Goal: Information Seeking & Learning: Learn about a topic

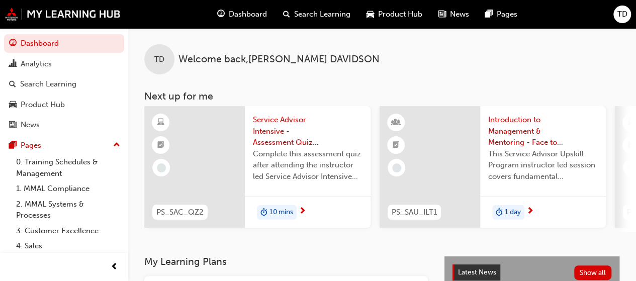
click at [320, 18] on span "Search Learning" at bounding box center [322, 15] width 56 height 12
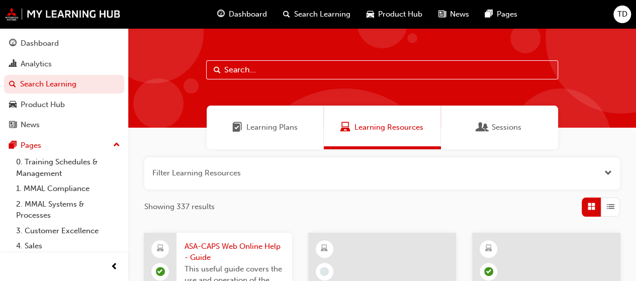
click at [254, 76] on input "text" at bounding box center [382, 69] width 352 height 19
paste input "Priority Service Program"
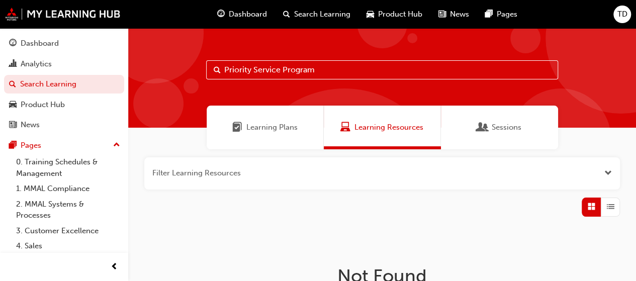
click at [284, 124] on span "Learning Plans" at bounding box center [272, 128] width 51 height 12
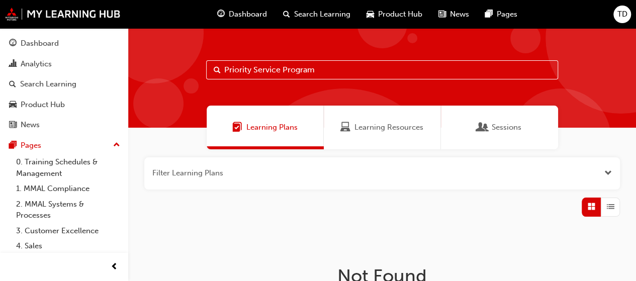
click at [489, 130] on div "Sessions" at bounding box center [500, 128] width 44 height 12
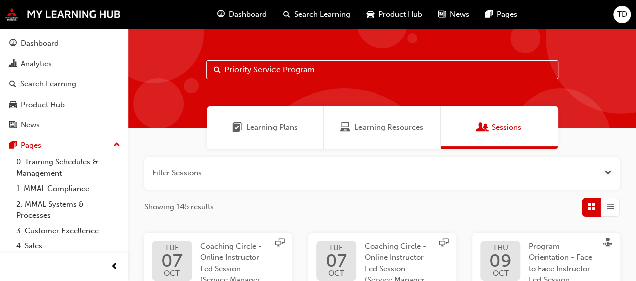
click at [318, 72] on input "Priority Service Program" at bounding box center [382, 69] width 352 height 19
type input "Priority Service"
click at [374, 125] on span "Learning Resources" at bounding box center [389, 128] width 69 height 12
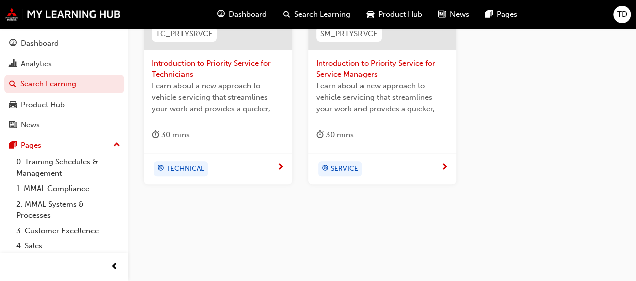
scroll to position [83, 0]
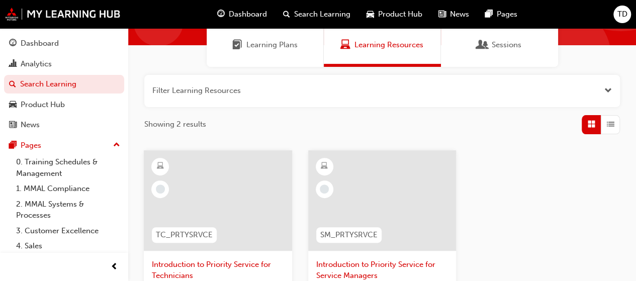
click at [271, 37] on div "Learning Plans" at bounding box center [265, 45] width 117 height 44
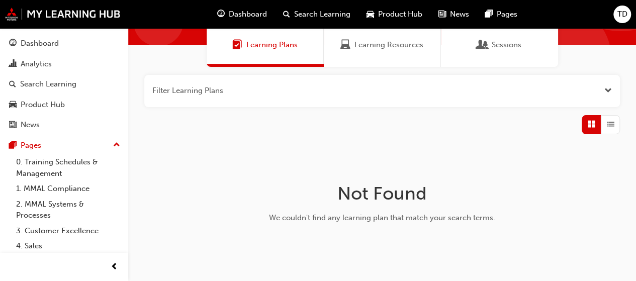
click at [370, 48] on span "Learning Resources" at bounding box center [389, 45] width 69 height 12
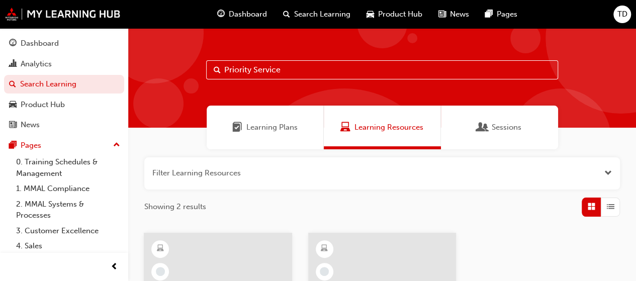
scroll to position [151, 0]
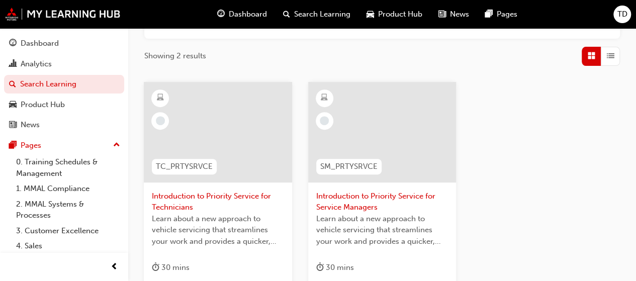
click at [375, 133] on div at bounding box center [382, 132] width 148 height 101
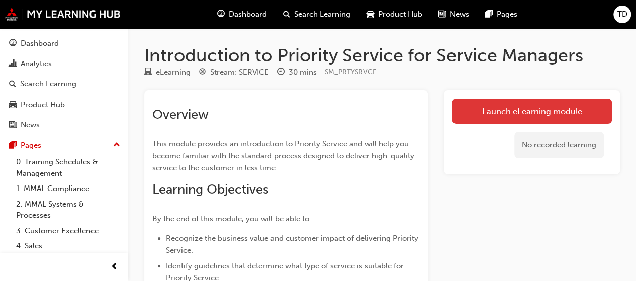
click at [520, 108] on link "Launch eLearning module" at bounding box center [532, 111] width 160 height 25
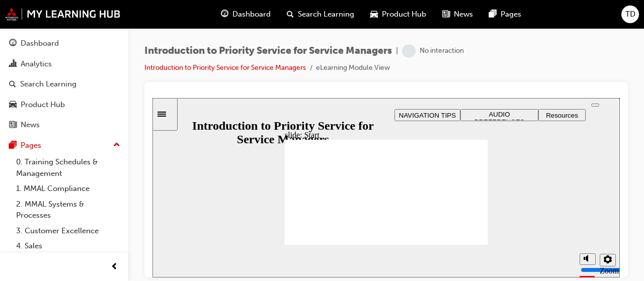
click at [369, 87] on div at bounding box center [386, 180] width 484 height 196
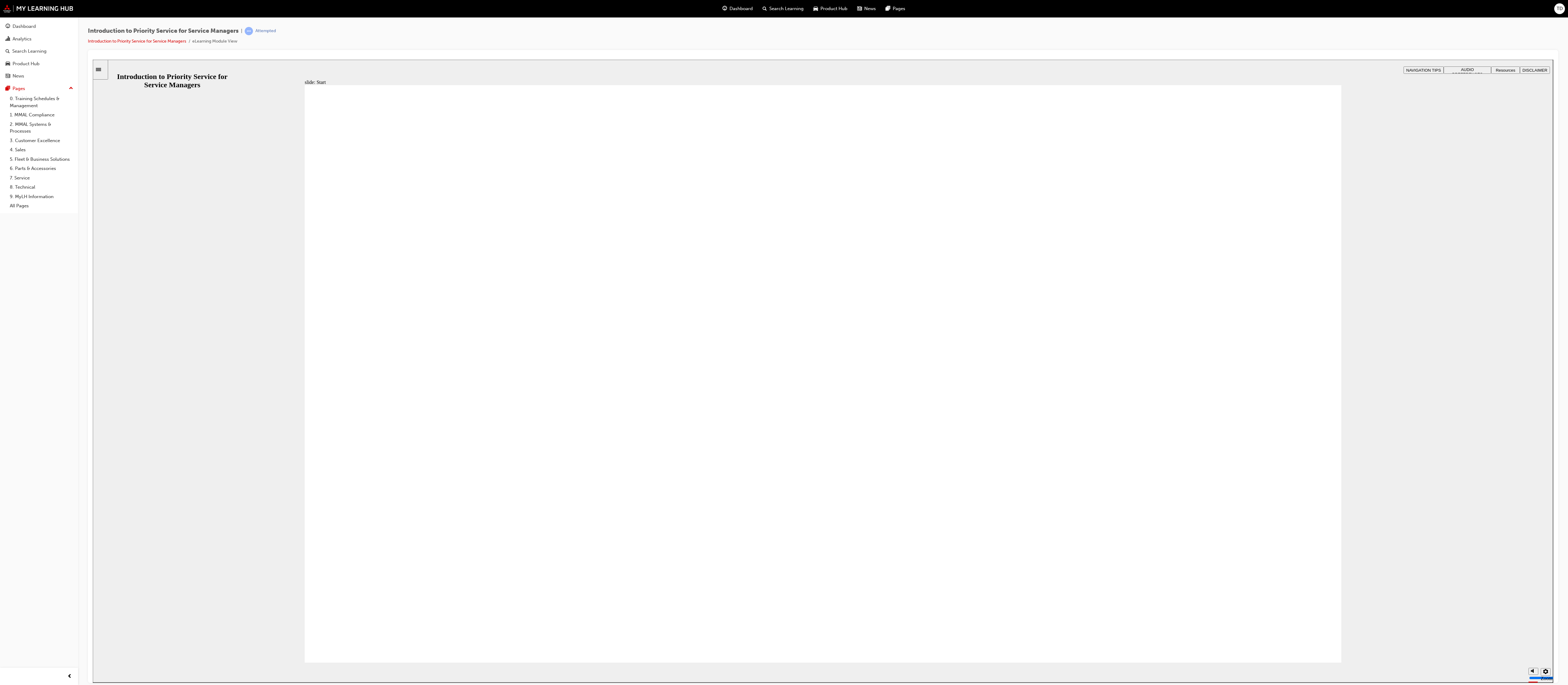
click at [391, 171] on div "slide: Hello and welcome Rectangle 1 Rectangle 3 Hello and welcome This Mitsubi…" at bounding box center [822, 371] width 1460 height 623
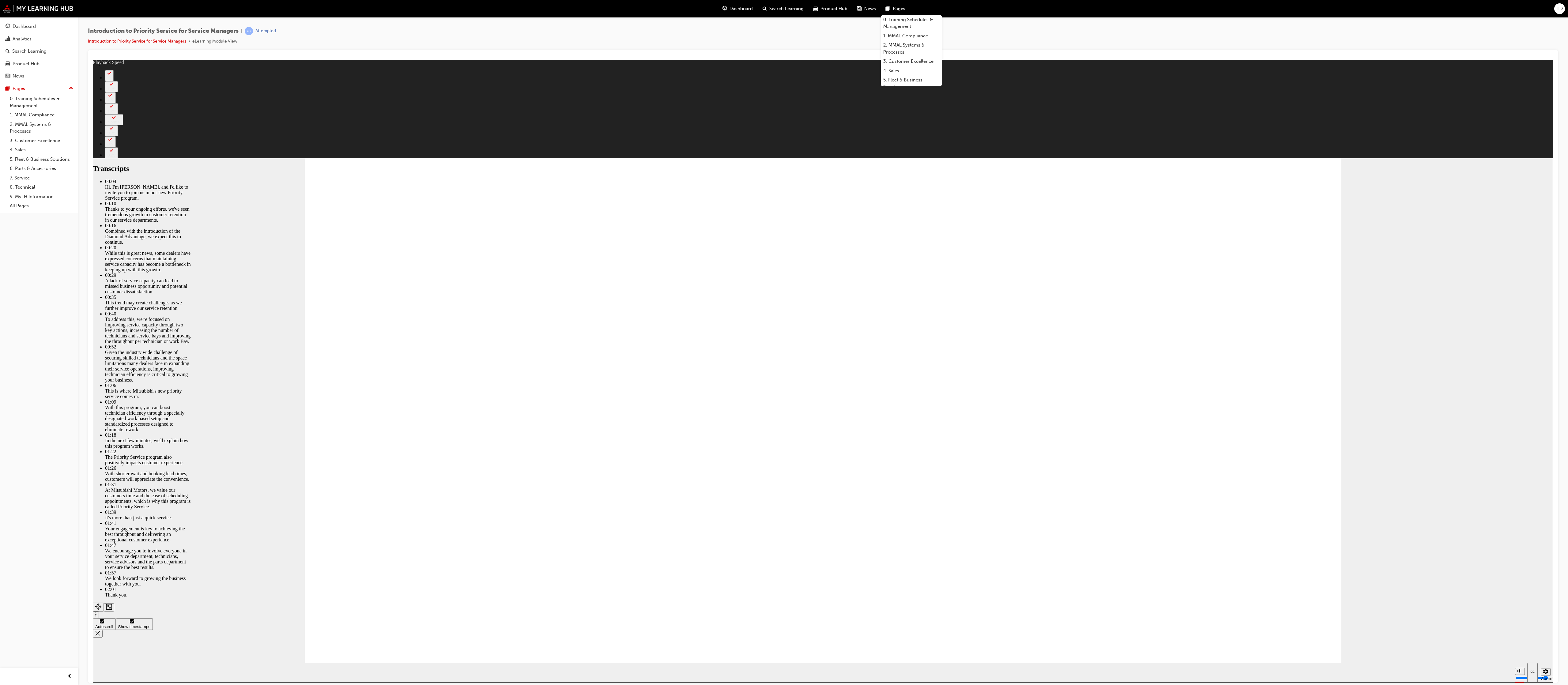
click at [391, 47] on div "Introduction to Priority Service for Service Managers | Attempted Introduction …" at bounding box center [823, 38] width 1471 height 23
click at [391, 6] on span "Pages" at bounding box center [899, 9] width 13 height 7
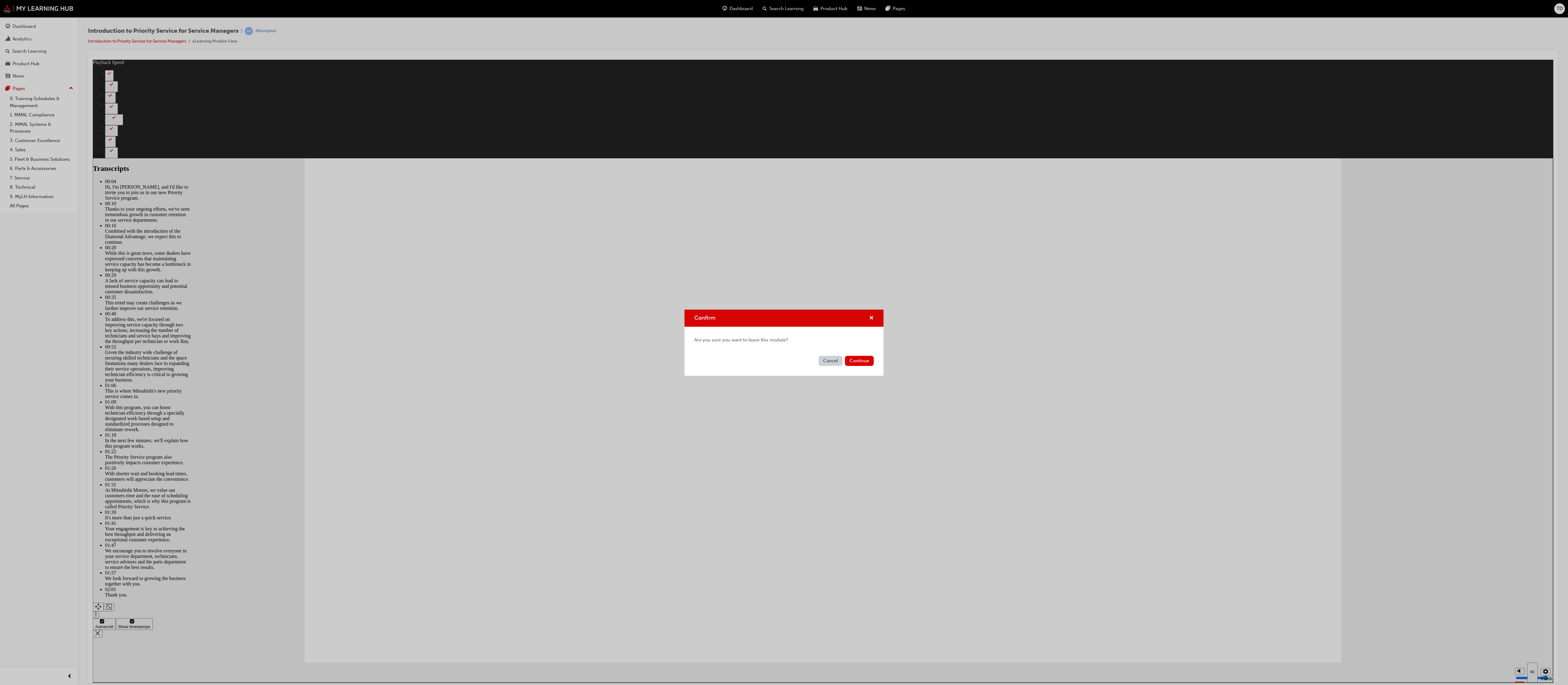
click at [391, 171] on button "Cancel" at bounding box center [830, 361] width 24 height 10
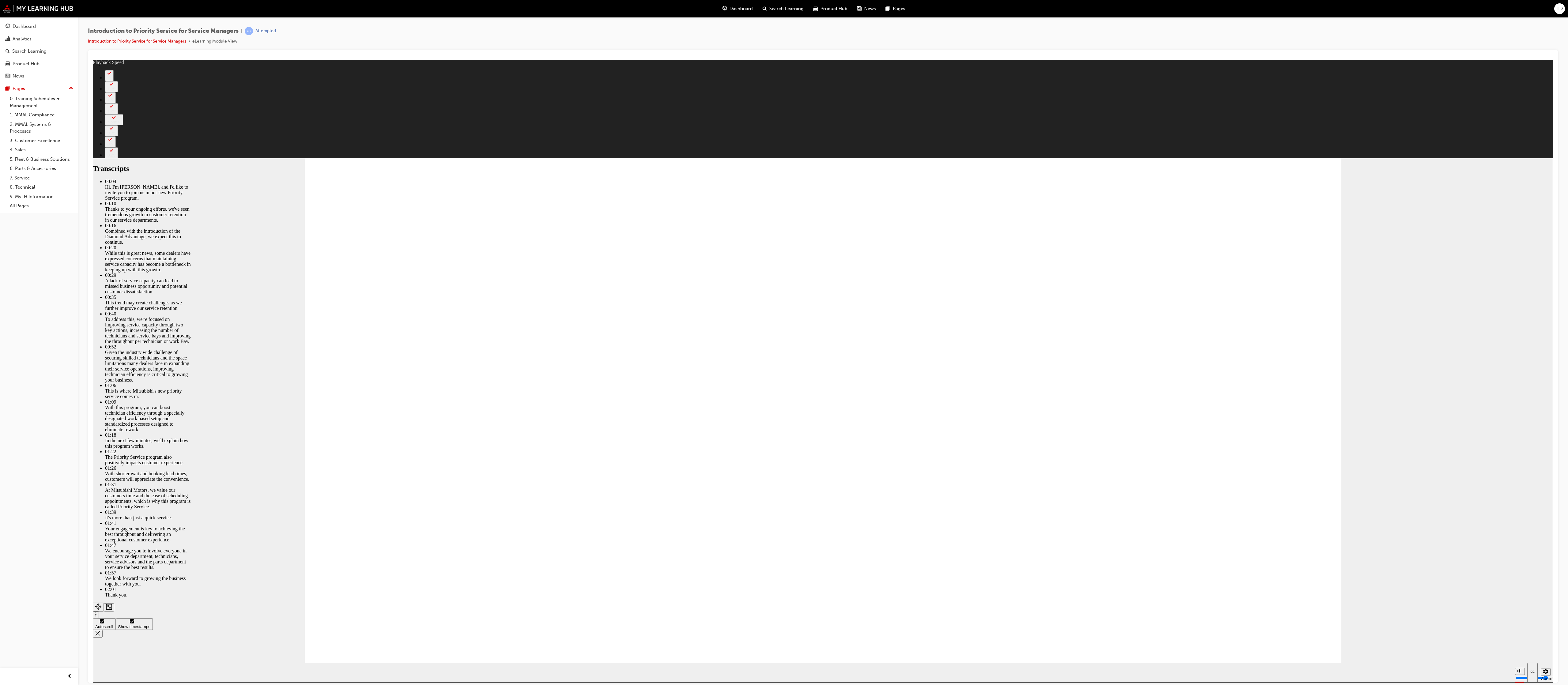
type input "127"
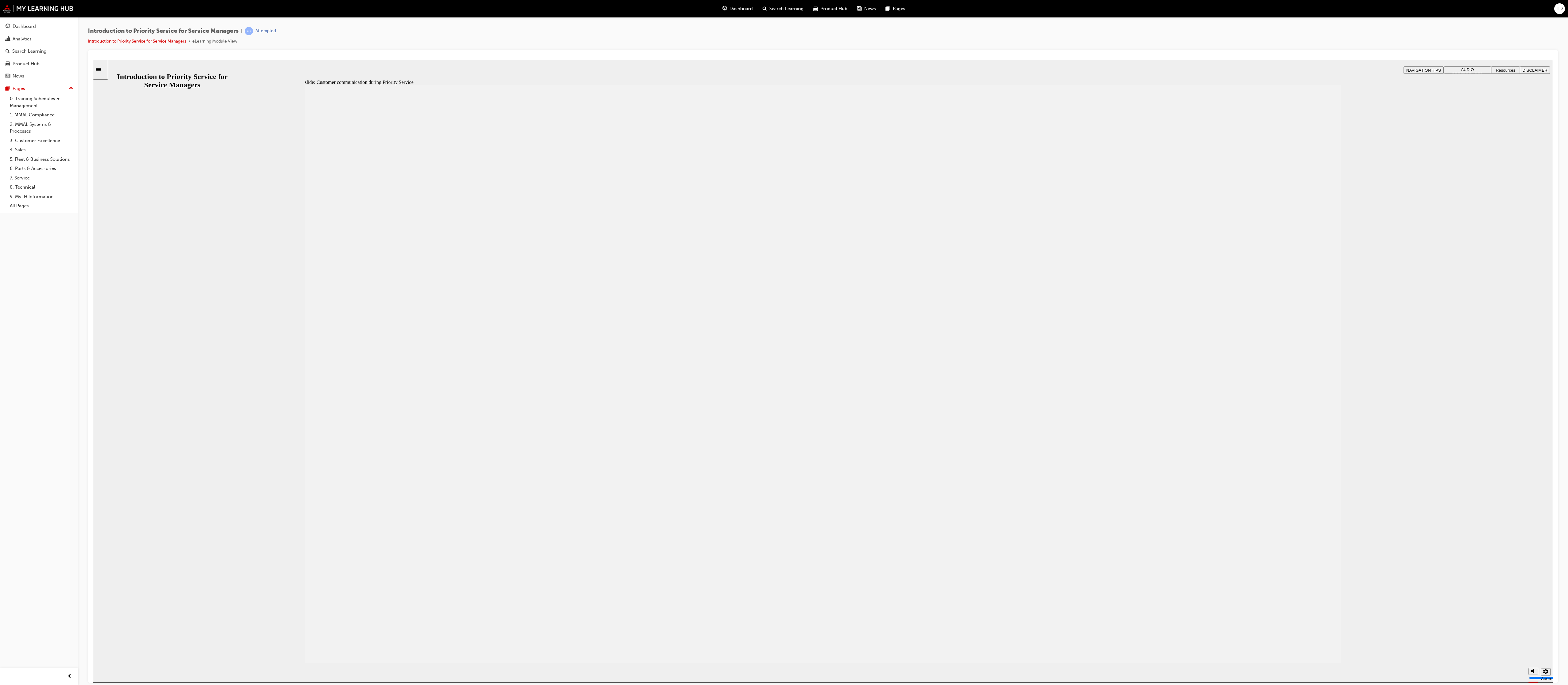
drag, startPoint x: 1291, startPoint y: 121, endPoint x: 1282, endPoint y: 130, distance: 12.7
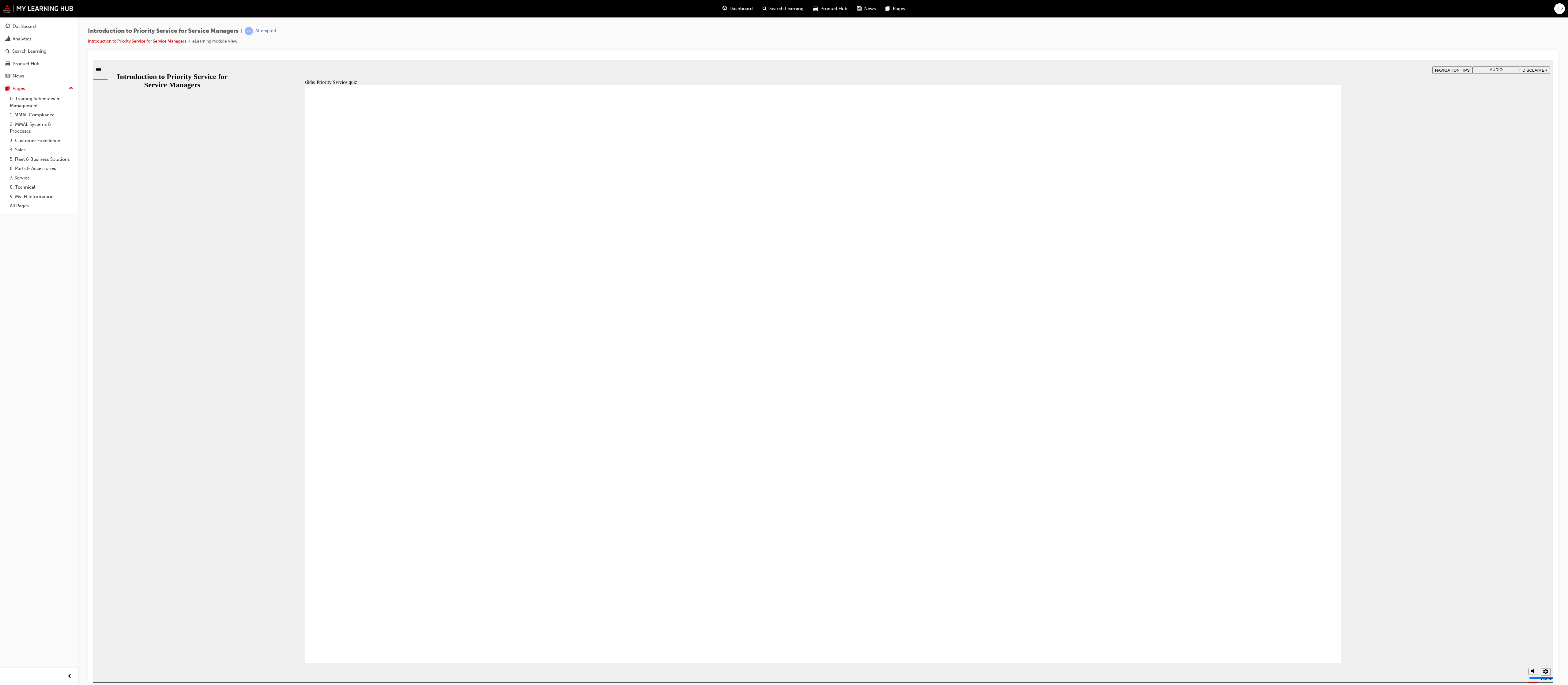
radio input "true"
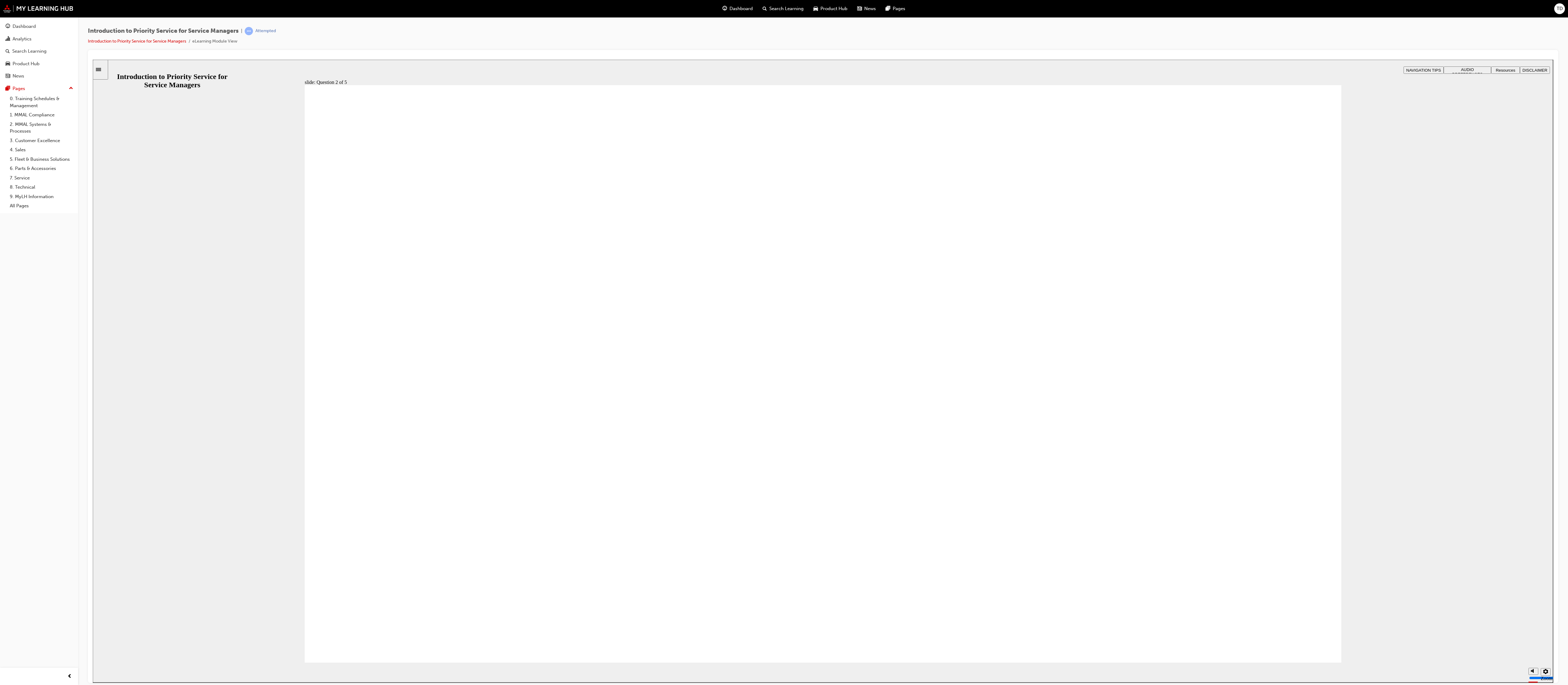
drag, startPoint x: 439, startPoint y: 533, endPoint x: 851, endPoint y: 405, distance: 431.4
drag, startPoint x: 617, startPoint y: 542, endPoint x: 415, endPoint y: 408, distance: 242.4
drag, startPoint x: 830, startPoint y: 373, endPoint x: 650, endPoint y: 525, distance: 235.6
drag, startPoint x: 844, startPoint y: 535, endPoint x: 851, endPoint y: 395, distance: 140.2
drag, startPoint x: 989, startPoint y: 553, endPoint x: 1201, endPoint y: 435, distance: 242.6
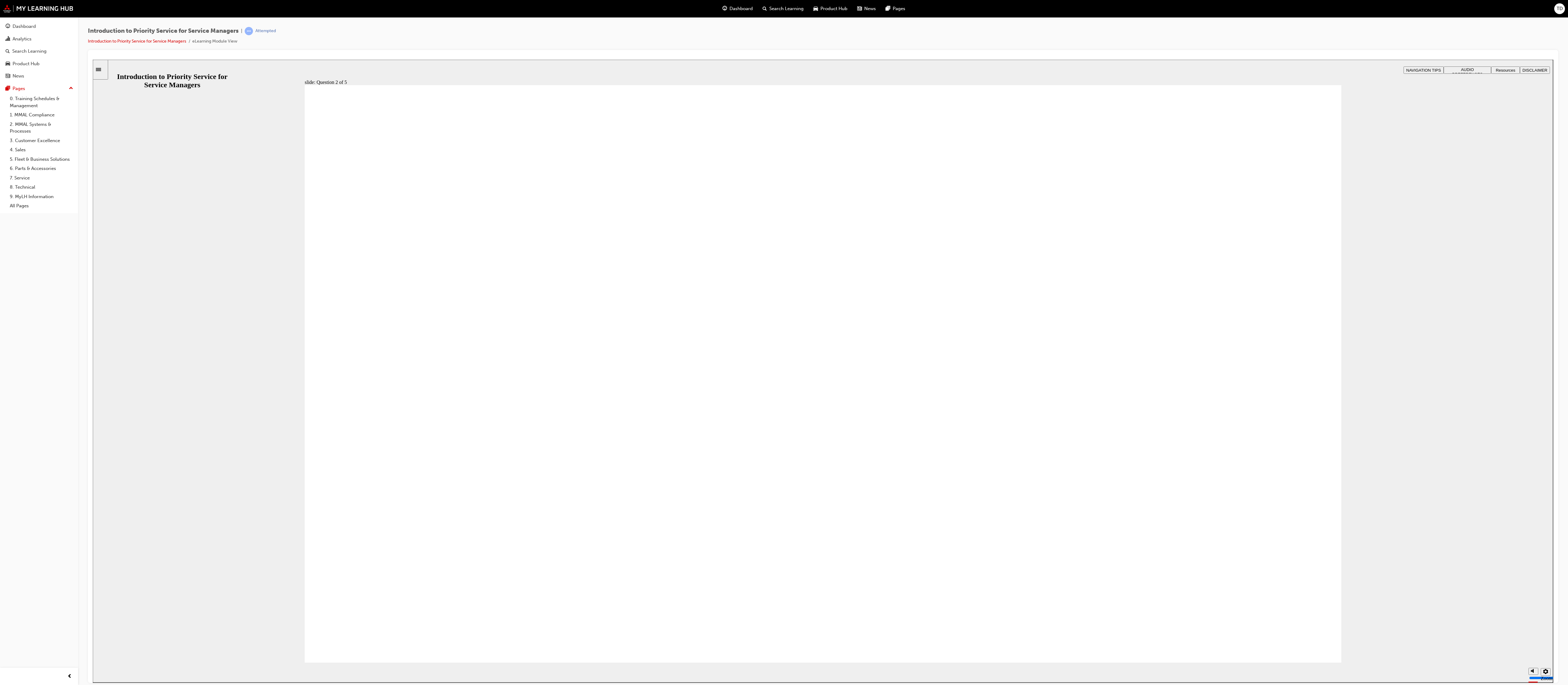
drag, startPoint x: 1181, startPoint y: 536, endPoint x: 982, endPoint y: 407, distance: 237.2
drag, startPoint x: 390, startPoint y: 546, endPoint x: 620, endPoint y: 431, distance: 257.1
drag, startPoint x: 613, startPoint y: 417, endPoint x: 613, endPoint y: 412, distance: 5.0
drag, startPoint x: 610, startPoint y: 422, endPoint x: 756, endPoint y: 589, distance: 221.8
drag, startPoint x: 817, startPoint y: 404, endPoint x: 647, endPoint y: 412, distance: 170.2
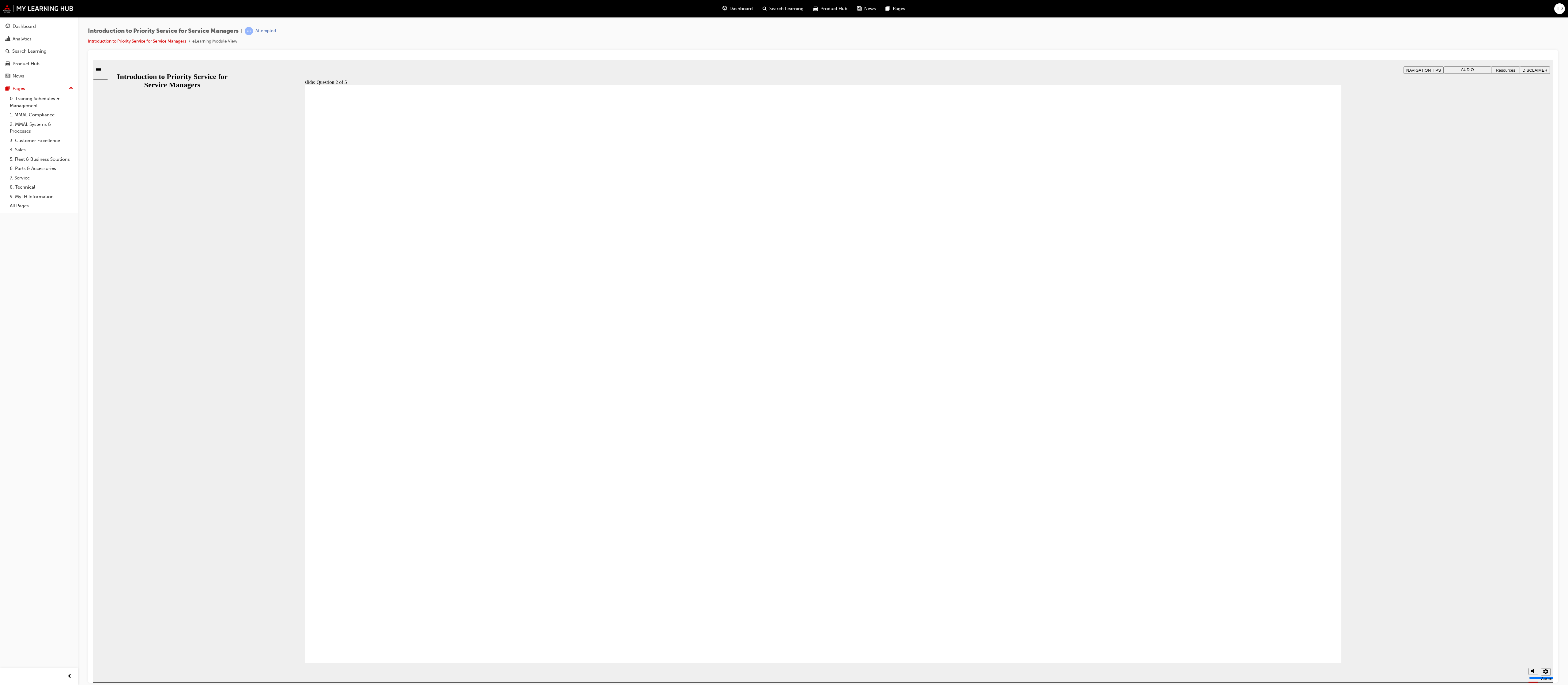
drag, startPoint x: 410, startPoint y: 489, endPoint x: 811, endPoint y: 360, distance: 421.2
checkbox input "true"
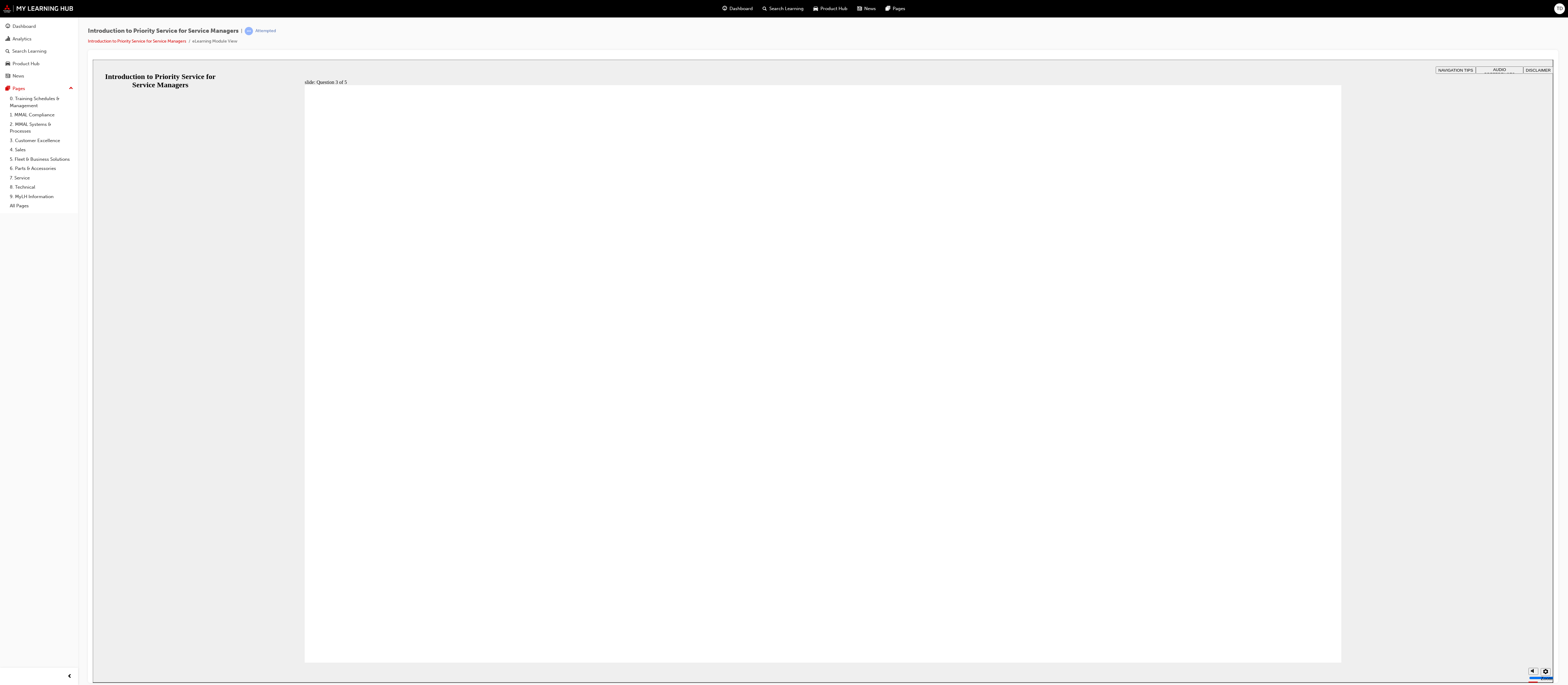
checkbox input "true"
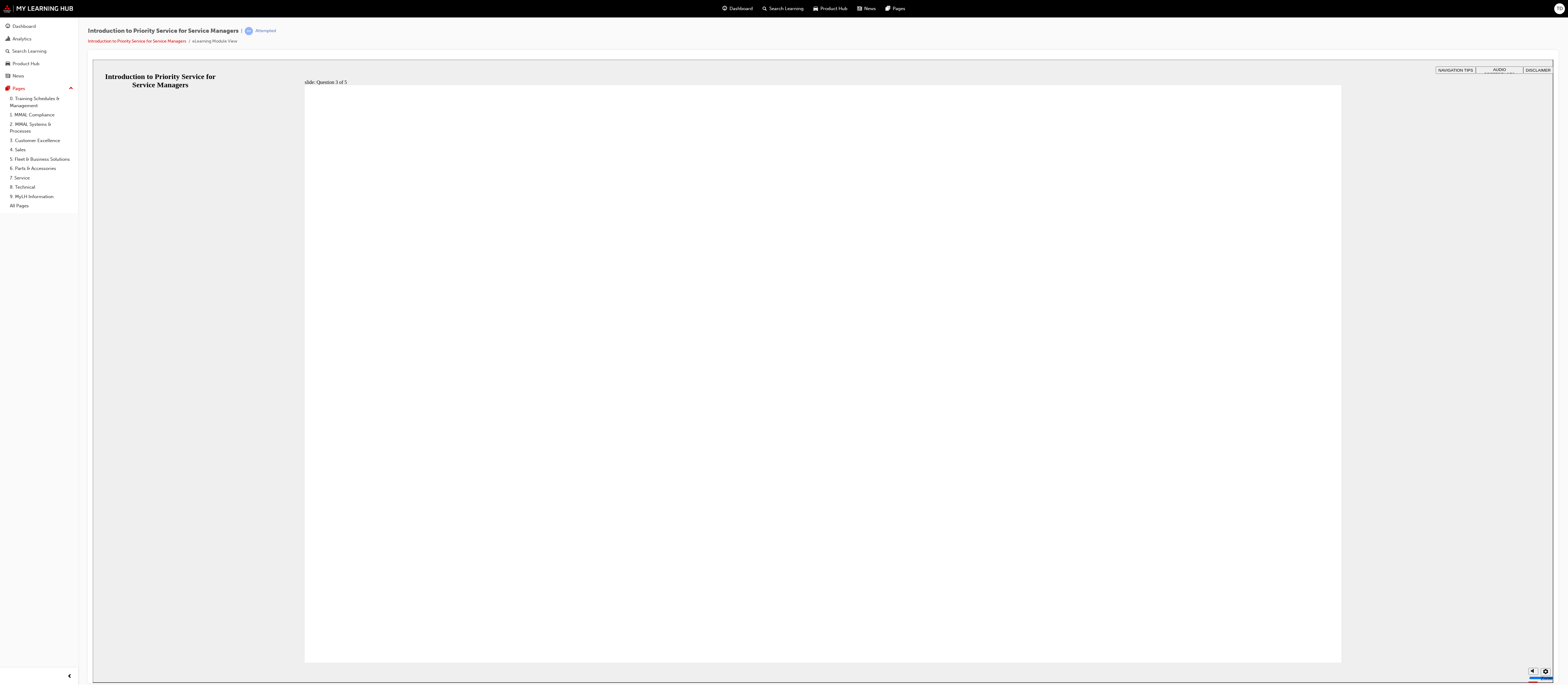
radio input "true"
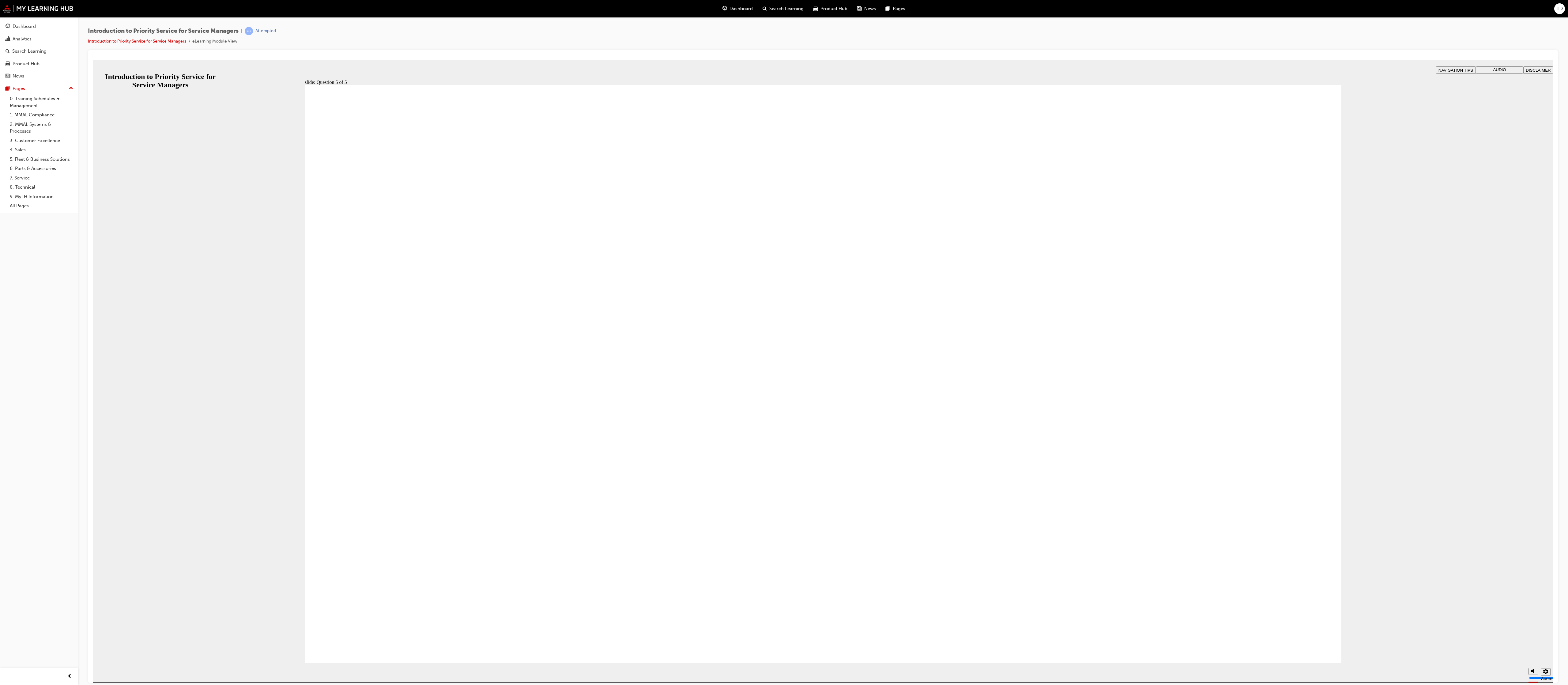
radio input "true"
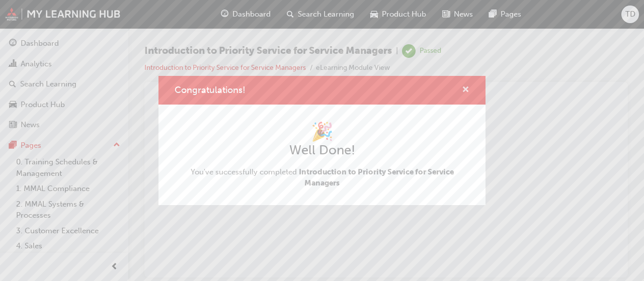
click at [467, 88] on span "cross-icon" at bounding box center [466, 90] width 8 height 9
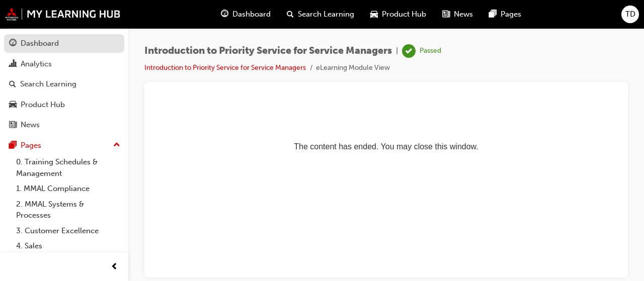
click at [39, 37] on div "Dashboard" at bounding box center [64, 43] width 110 height 13
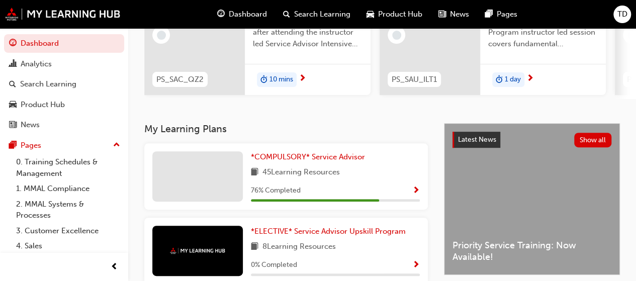
scroll to position [252, 0]
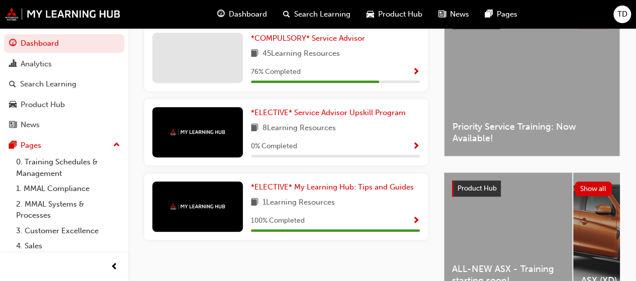
click at [414, 67] on div "*COMPULSORY* Service Advisor 45 Learning Resources 76 % Completed" at bounding box center [335, 58] width 169 height 50
click at [416, 76] on span "Show Progress" at bounding box center [417, 72] width 8 height 9
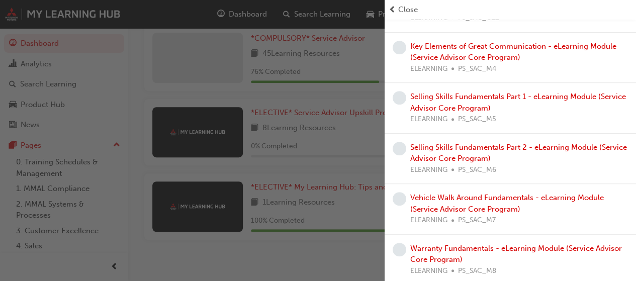
scroll to position [235, 0]
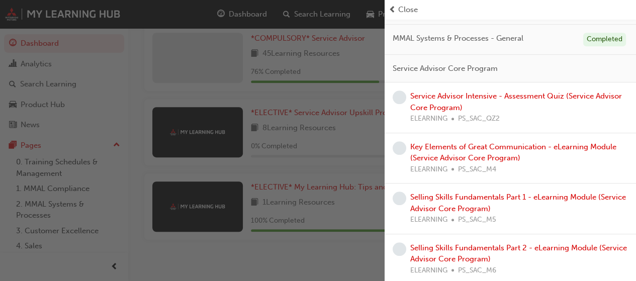
click at [400, 9] on span "Close" at bounding box center [408, 10] width 20 height 12
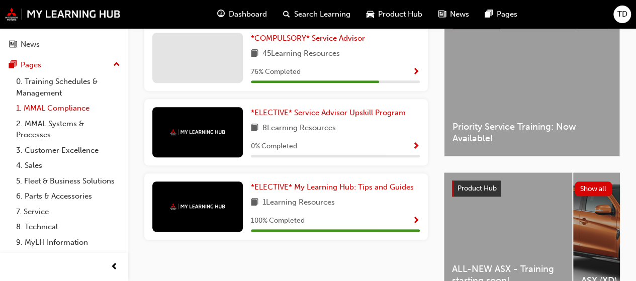
scroll to position [101, 0]
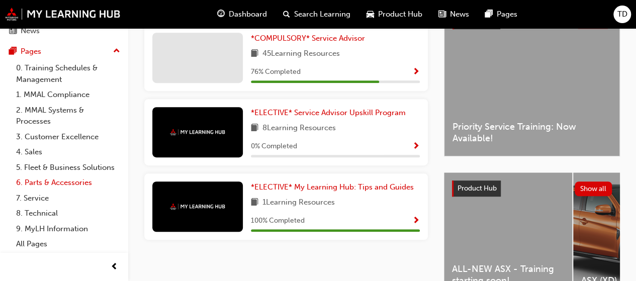
click at [40, 185] on link "6. Parts & Accessories" at bounding box center [68, 183] width 112 height 16
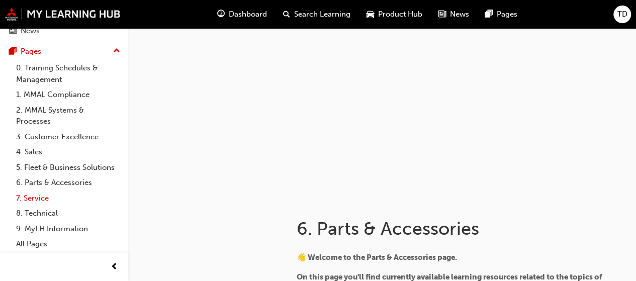
click at [36, 205] on link "7. Service" at bounding box center [68, 199] width 112 height 16
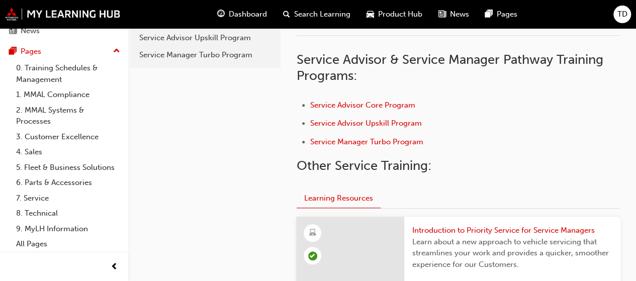
scroll to position [302, 0]
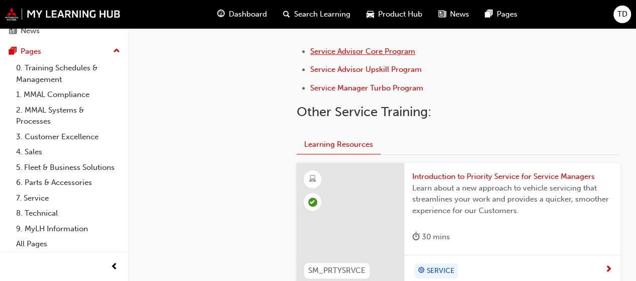
click at [363, 53] on span "Service Advisor Core Program" at bounding box center [362, 51] width 105 height 9
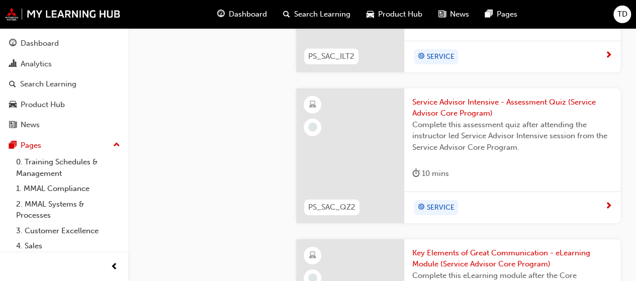
scroll to position [1509, 0]
click at [452, 99] on span "Service Advisor Intensive - Assessment Quiz (Service Advisor Core Program)" at bounding box center [513, 108] width 200 height 23
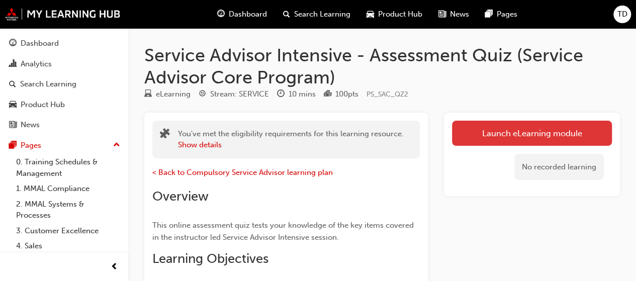
click at [509, 125] on link "Launch eLearning module" at bounding box center [532, 133] width 160 height 25
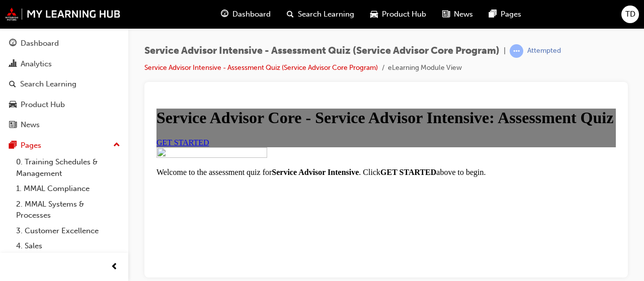
scroll to position [50, 0]
click at [209, 146] on span "GET STARTED" at bounding box center [182, 142] width 53 height 9
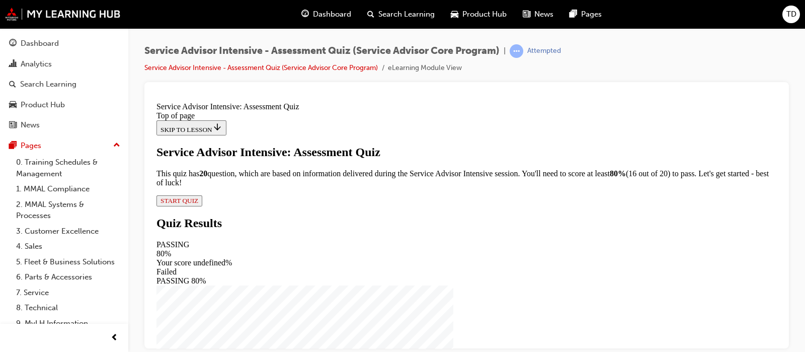
scroll to position [103, 0]
click at [198, 204] on span "START QUIZ" at bounding box center [179, 200] width 38 height 8
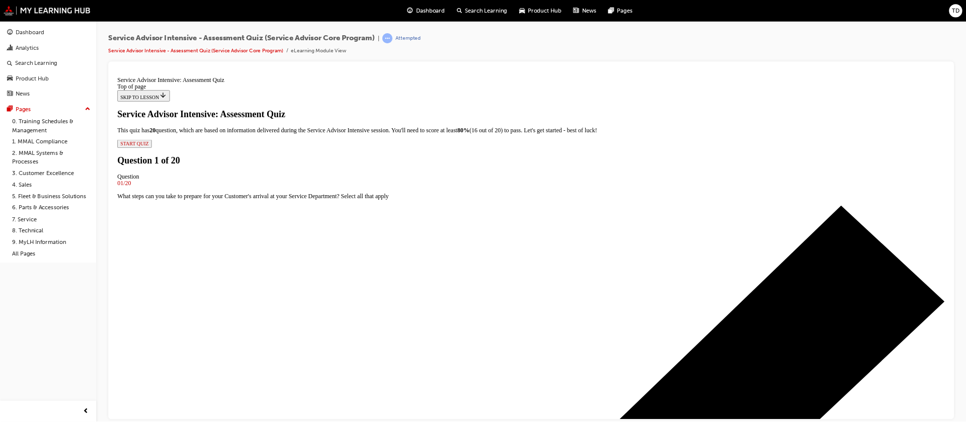
scroll to position [0, 0]
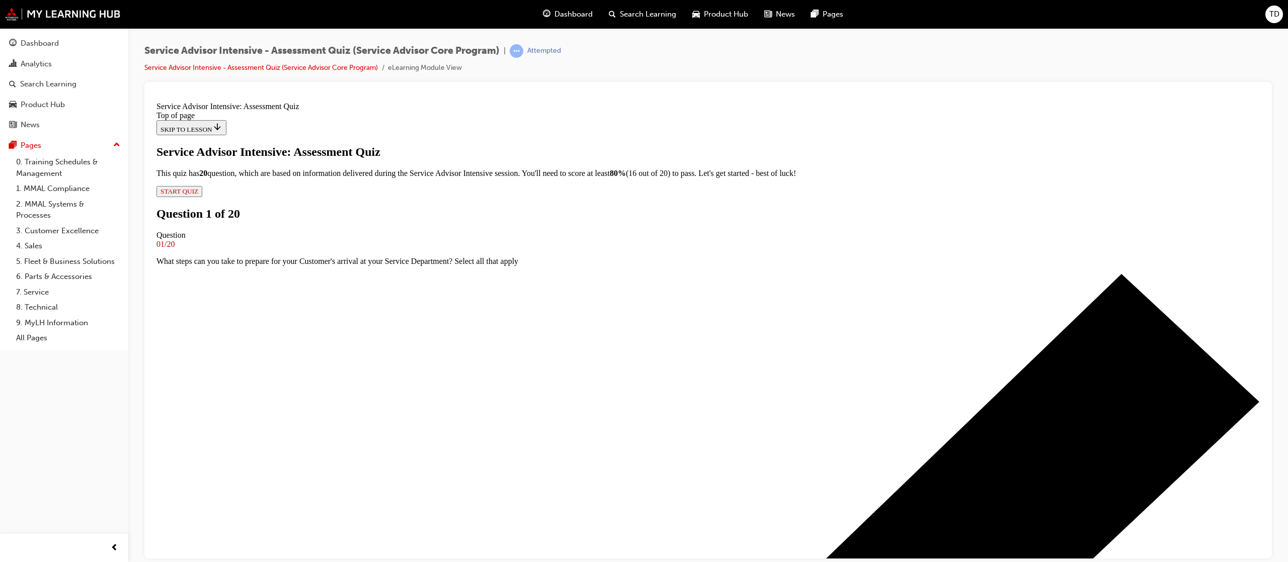
scroll to position [65, 0]
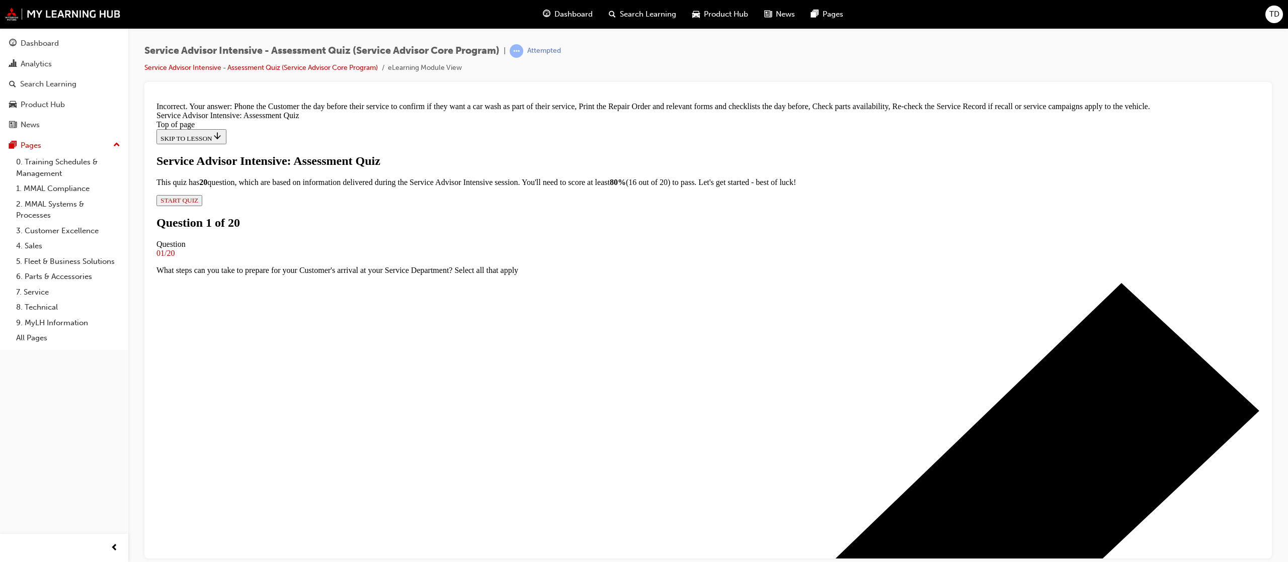
scroll to position [98, 0]
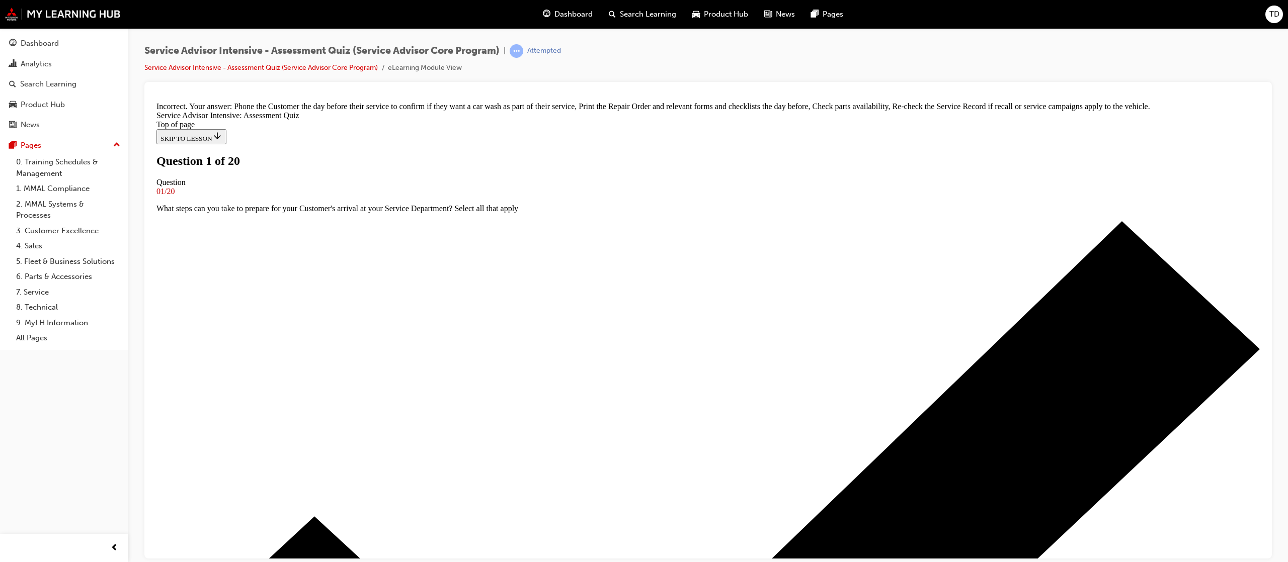
scroll to position [83, 0]
drag, startPoint x: 692, startPoint y: 382, endPoint x: 702, endPoint y: 373, distance: 13.2
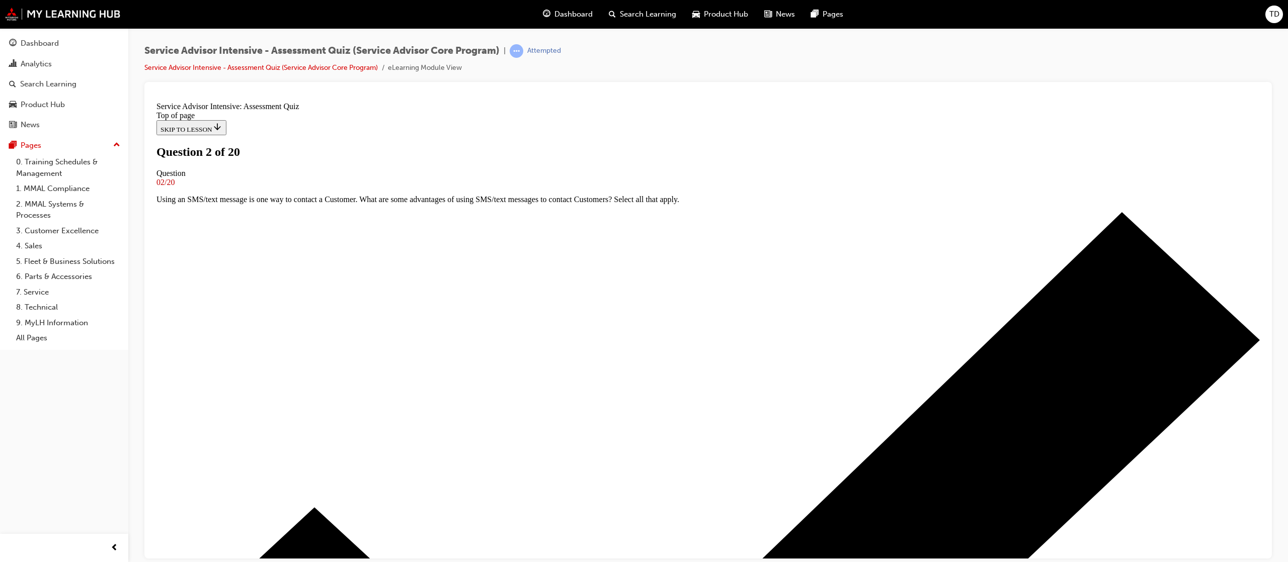
scroll to position [19, 0]
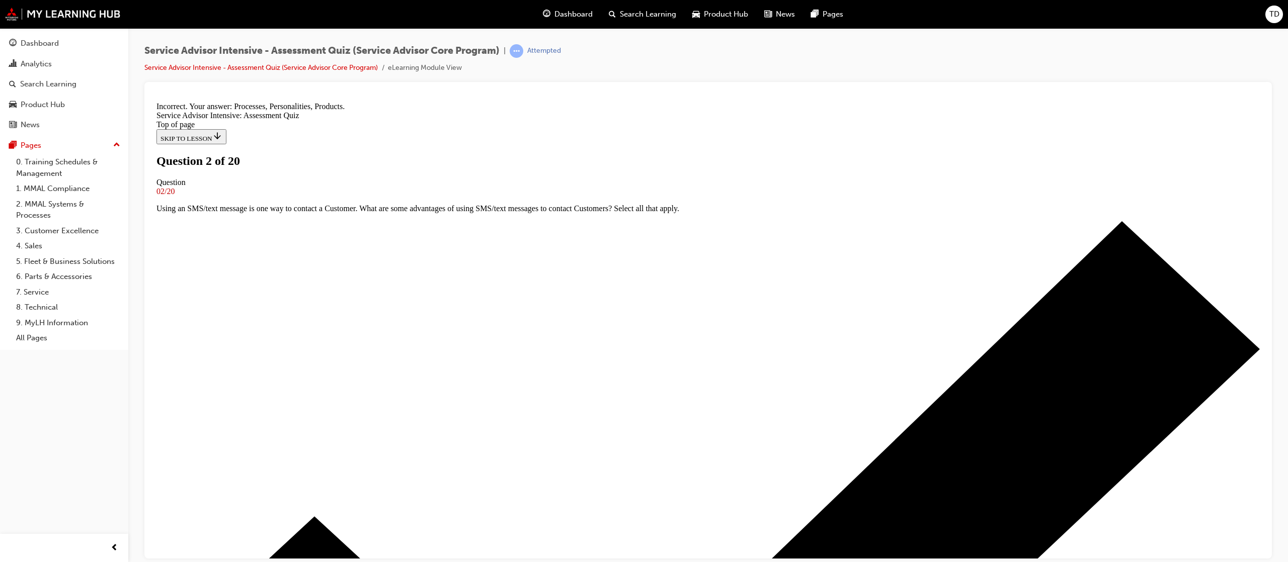
scroll to position [50, 0]
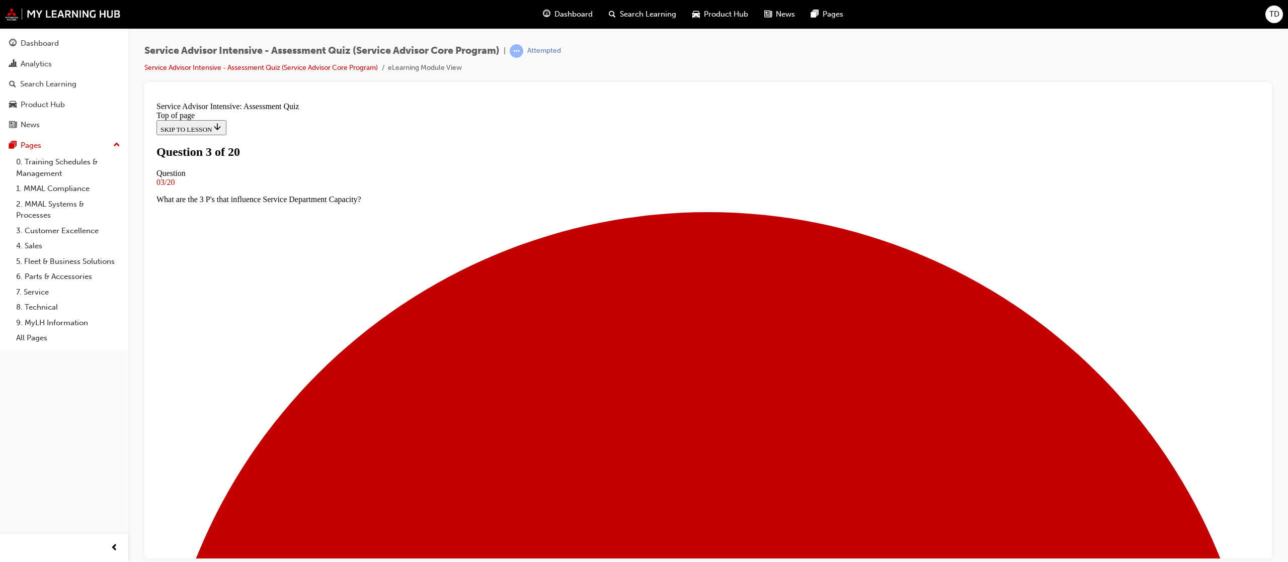
scroll to position [1, 0]
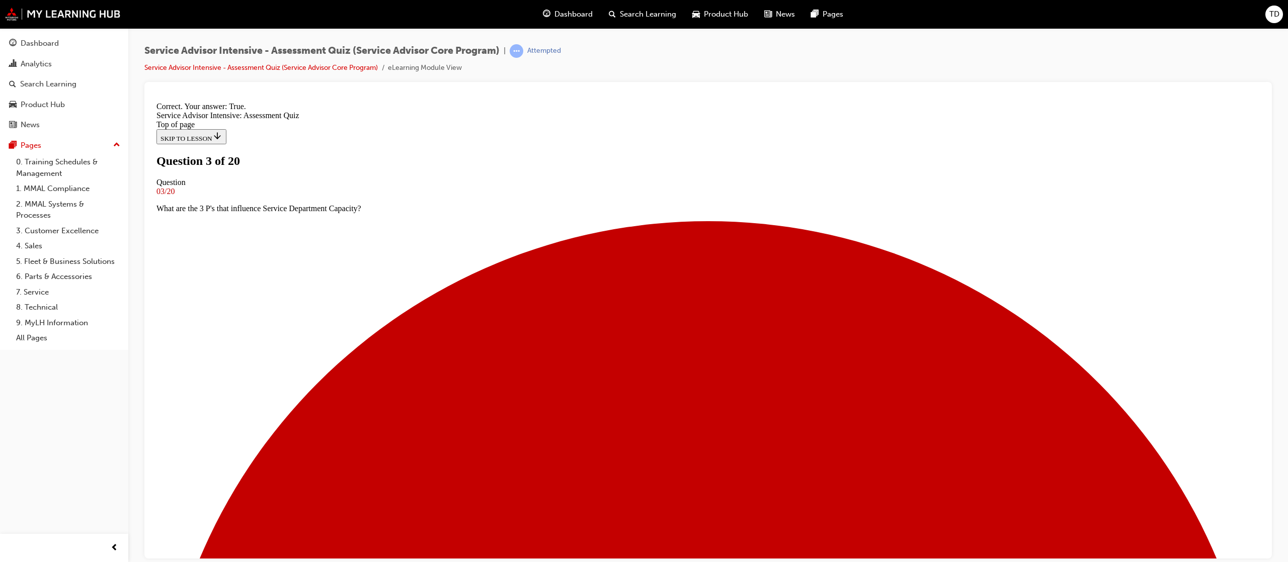
scroll to position [21, 0]
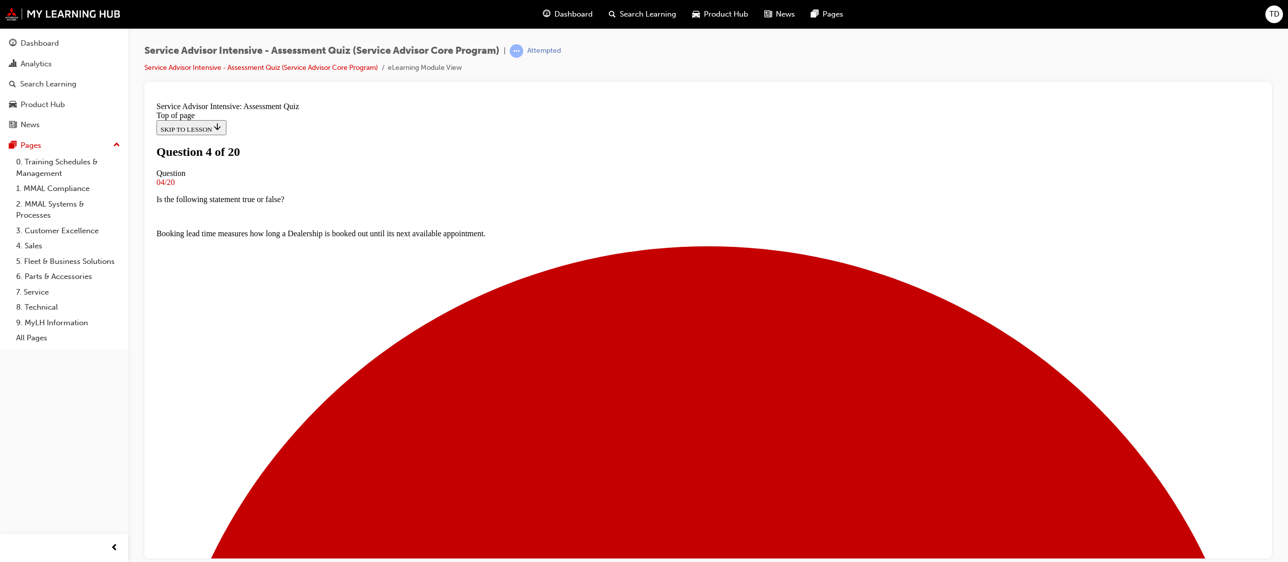
scroll to position [1, 0]
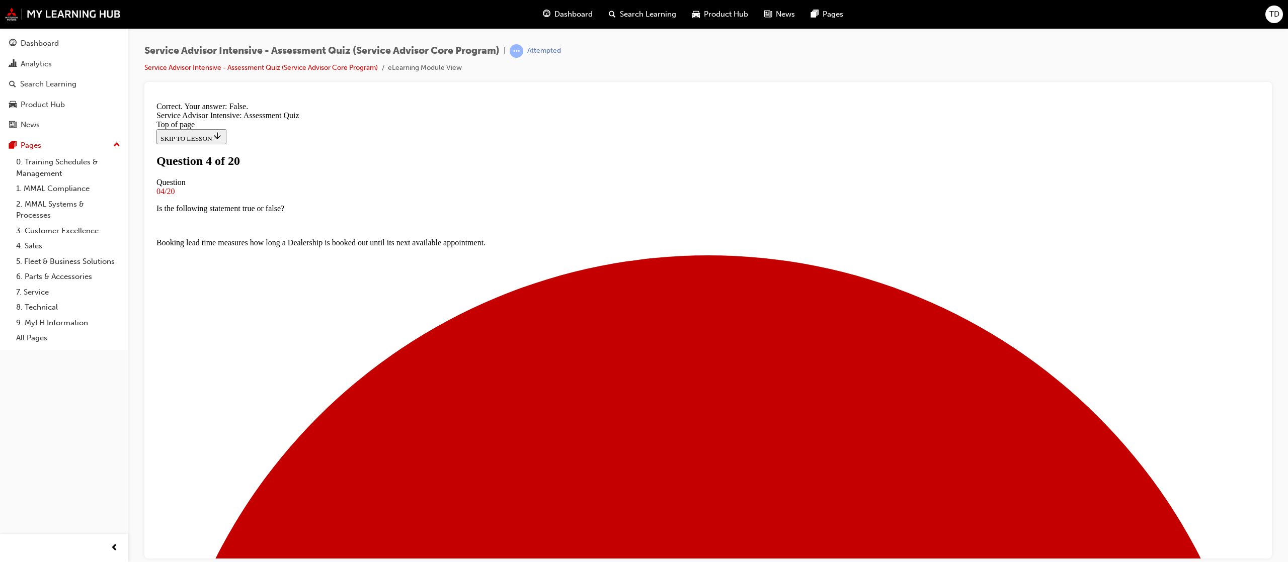
scroll to position [21, 0]
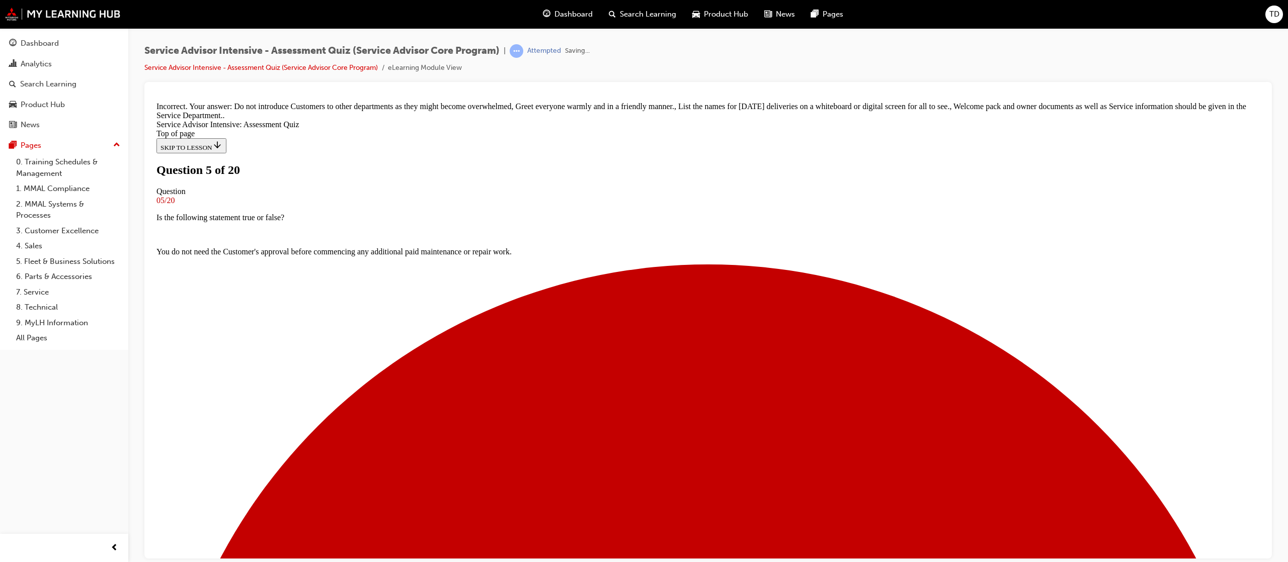
scroll to position [98, 0]
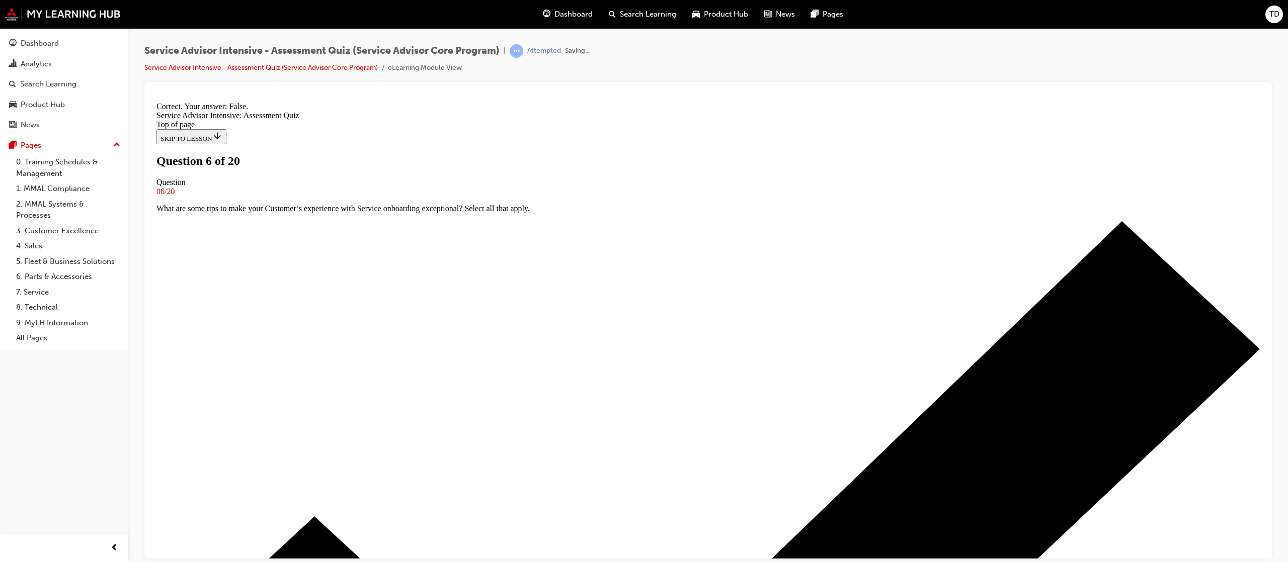
scroll to position [21, 0]
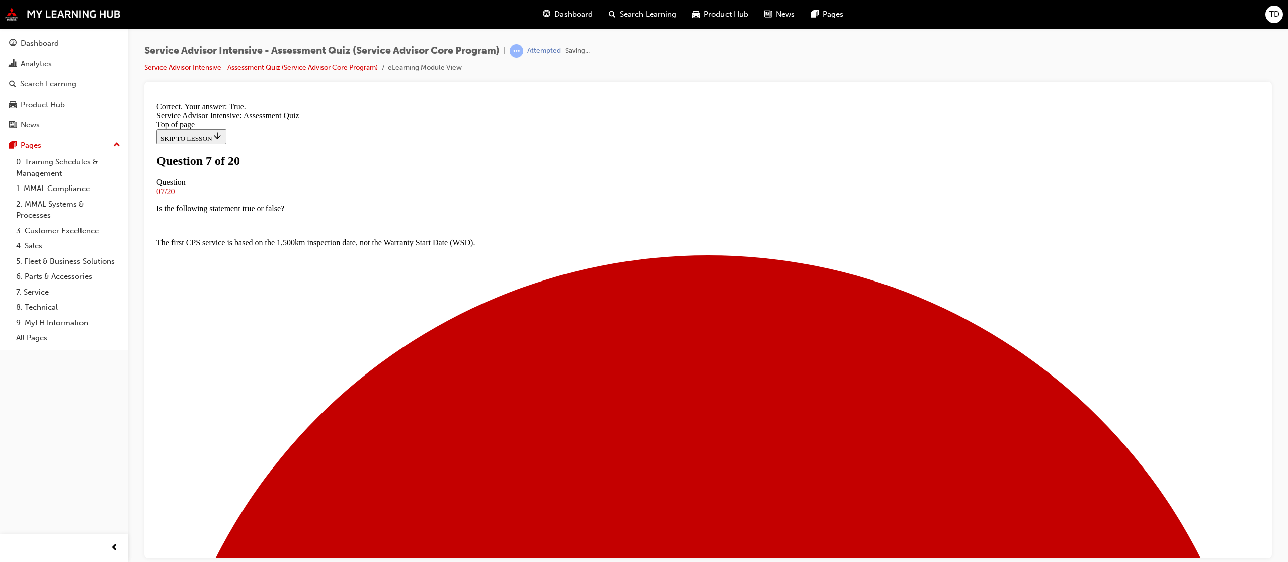
scroll to position [55, 0]
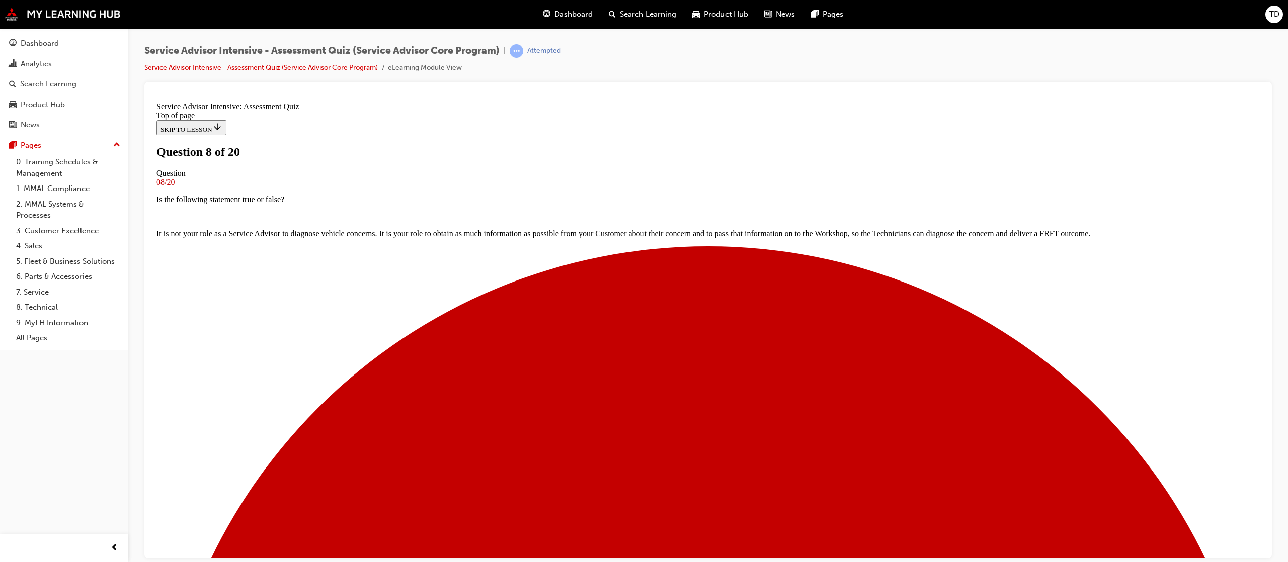
scroll to position [45, 0]
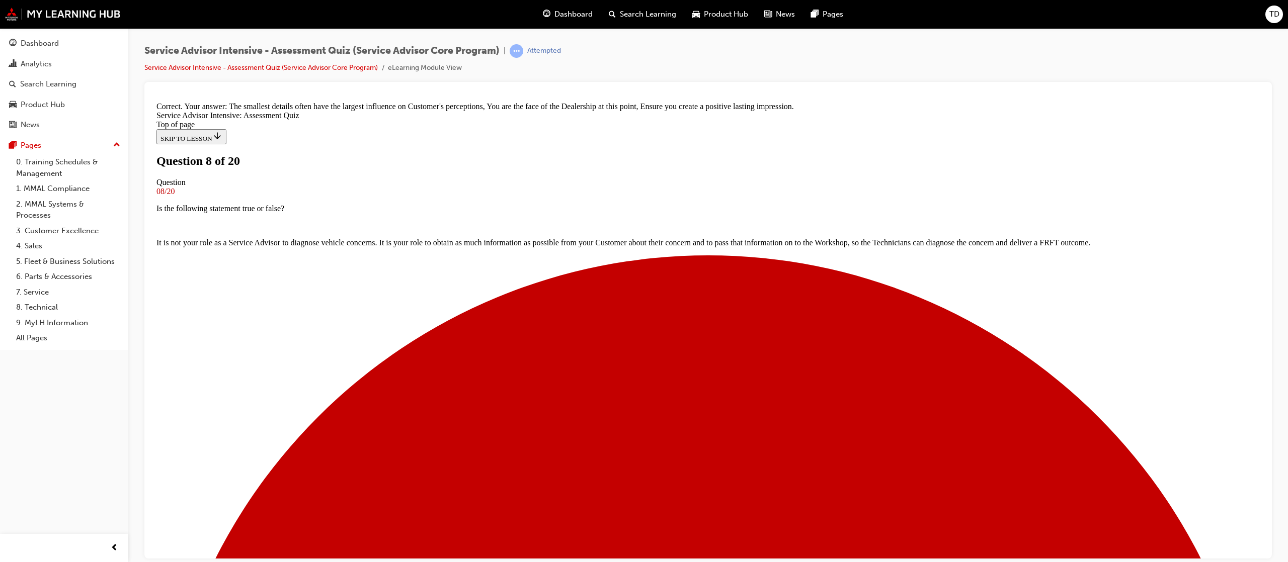
scroll to position [88, 0]
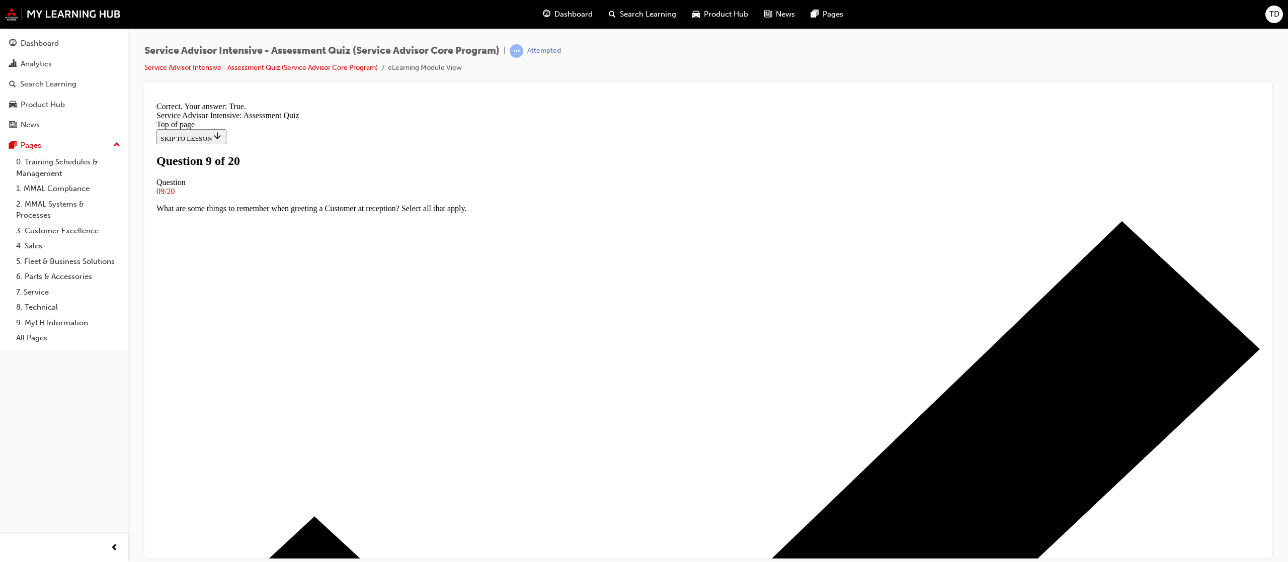
scroll to position [4, 0]
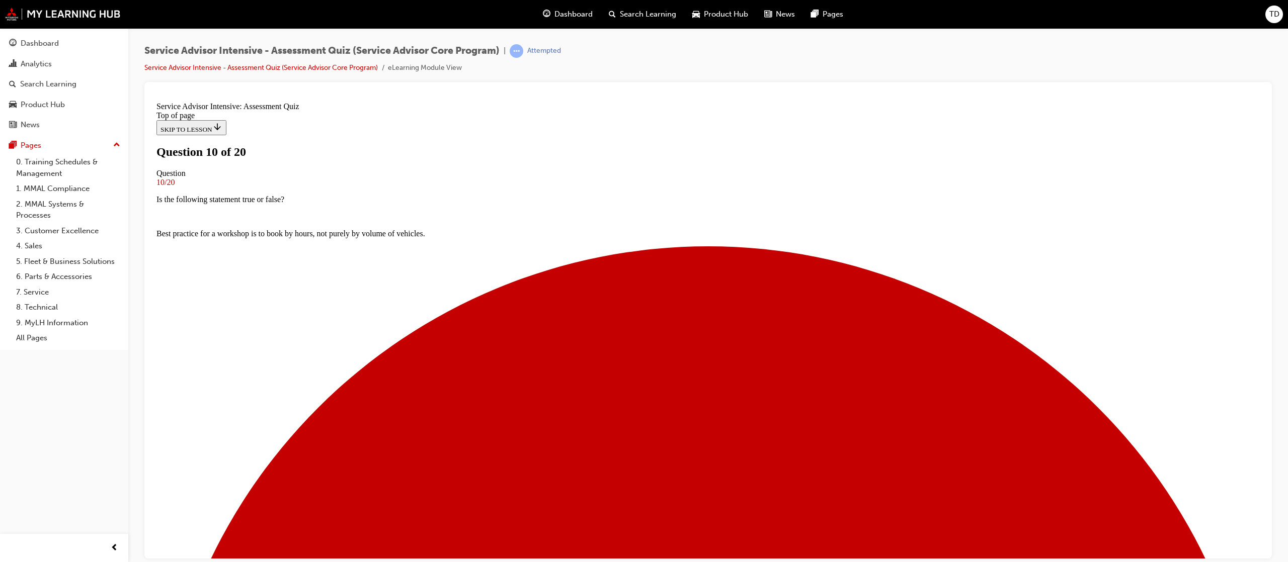
drag, startPoint x: 672, startPoint y: 381, endPoint x: 669, endPoint y: 393, distance: 12.1
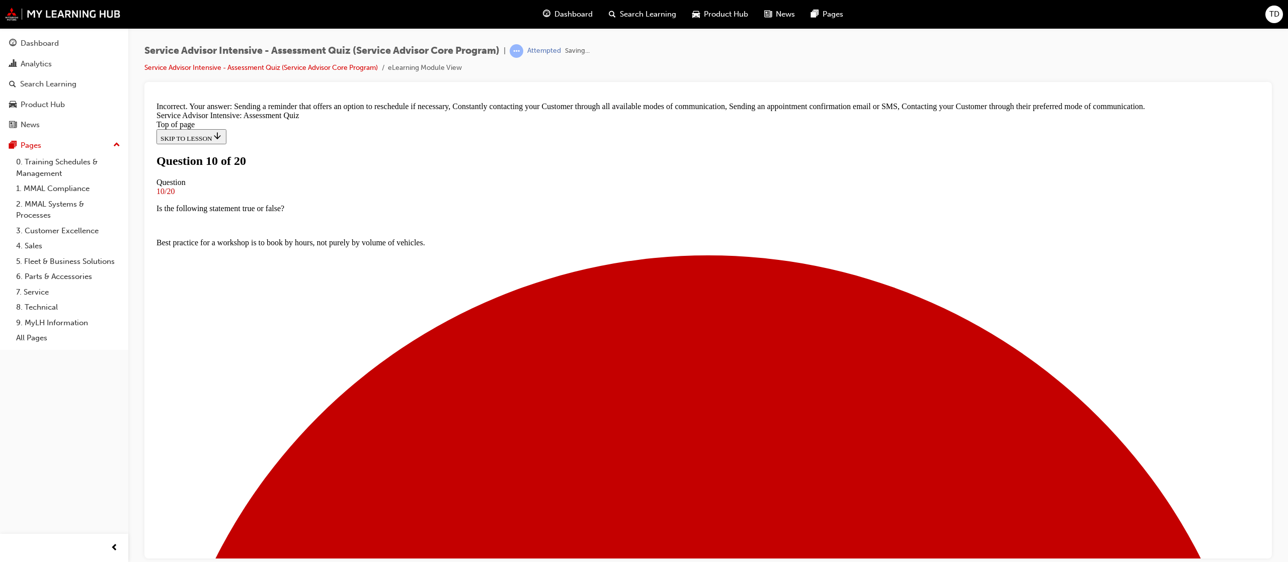
scroll to position [70, 0]
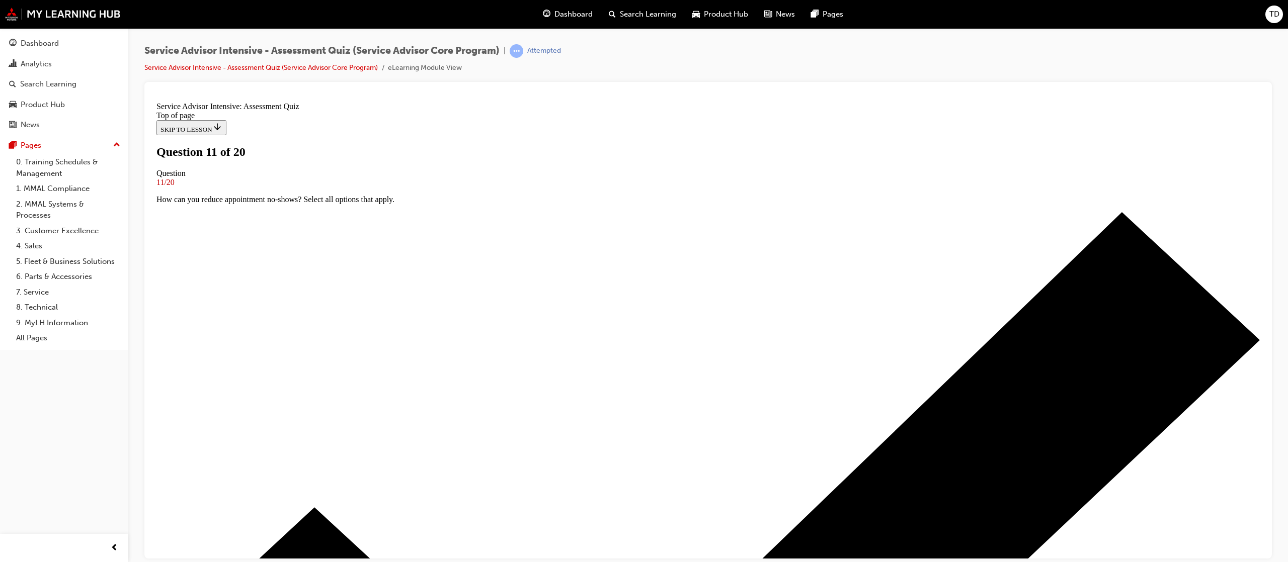
scroll to position [59, 0]
drag, startPoint x: 649, startPoint y: 273, endPoint x: 649, endPoint y: 285, distance: 12.6
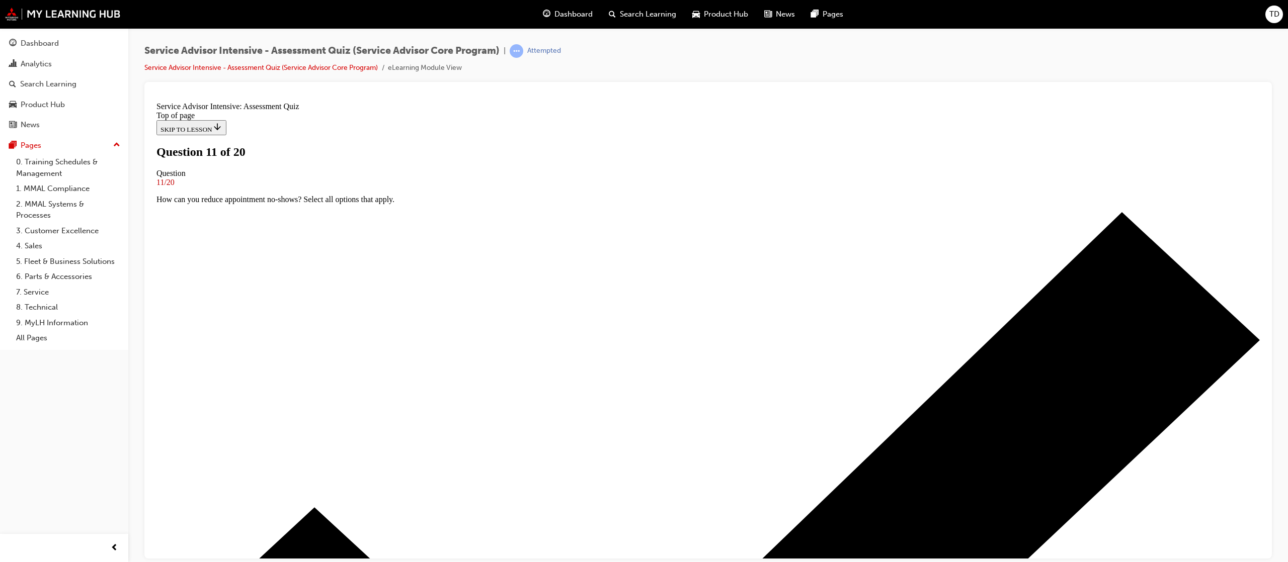
drag, startPoint x: 604, startPoint y: 452, endPoint x: 614, endPoint y: 438, distance: 17.3
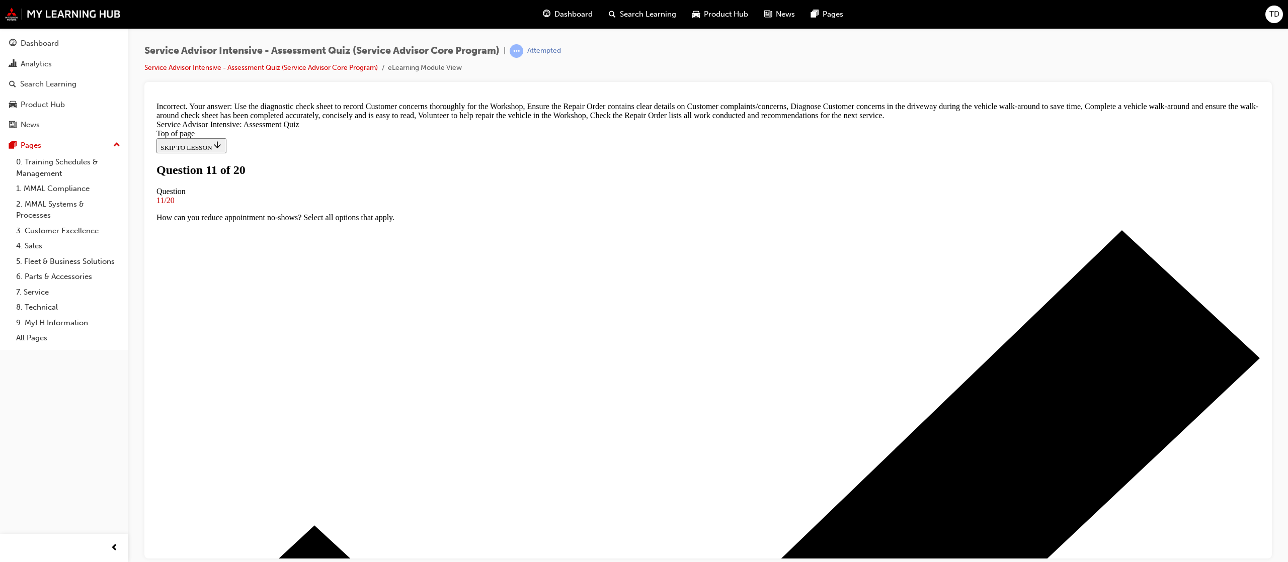
scroll to position [208, 0]
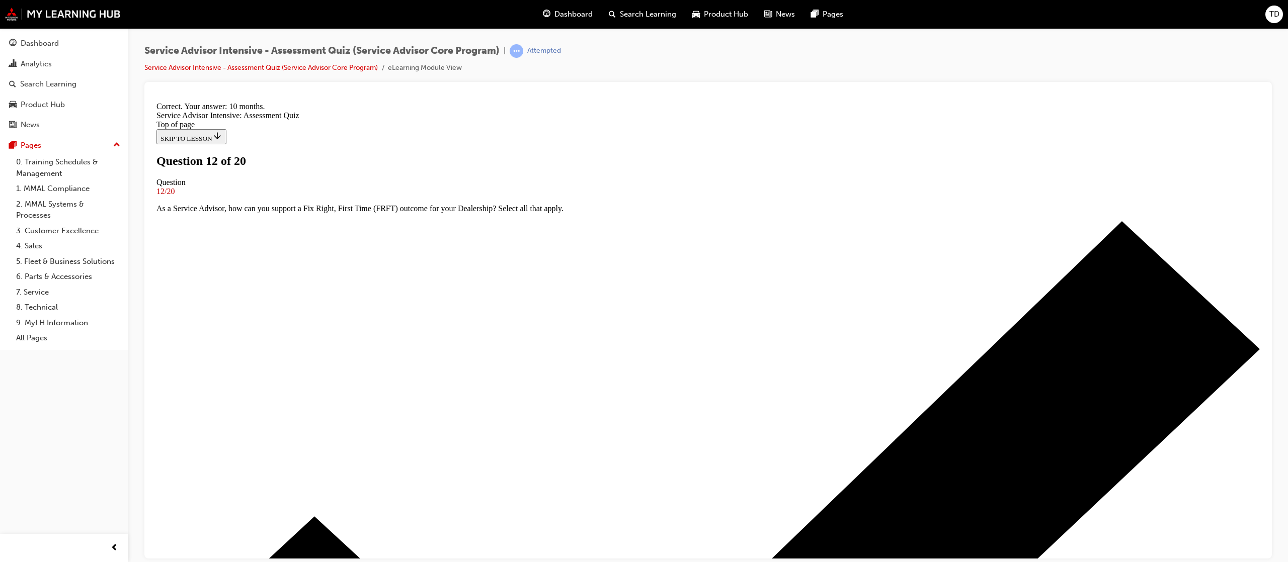
scroll to position [18, 0]
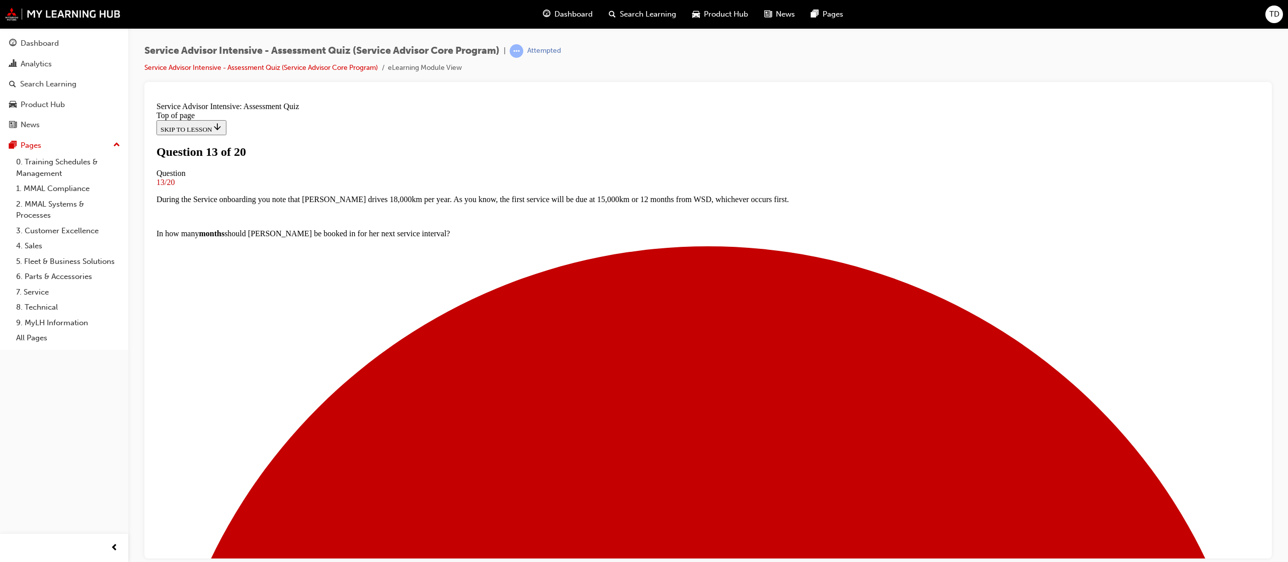
drag, startPoint x: 712, startPoint y: 459, endPoint x: 750, endPoint y: 435, distance: 44.4
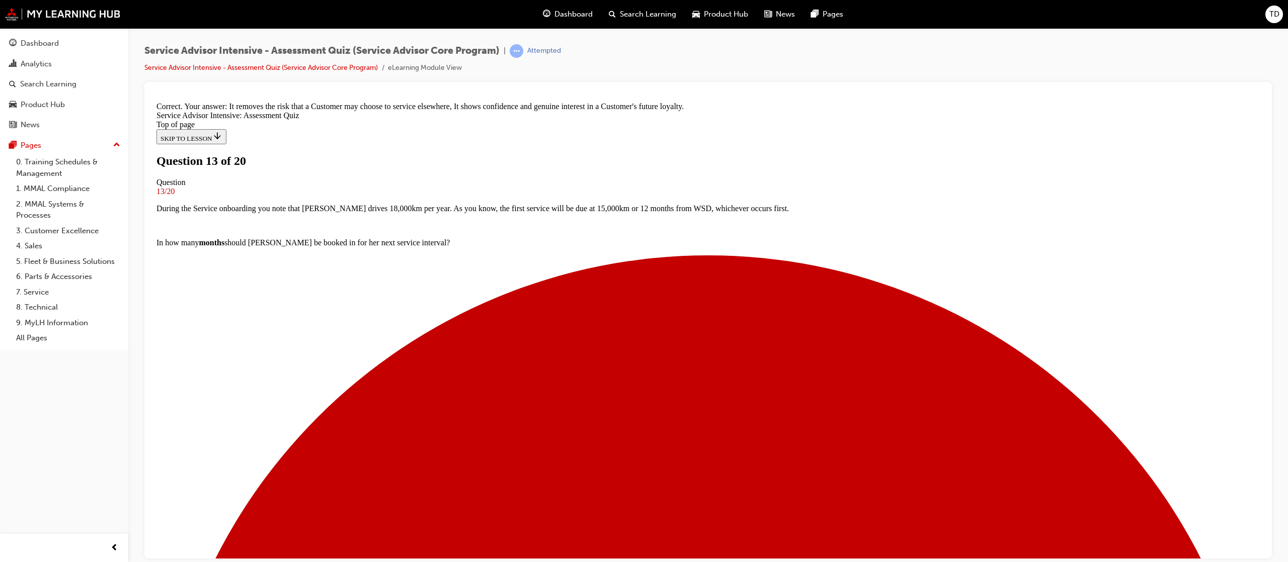
scroll to position [91, 0]
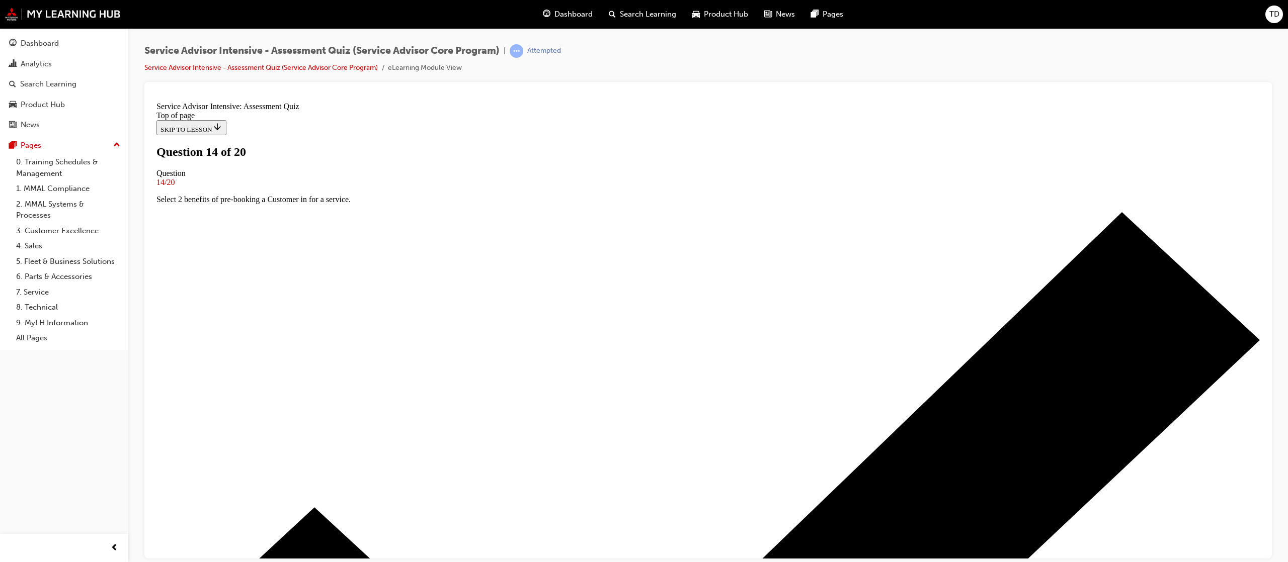
scroll to position [49, 0]
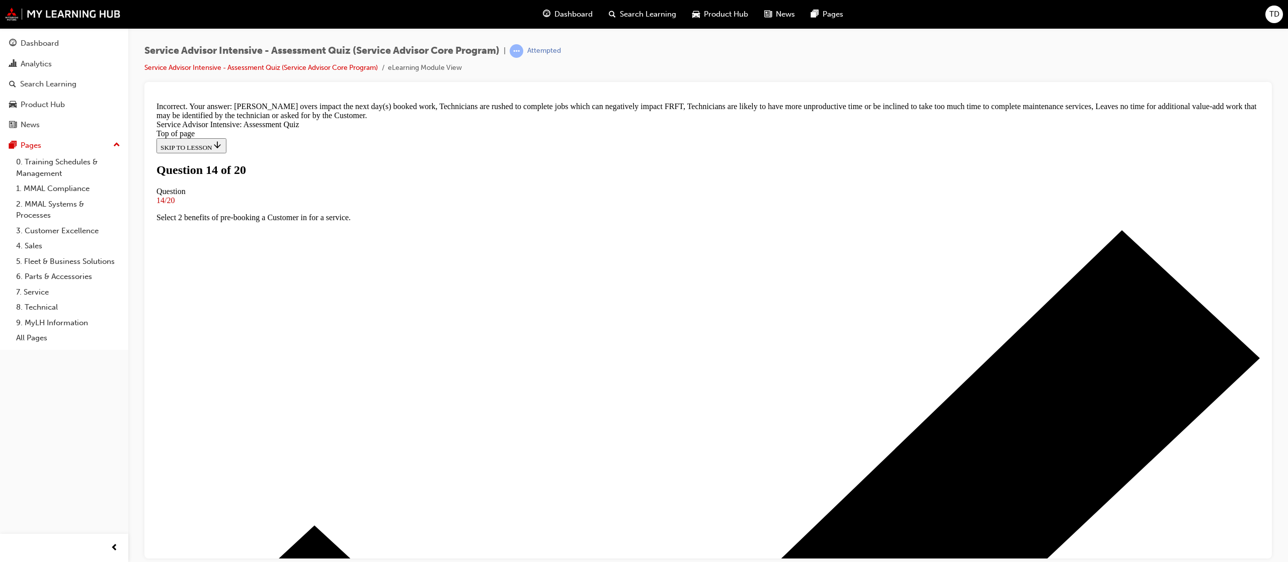
scroll to position [80, 0]
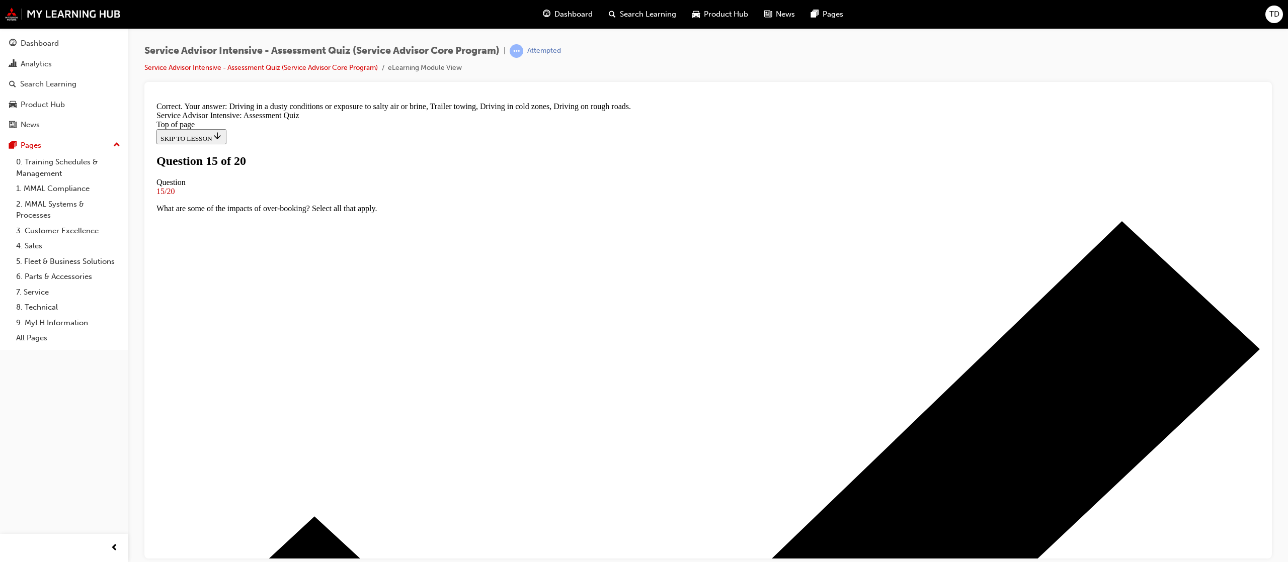
scroll to position [67, 0]
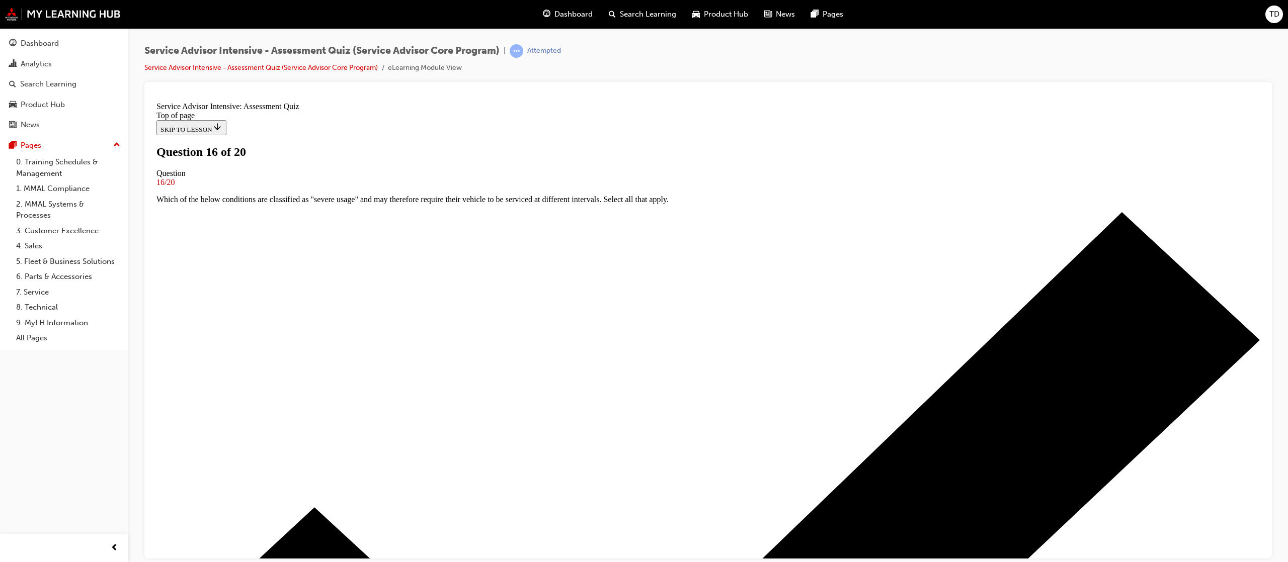
scroll to position [57, 0]
drag, startPoint x: 606, startPoint y: 421, endPoint x: 604, endPoint y: 436, distance: 15.2
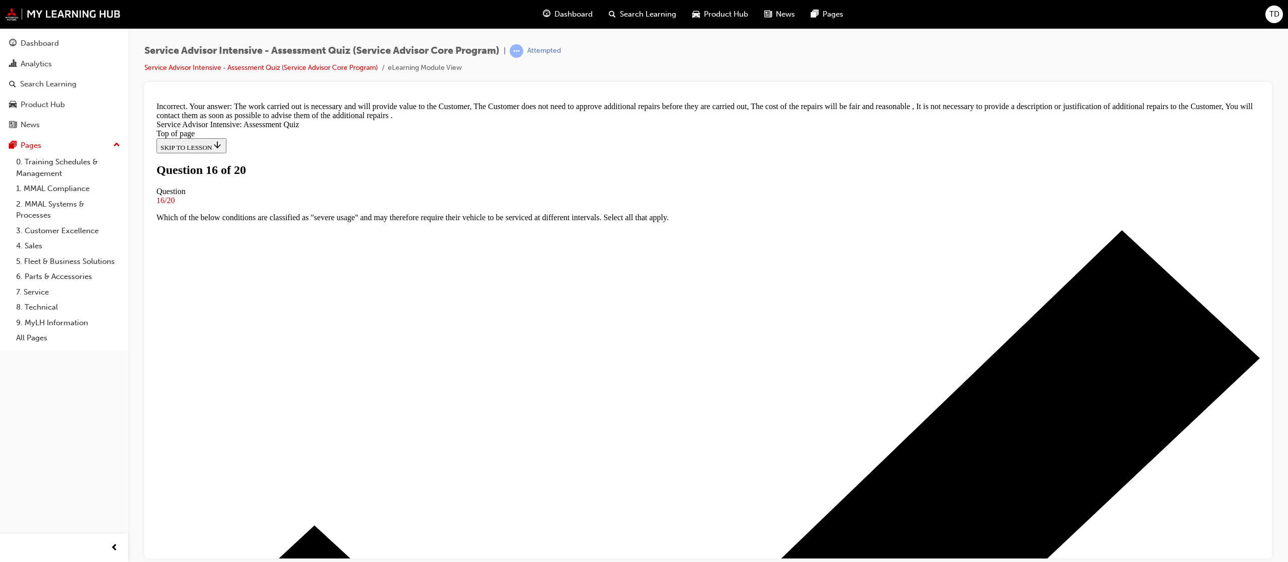
scroll to position [64, 0]
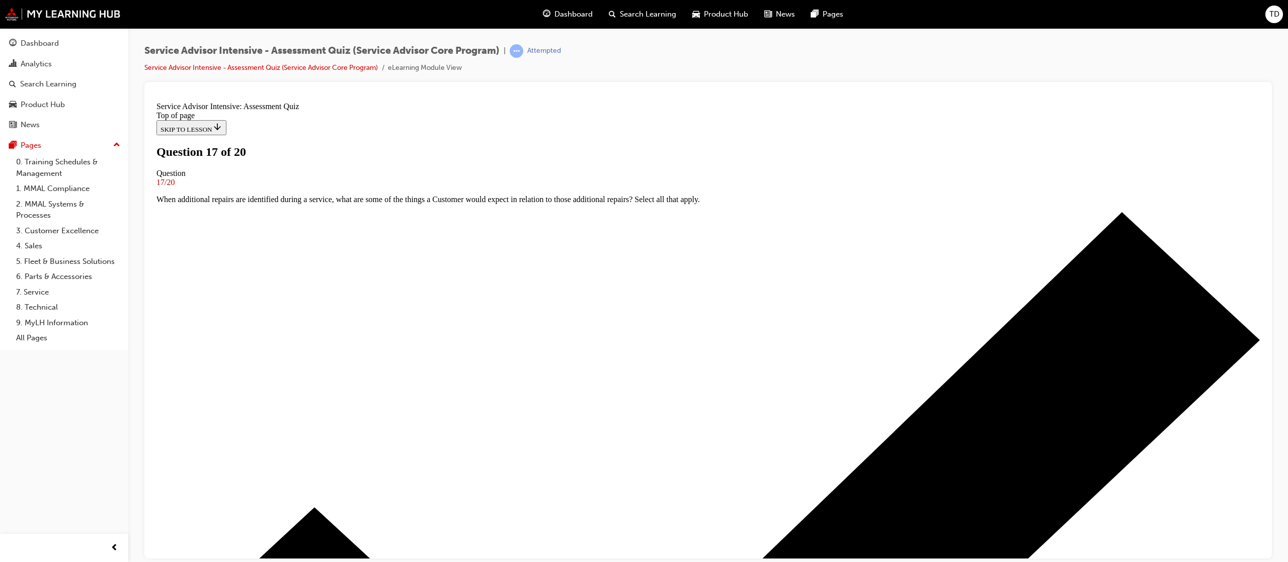
scroll to position [1, 0]
drag, startPoint x: 612, startPoint y: 347, endPoint x: 626, endPoint y: 355, distance: 16.4
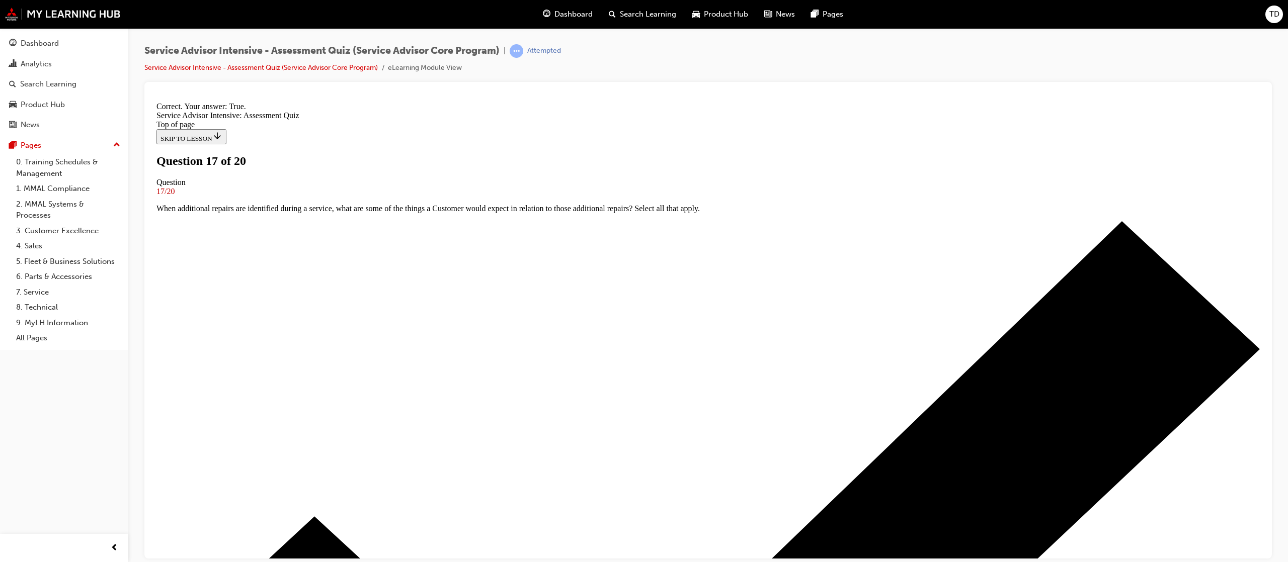
scroll to position [21, 0]
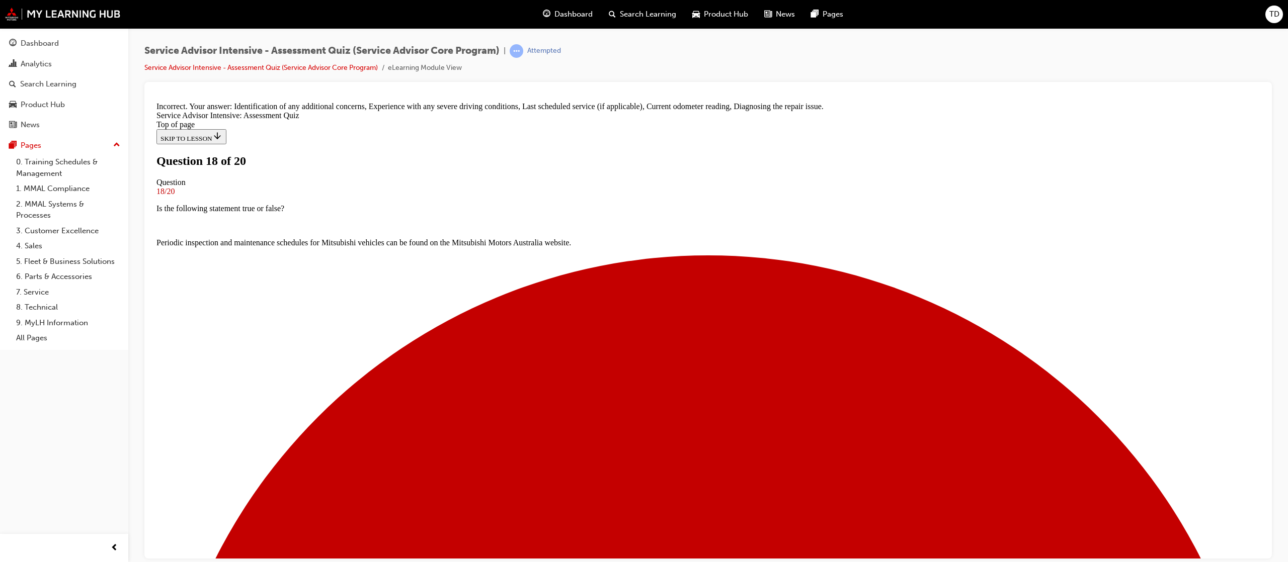
scroll to position [108, 0]
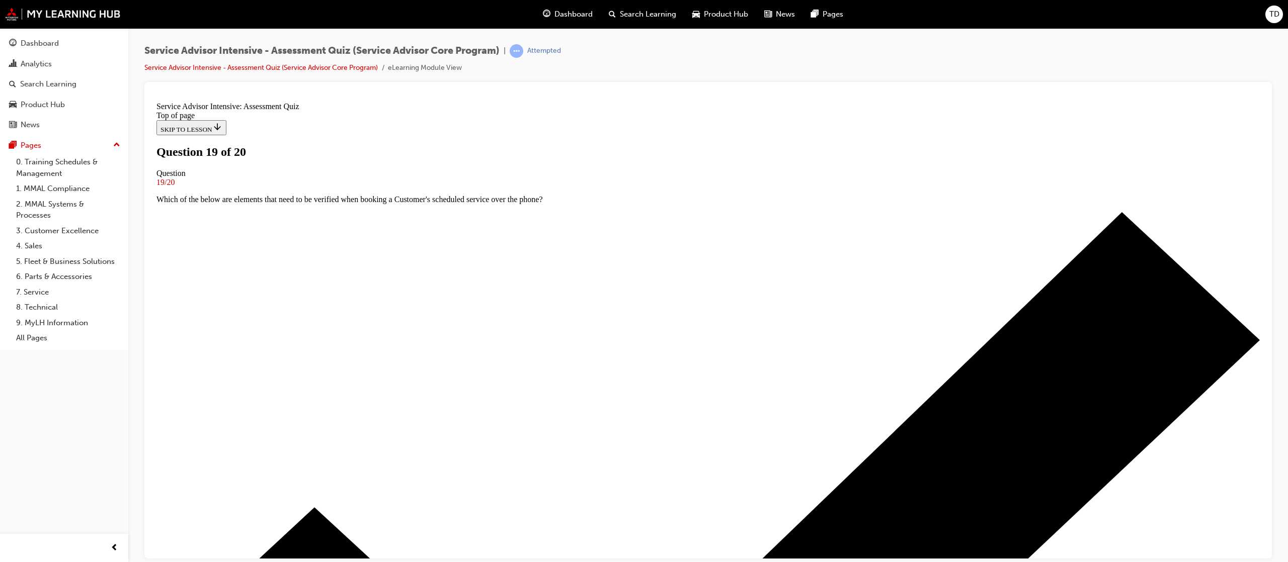
scroll to position [101, 0]
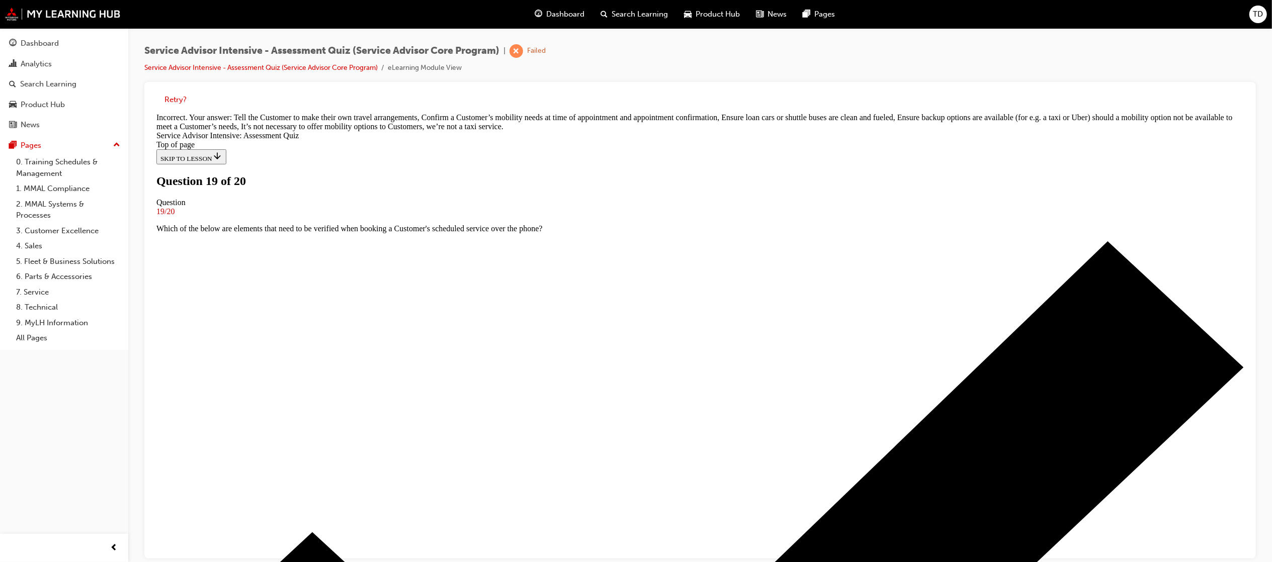
scroll to position [138, 0]
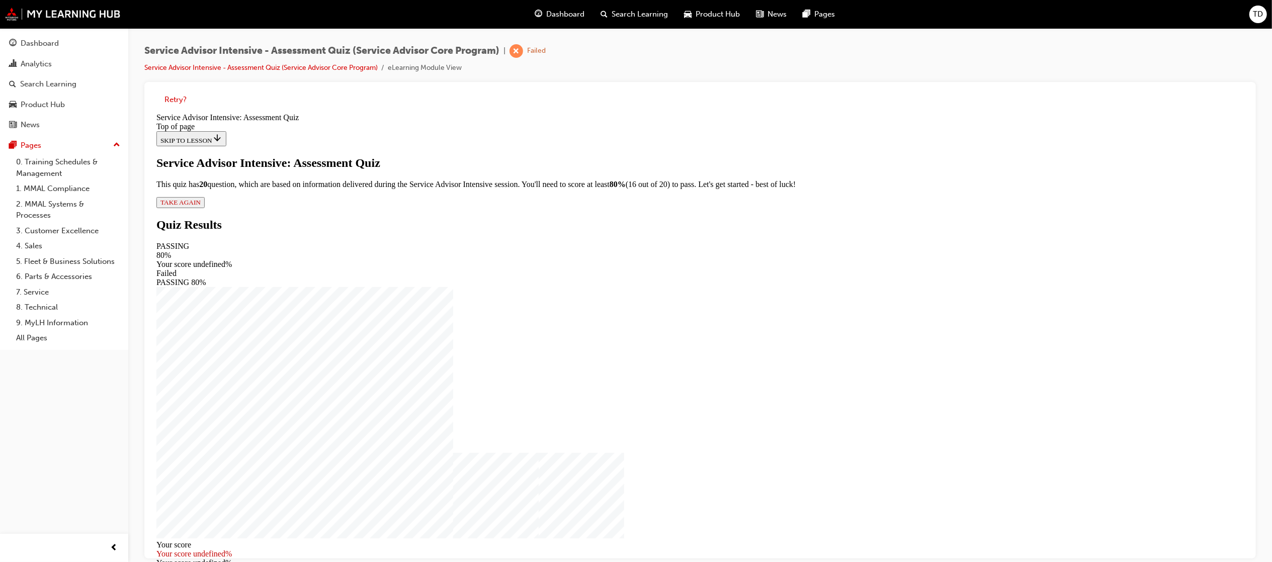
click at [204, 208] on button "TAKE AGAIN" at bounding box center [180, 202] width 48 height 11
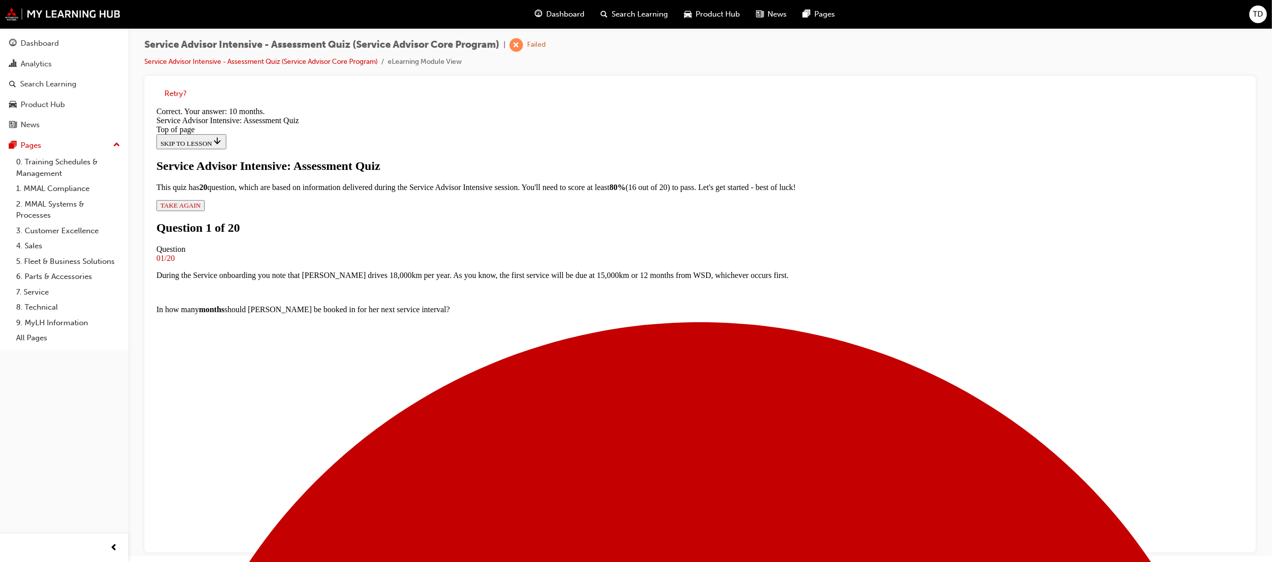
scroll to position [8, 0]
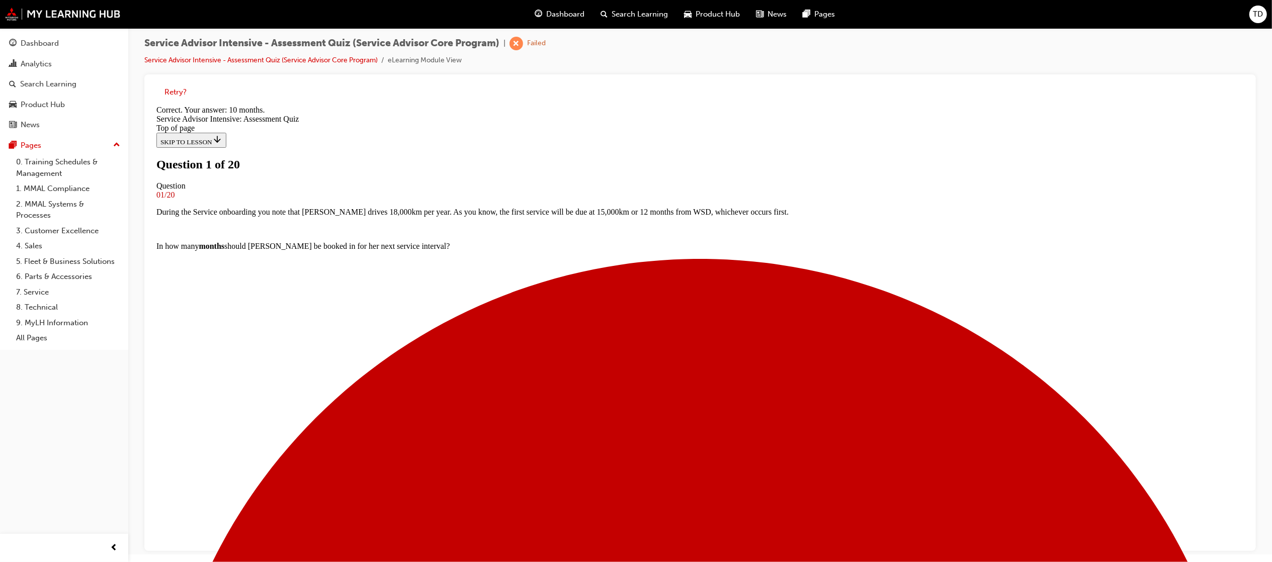
scroll to position [0, 0]
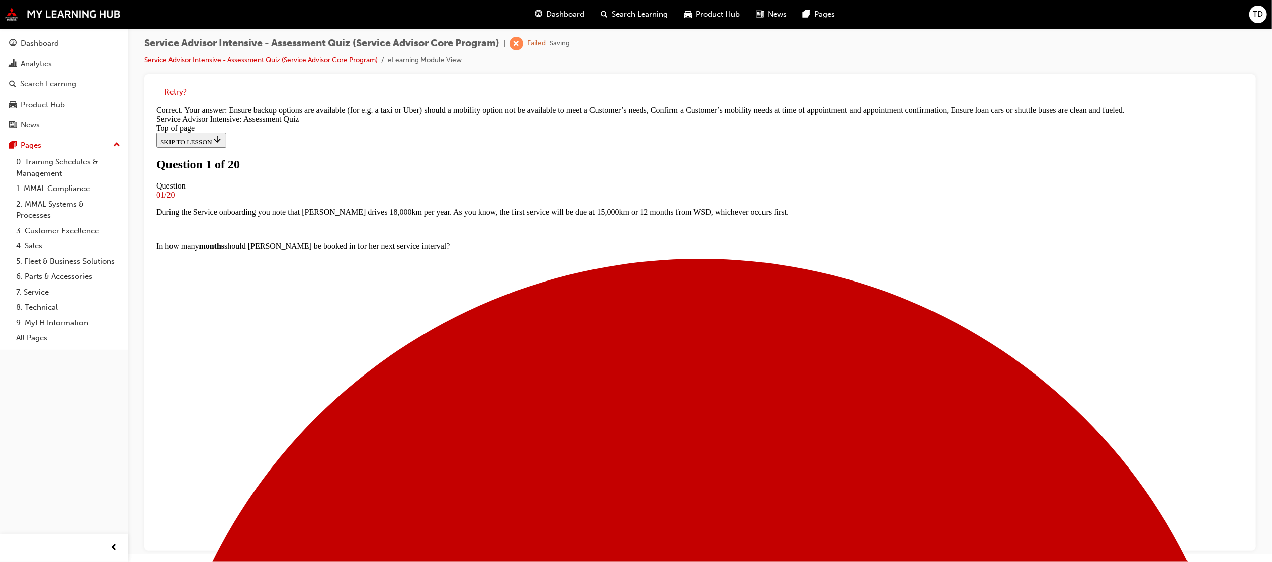
scroll to position [138, 0]
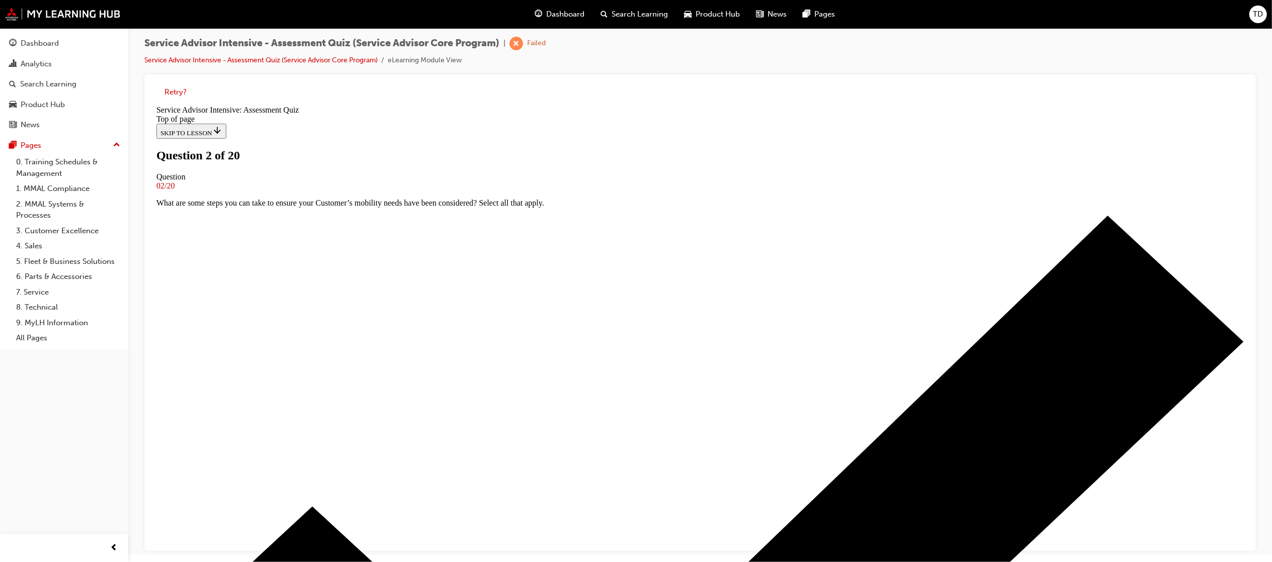
scroll to position [49, 0]
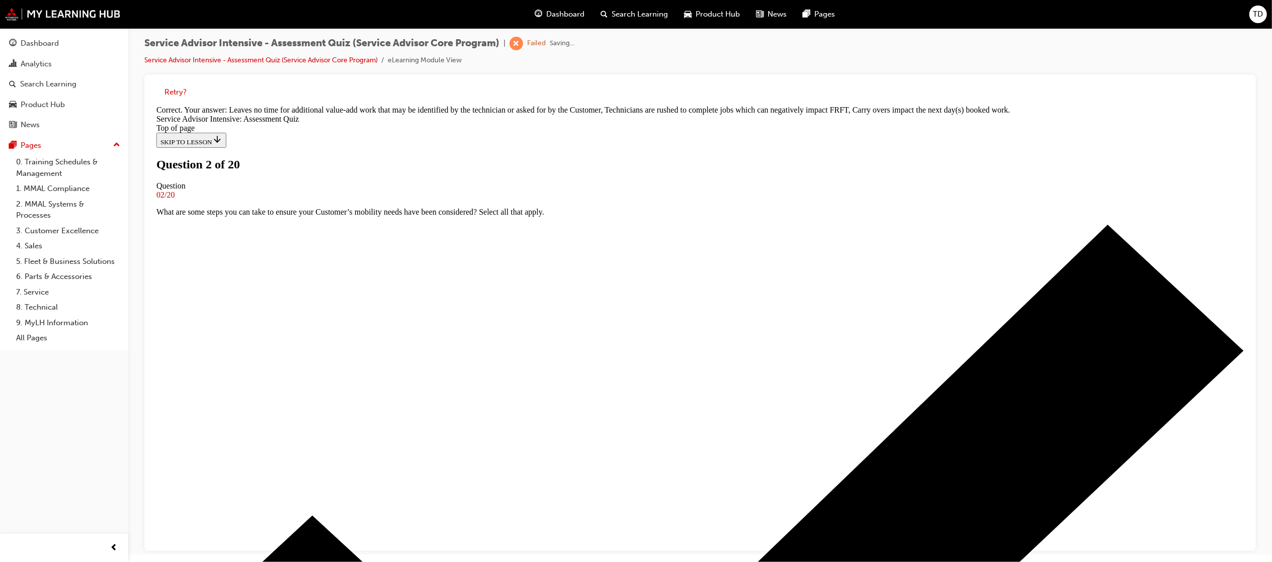
scroll to position [80, 0]
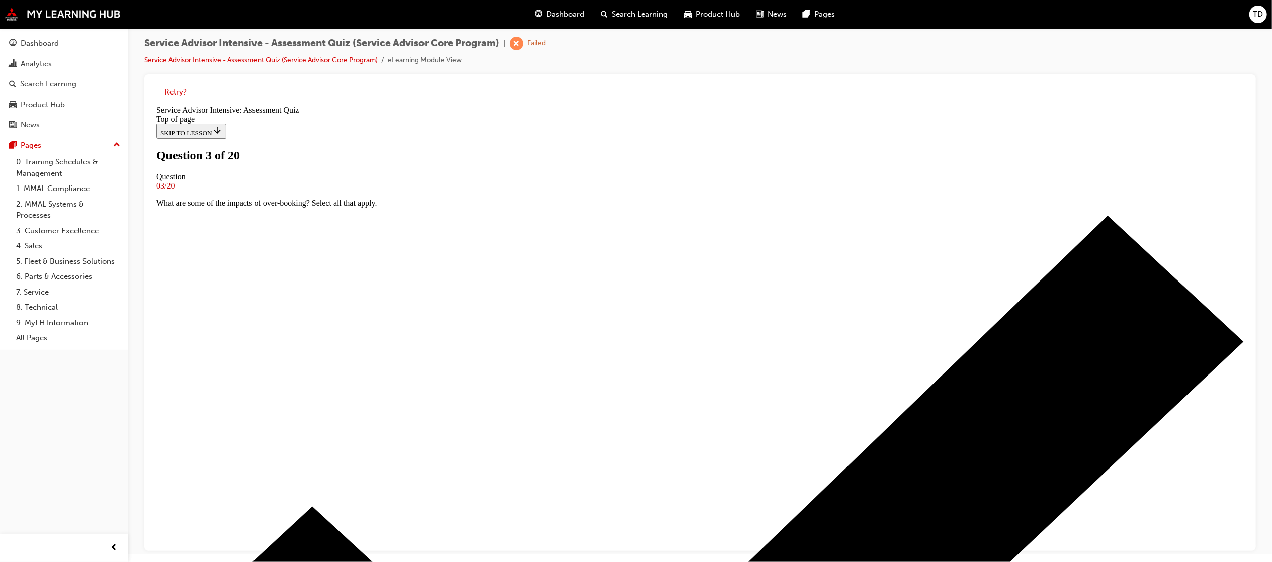
scroll to position [39, 0]
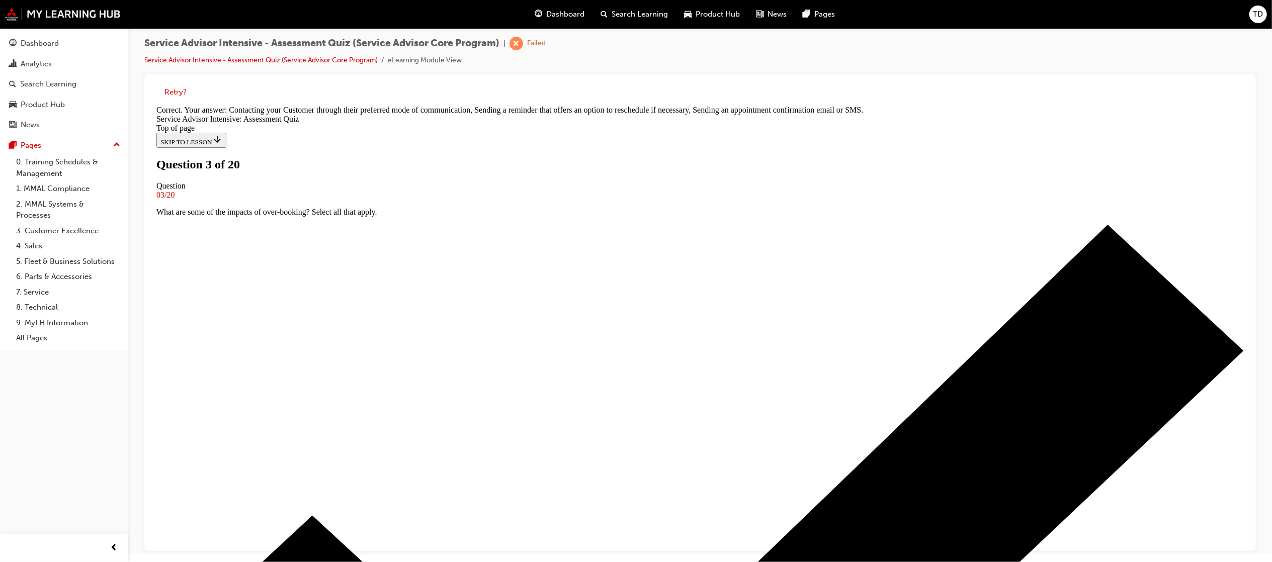
scroll to position [70, 0]
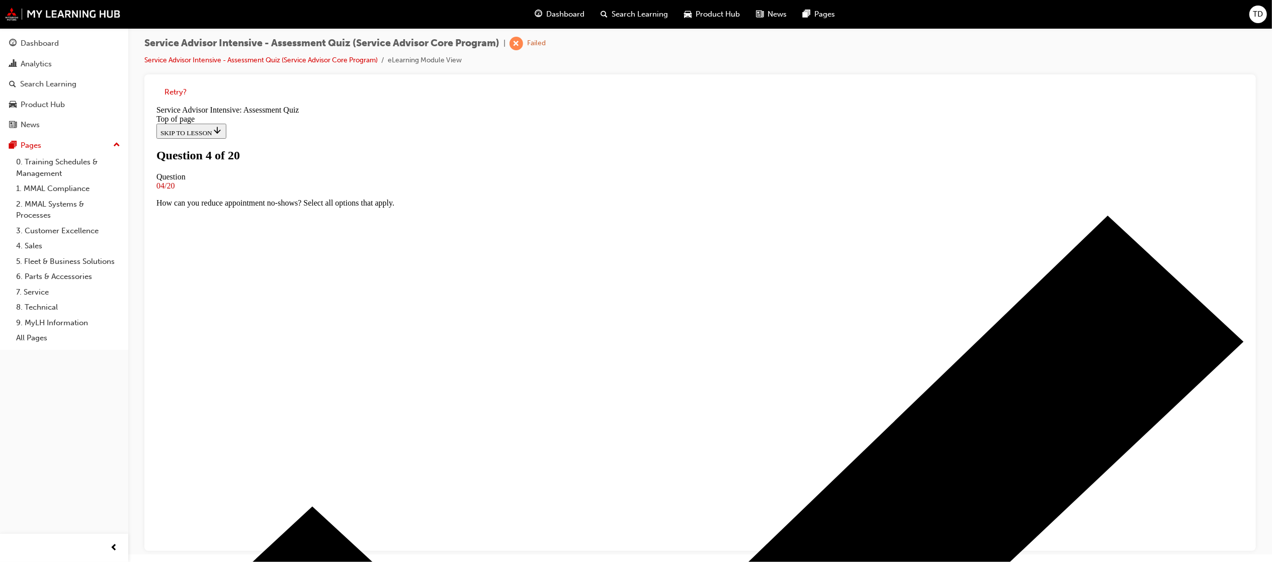
scroll to position [35, 0]
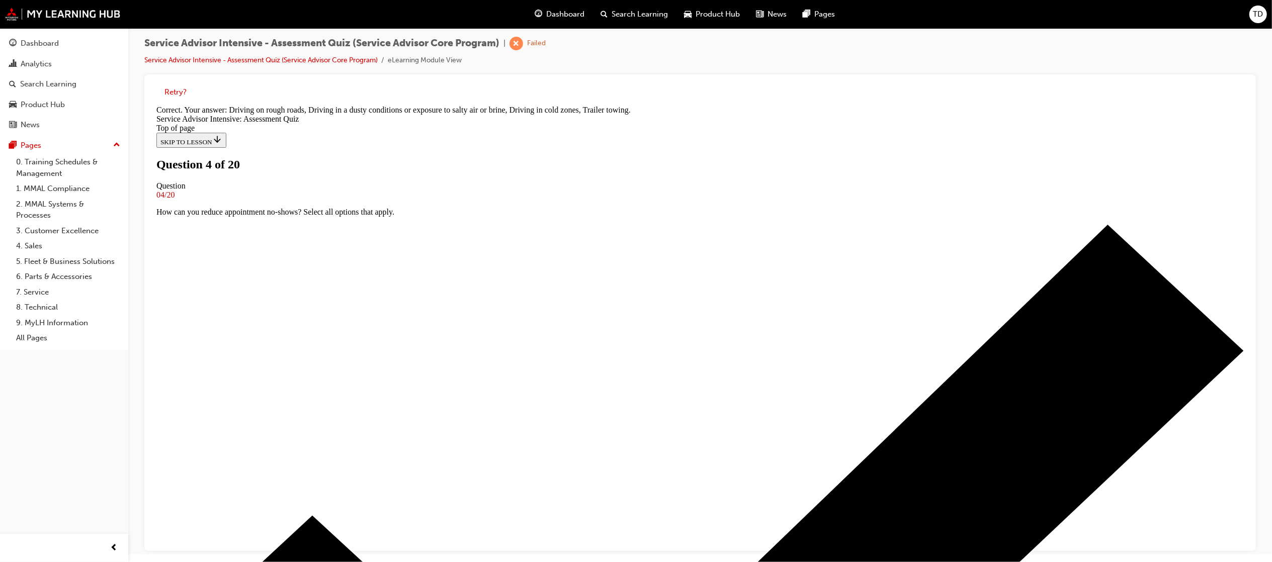
scroll to position [67, 0]
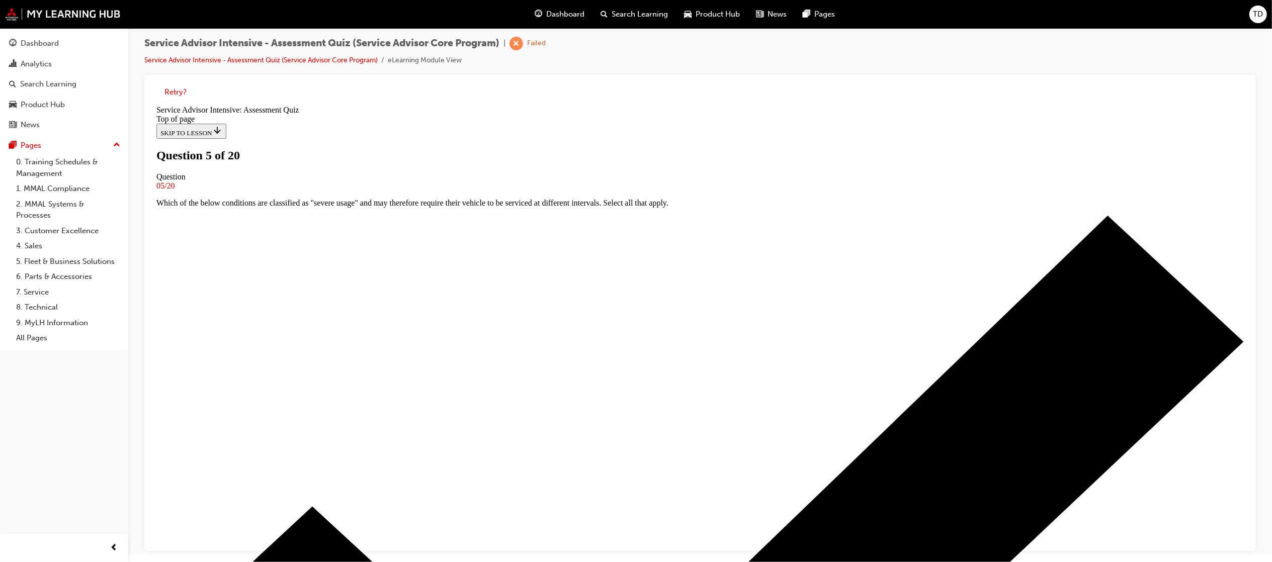
scroll to position [1, 0]
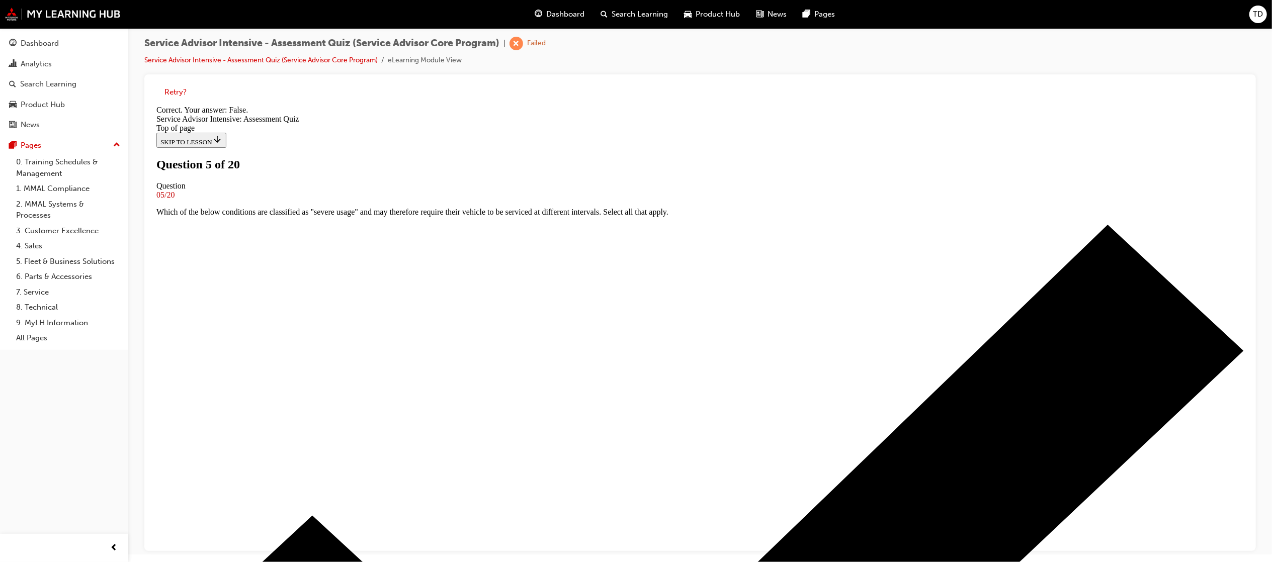
scroll to position [21, 0]
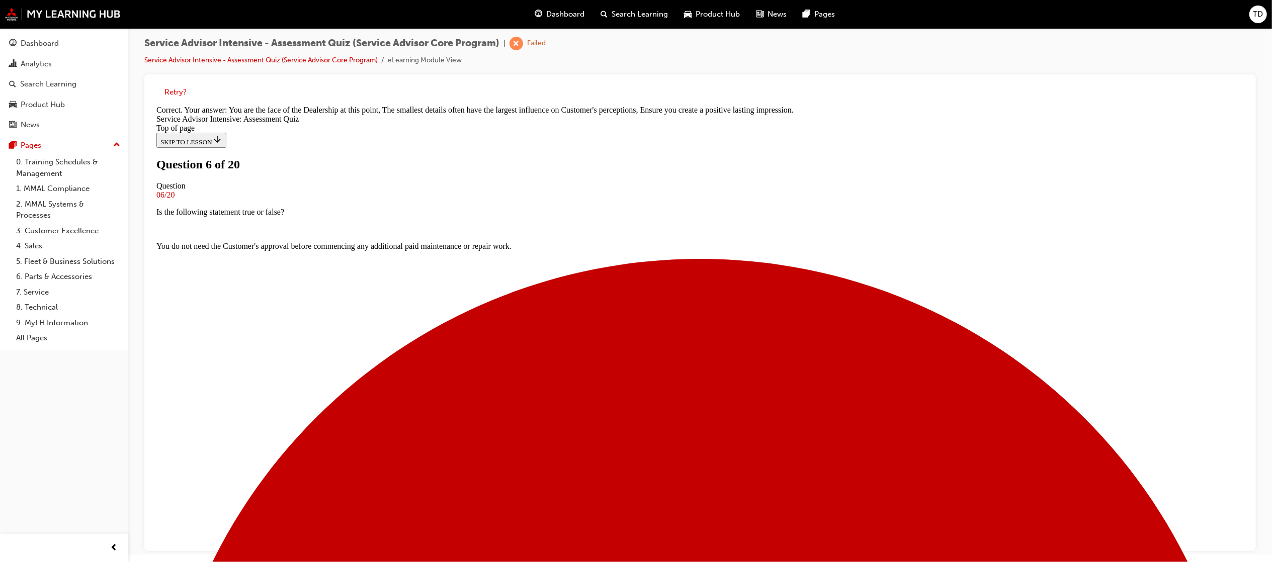
scroll to position [88, 0]
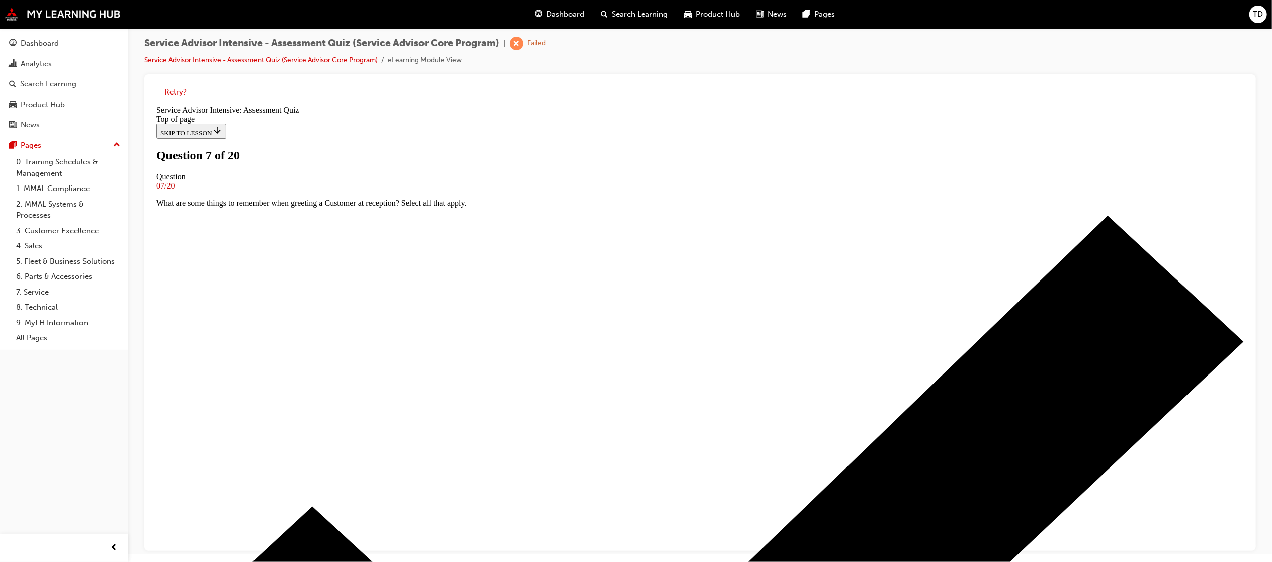
scroll to position [55, 0]
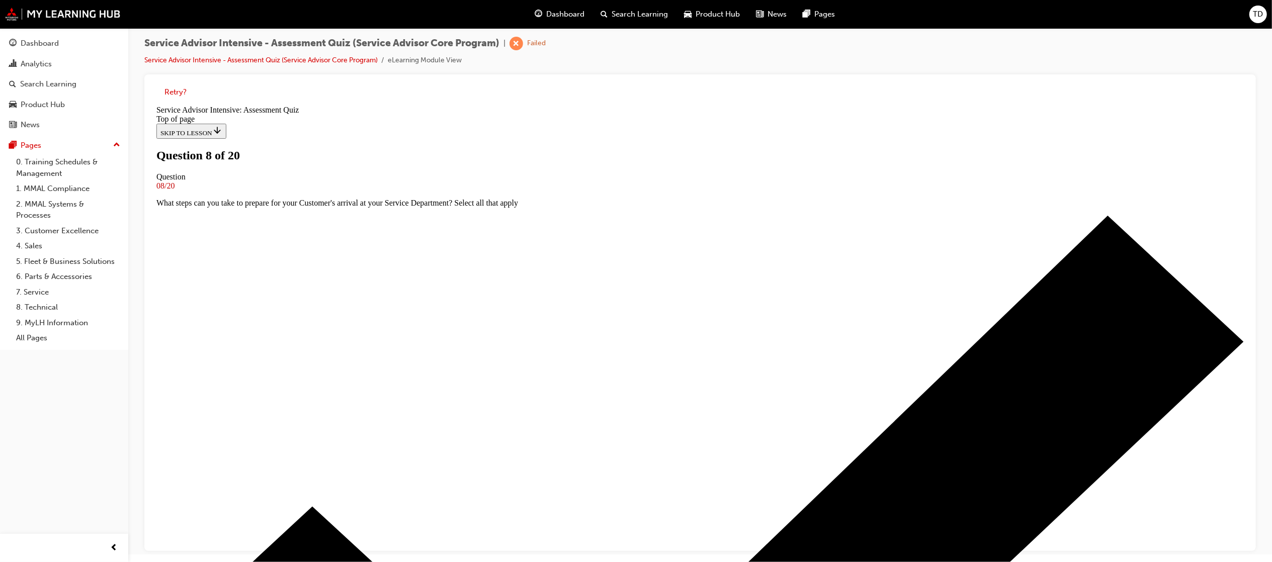
copy div "What are the 3 P's that influence Service Department Capacity?"
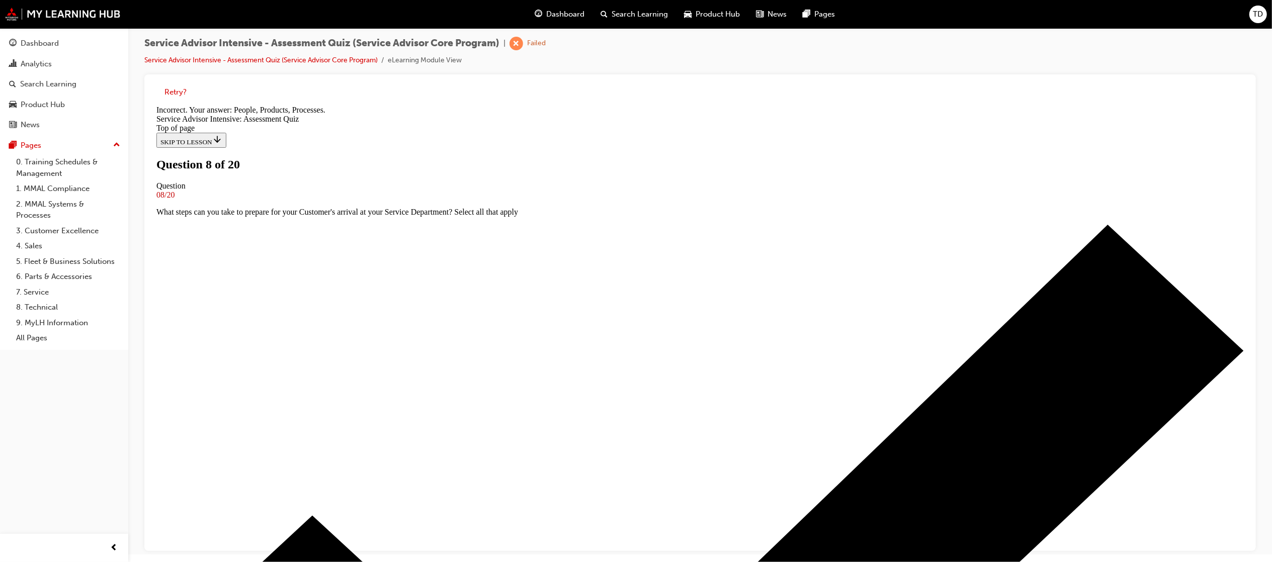
scroll to position [50, 0]
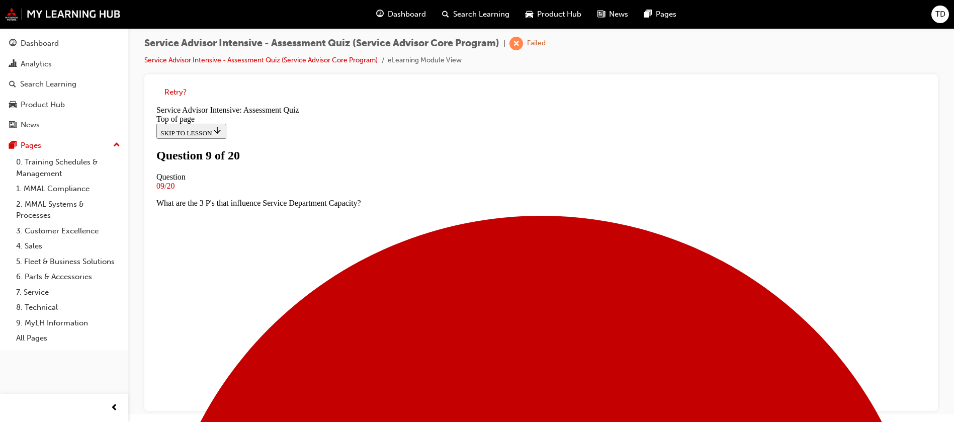
scroll to position [38, 0]
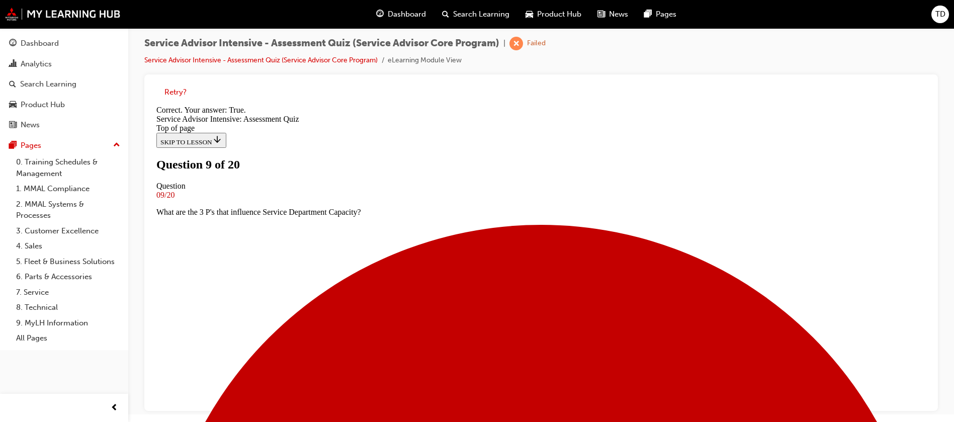
scroll to position [145, 0]
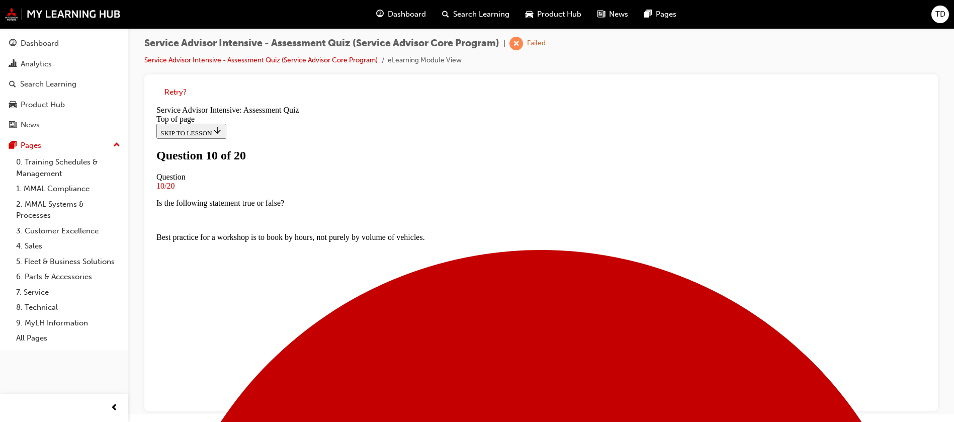
scroll to position [151, 0]
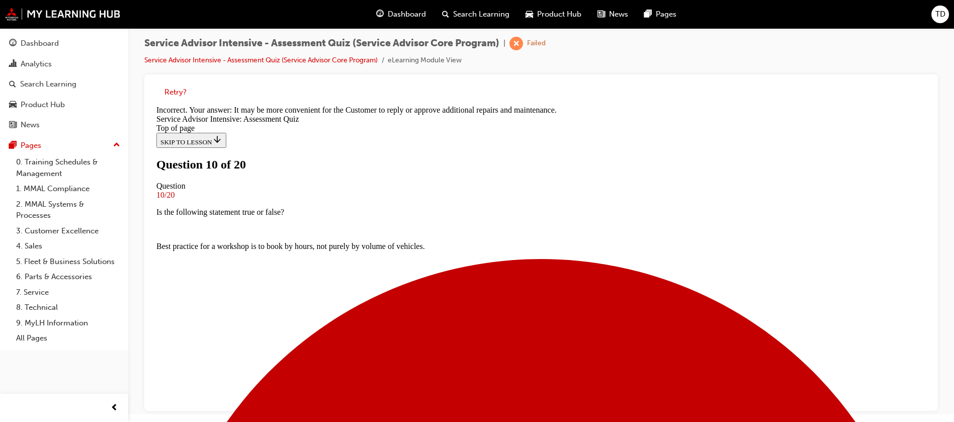
scroll to position [256, 0]
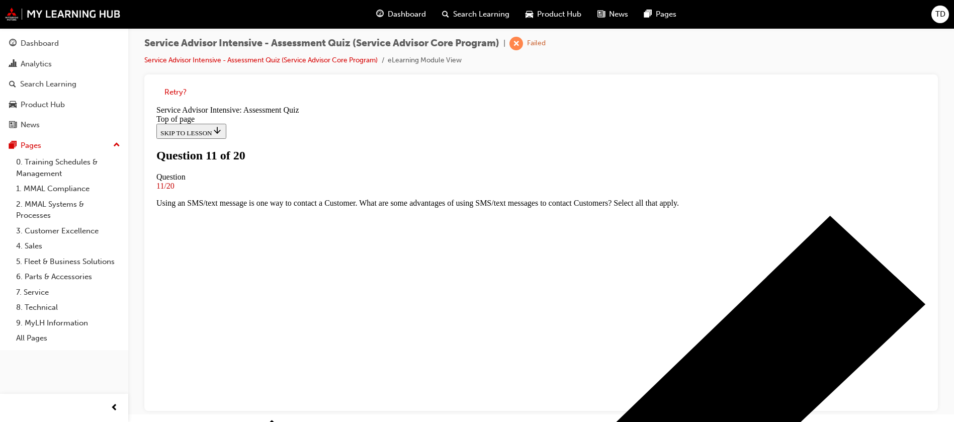
scroll to position [75, 0]
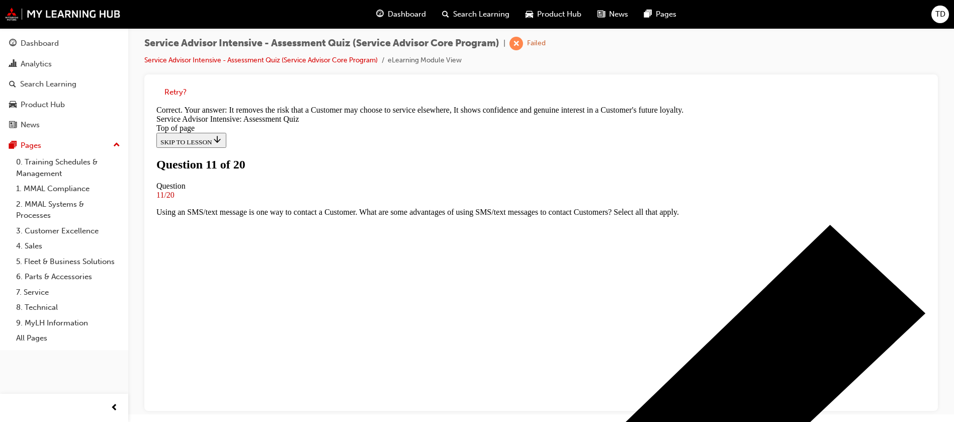
scroll to position [231, 0]
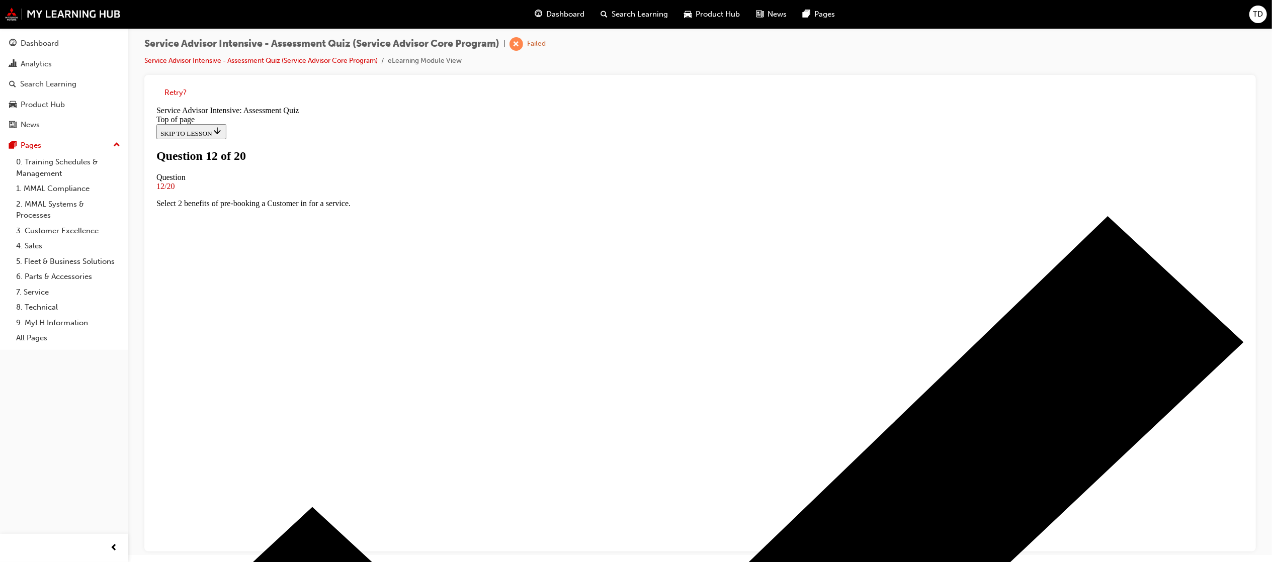
scroll to position [101, 0]
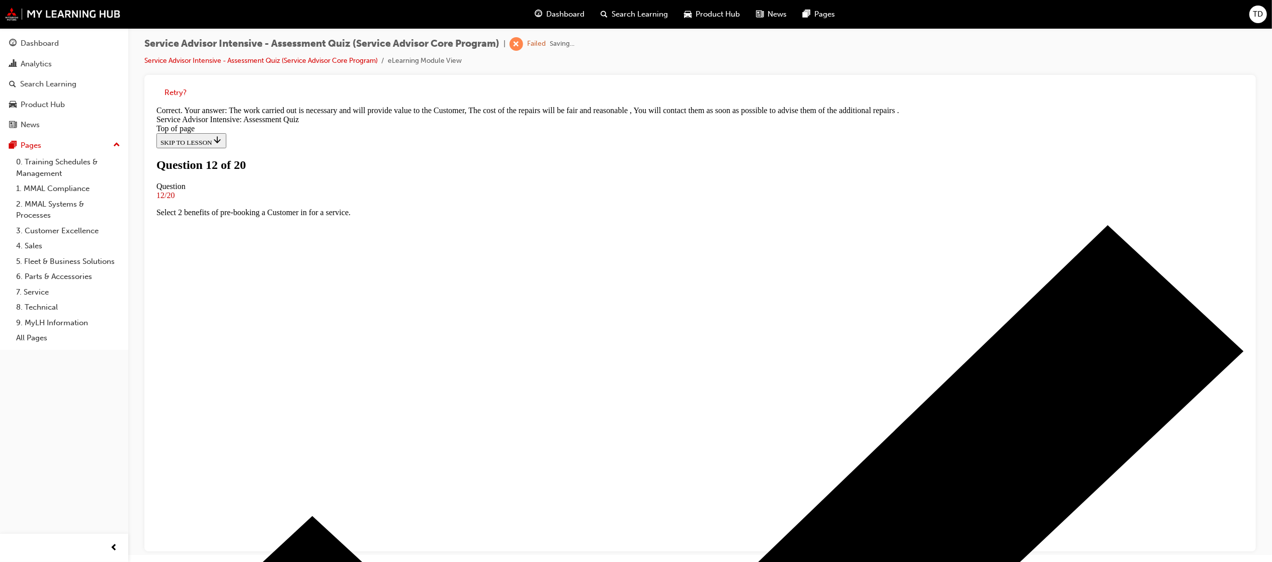
scroll to position [165, 0]
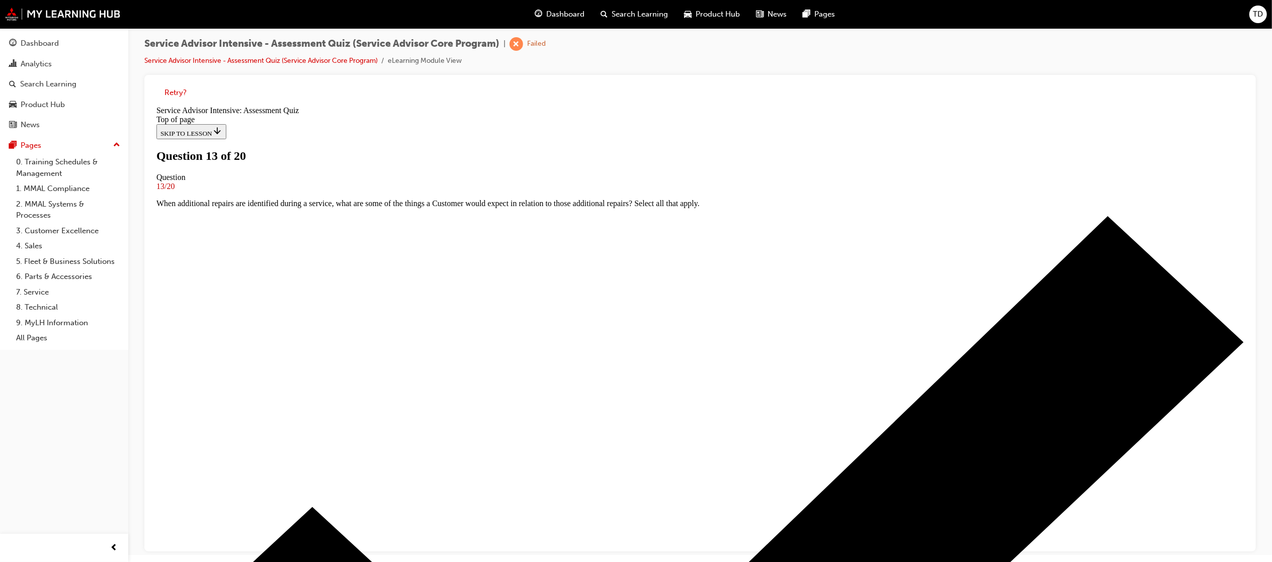
scroll to position [75, 0]
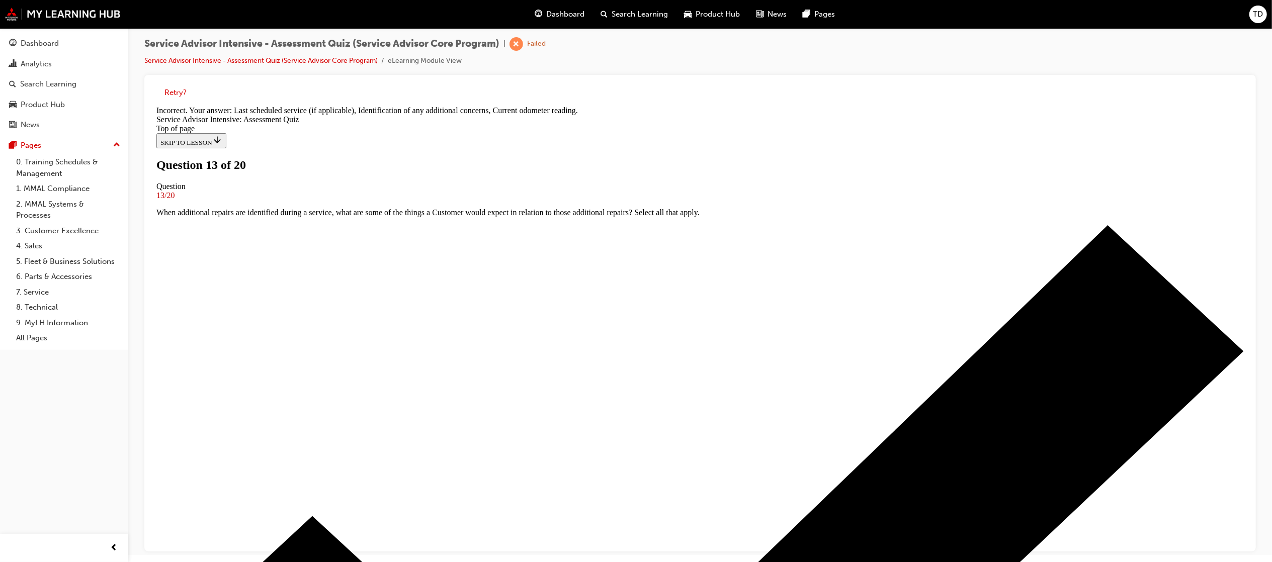
scroll to position [108, 0]
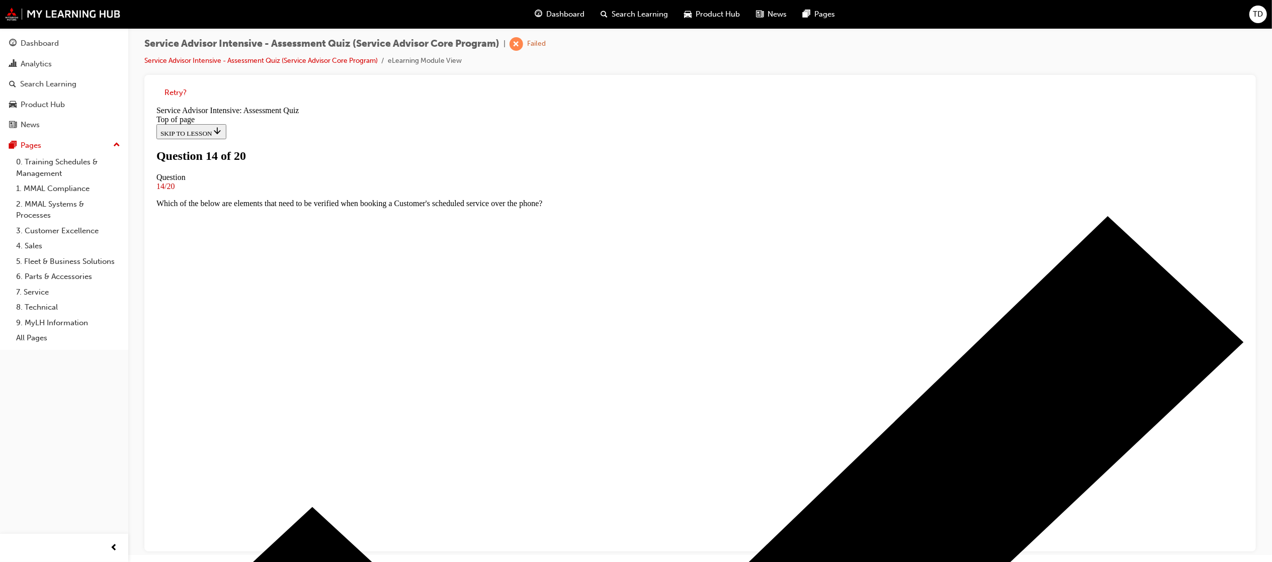
scroll to position [1, 0]
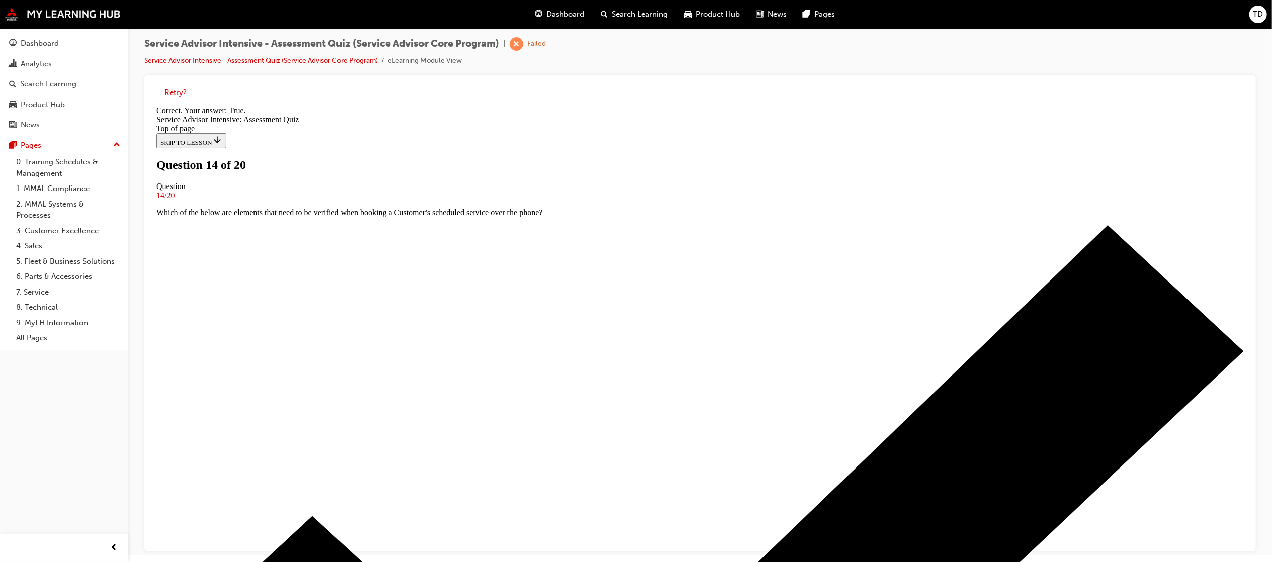
scroll to position [21, 0]
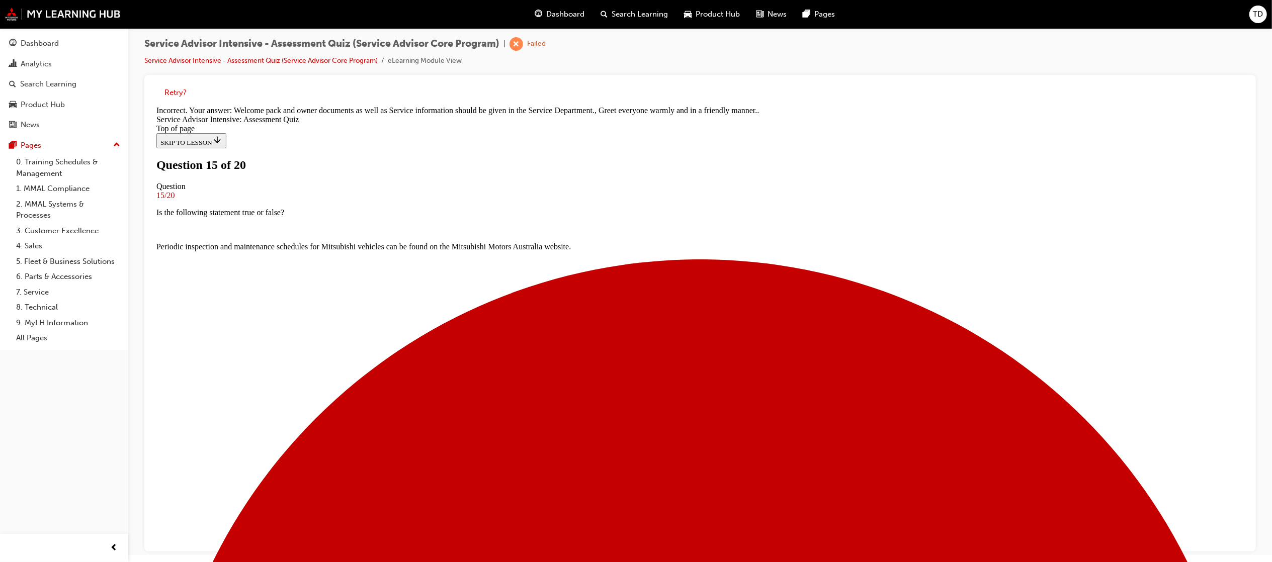
scroll to position [98, 0]
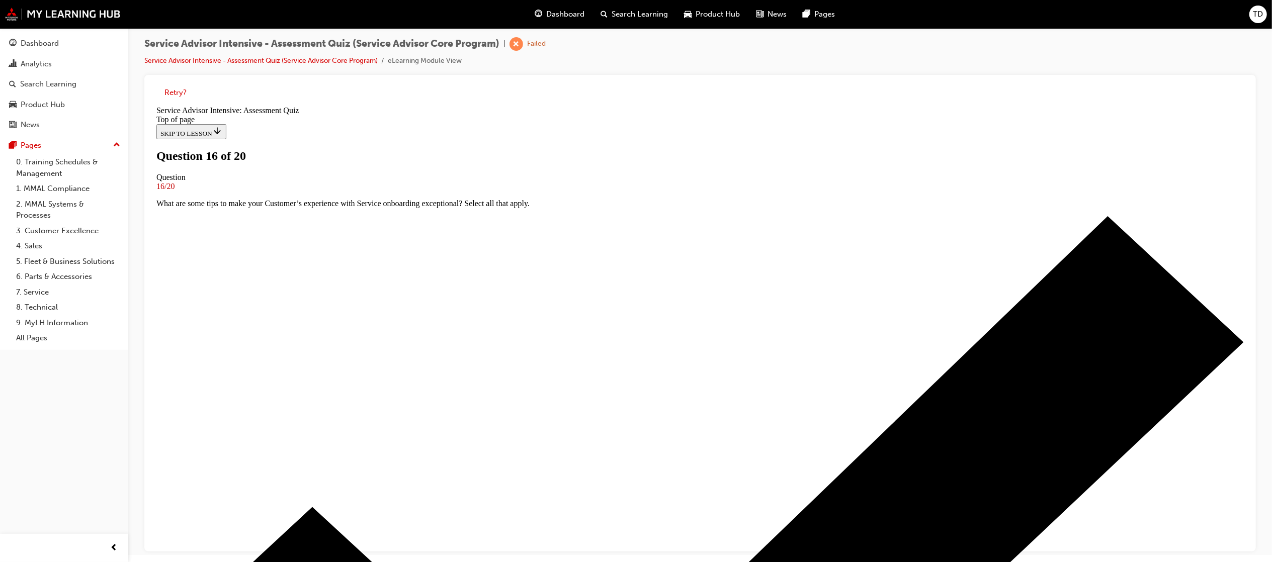
scroll to position [1, 0]
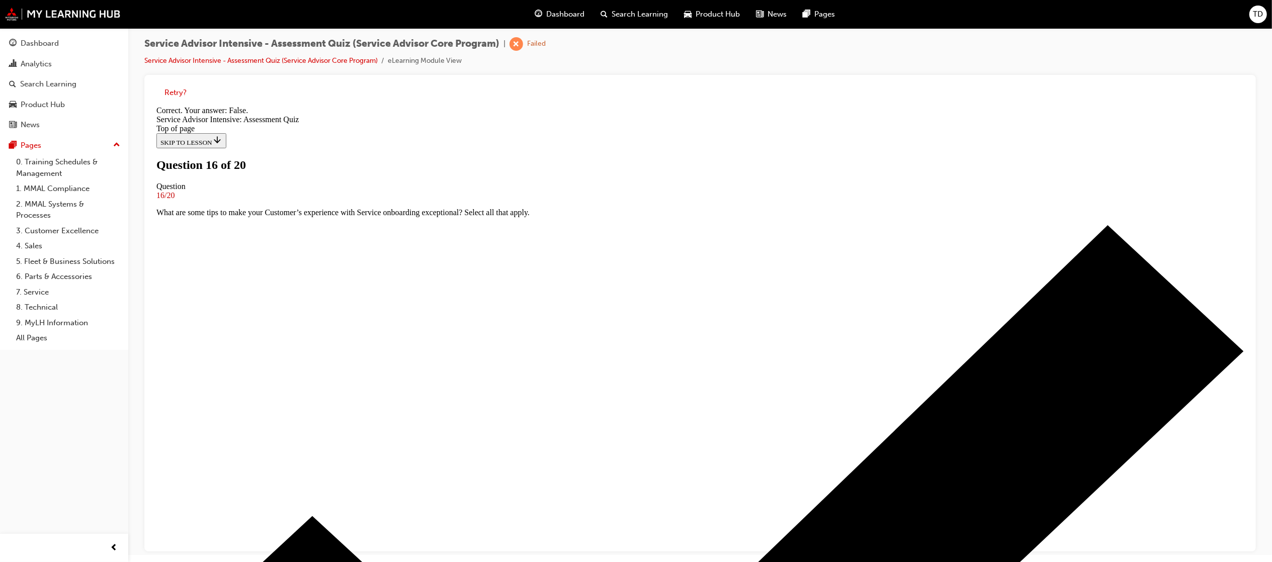
scroll to position [21, 0]
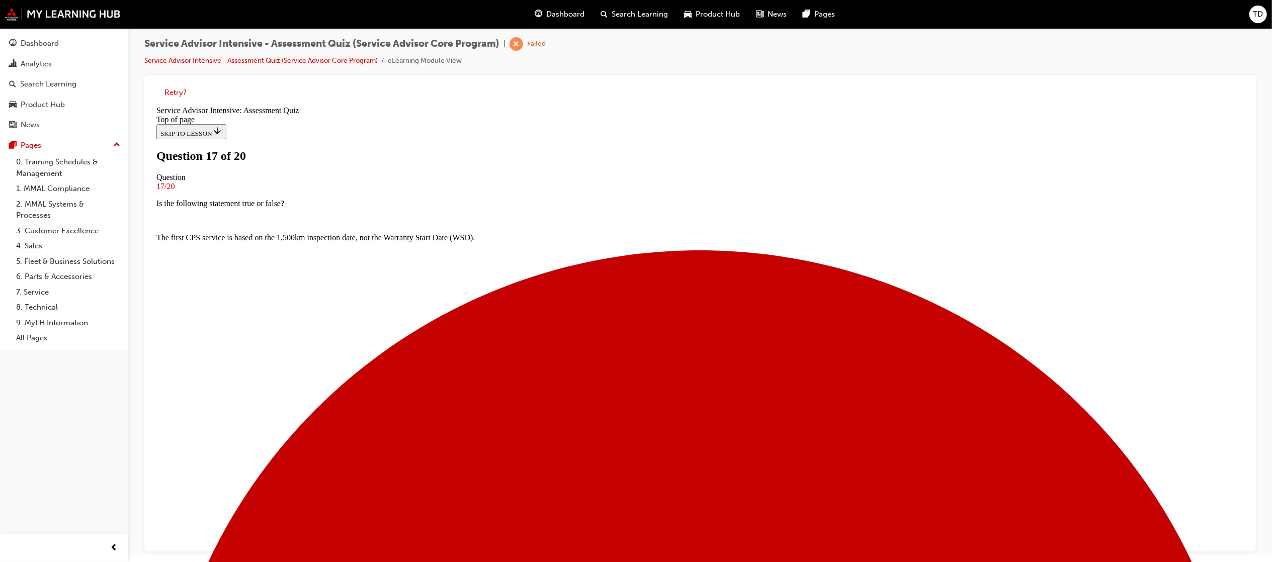
scroll to position [122, 0]
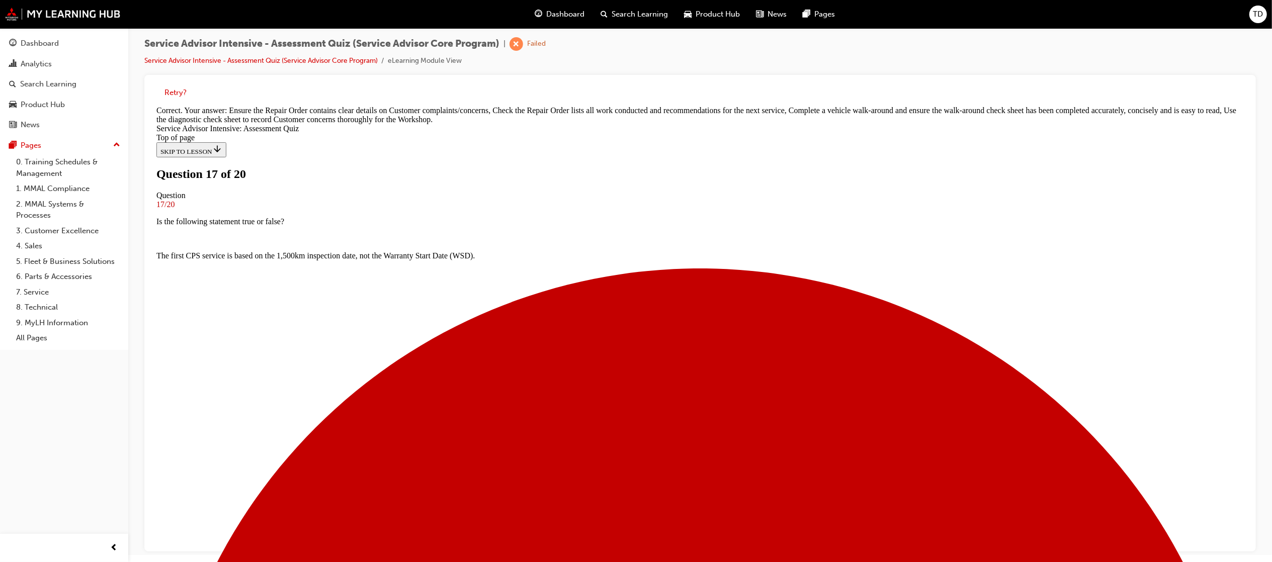
scroll to position [208, 0]
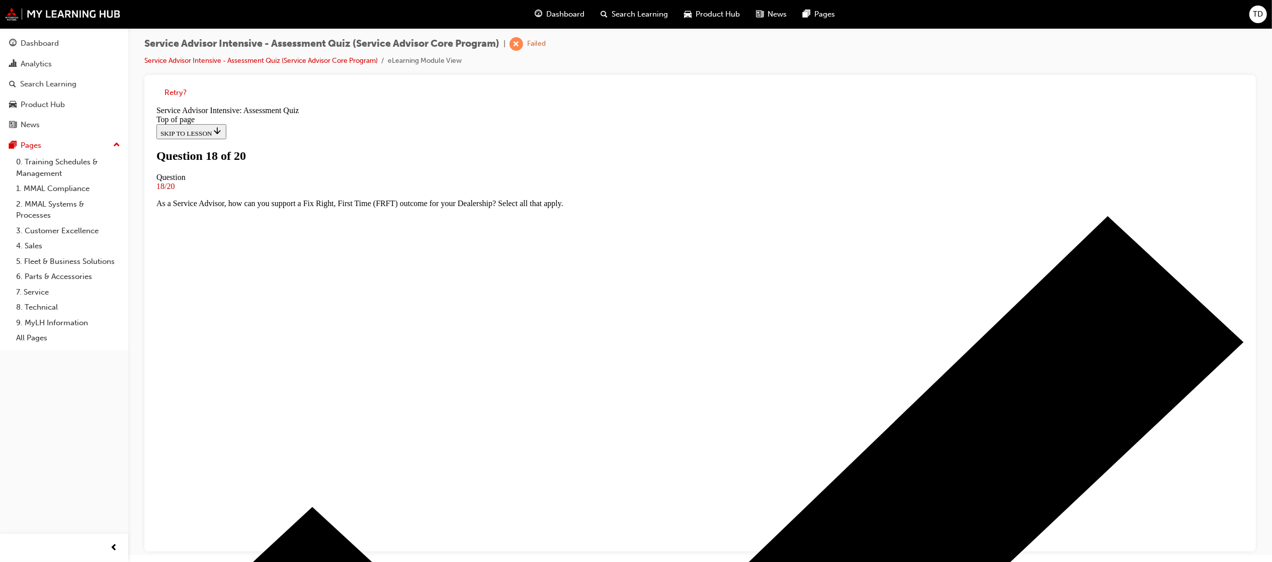
scroll to position [1, 0]
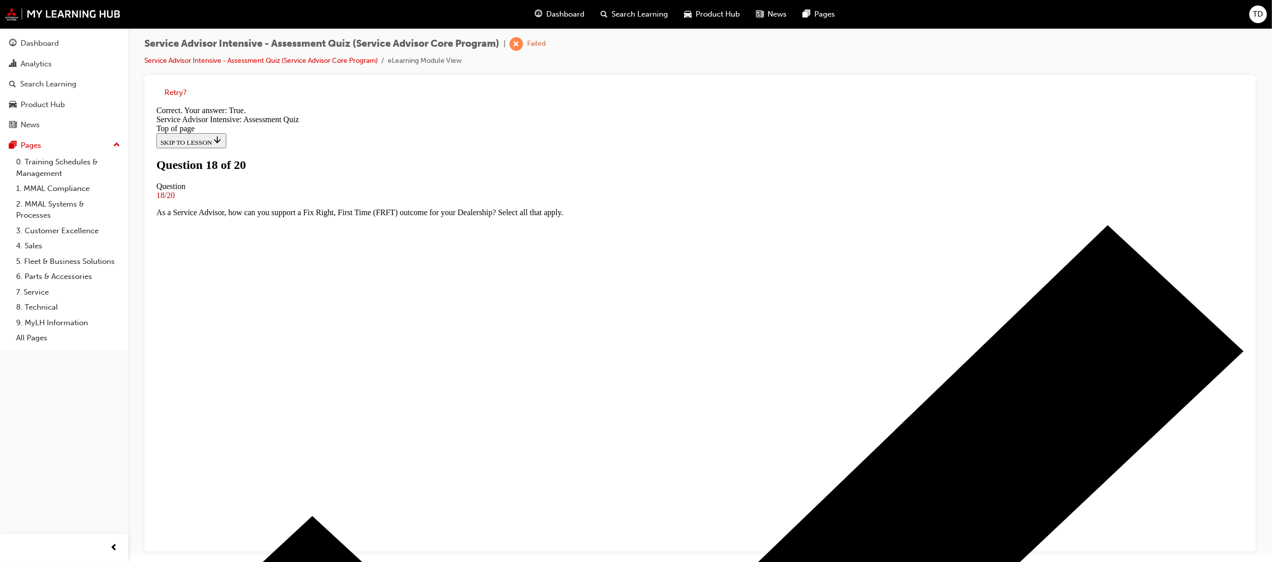
scroll to position [21, 0]
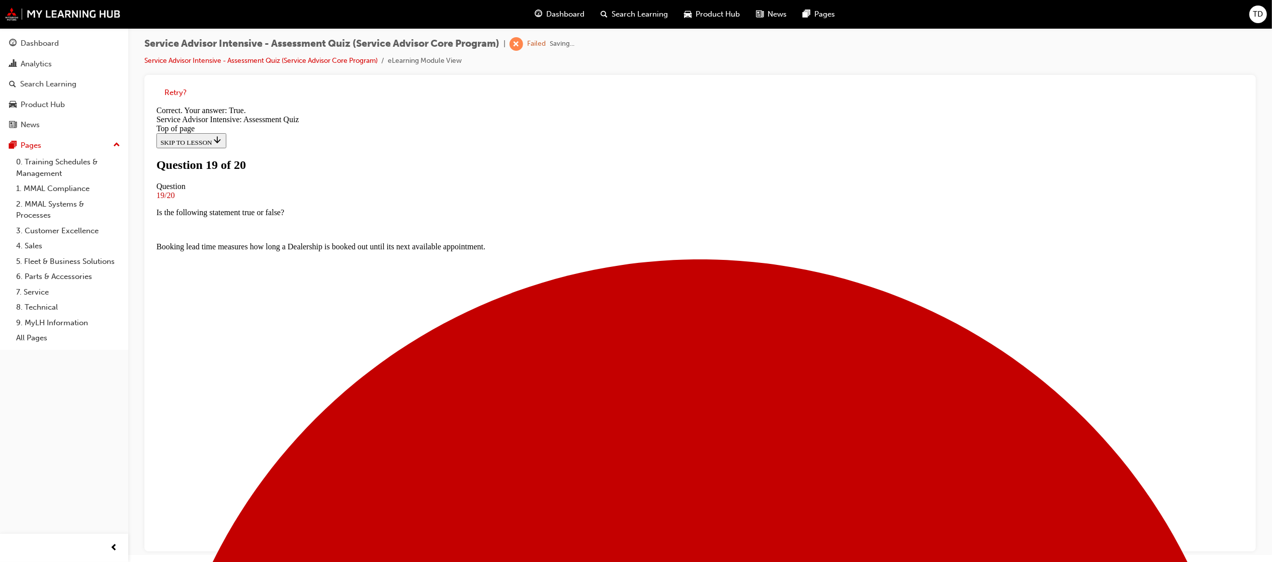
scroll to position [55, 0]
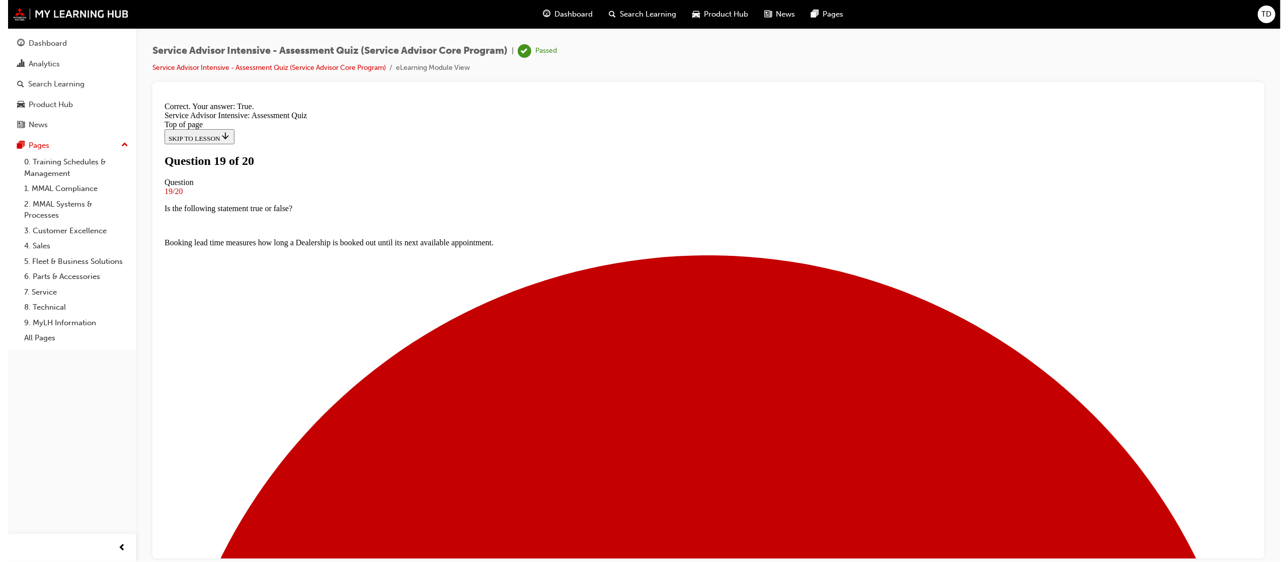
scroll to position [0, 0]
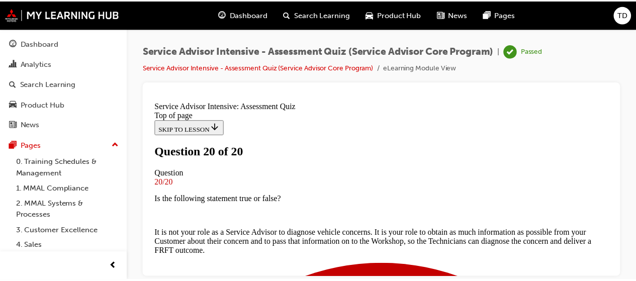
scroll to position [42, 0]
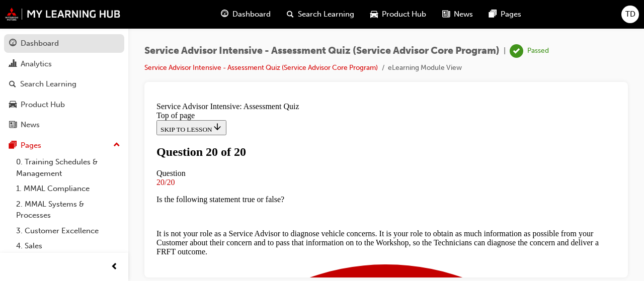
click at [44, 47] on div "Dashboard" at bounding box center [40, 44] width 38 height 12
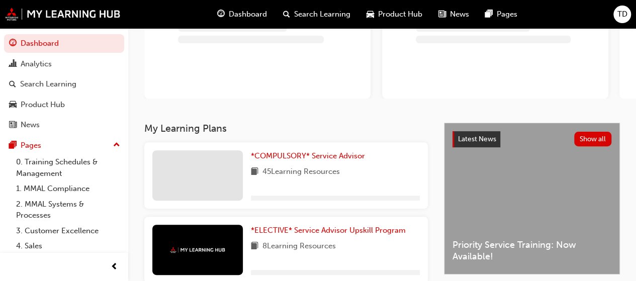
scroll to position [101, 0]
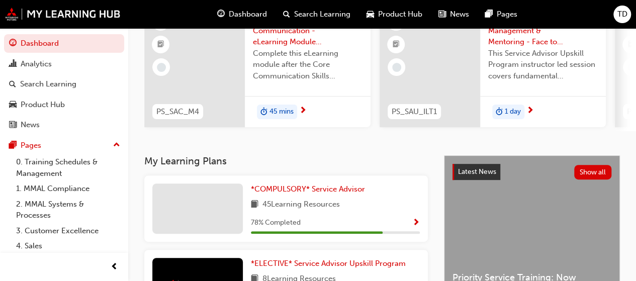
click at [418, 228] on span "Show Progress" at bounding box center [417, 223] width 8 height 9
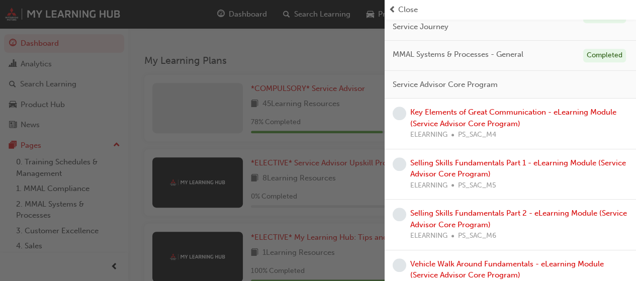
scroll to position [185, 0]
